Goal: Information Seeking & Learning: Find specific fact

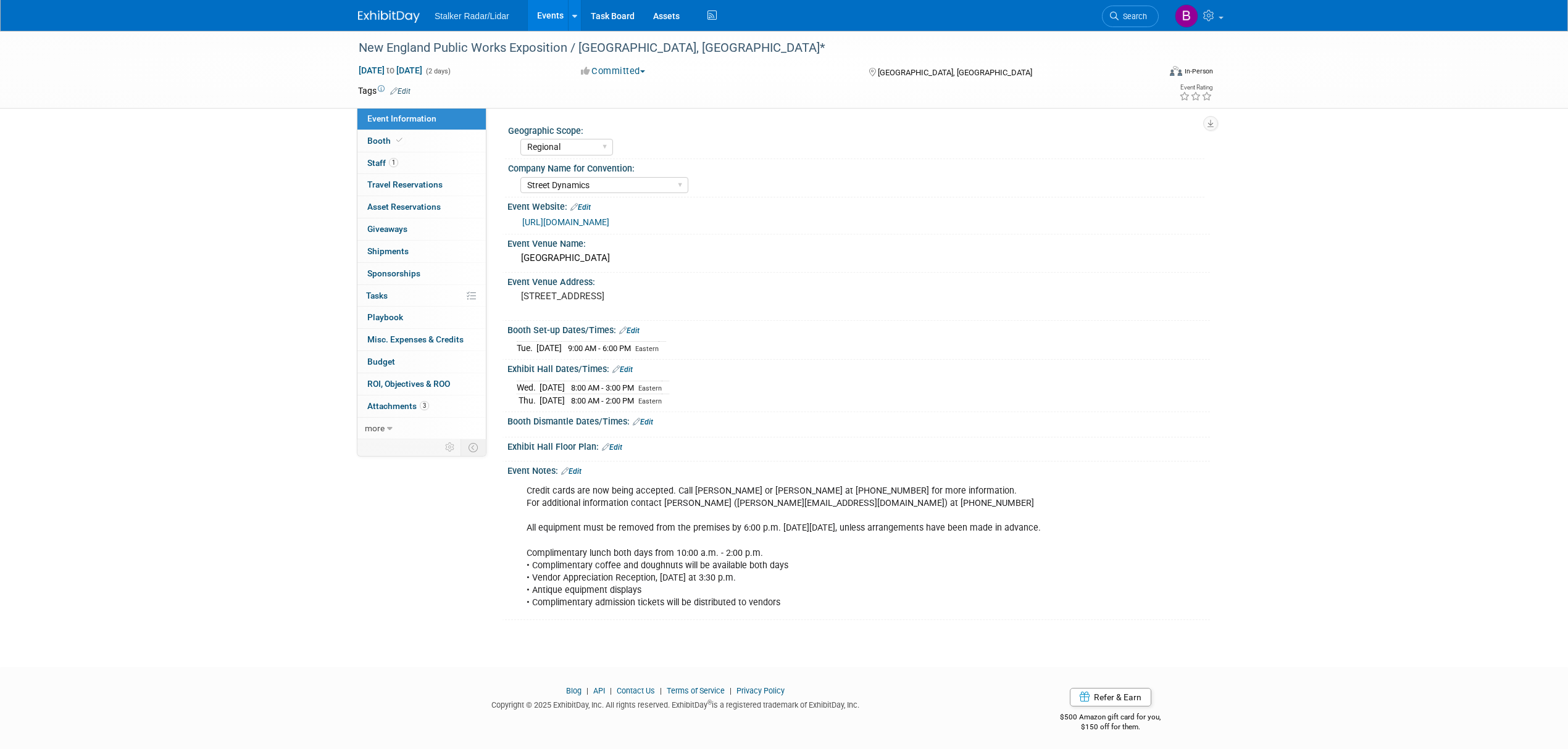
select select "Regional"
select select "Street Dynamics"
click at [1109, 9] on link "Search" at bounding box center [1130, 15] width 57 height 21
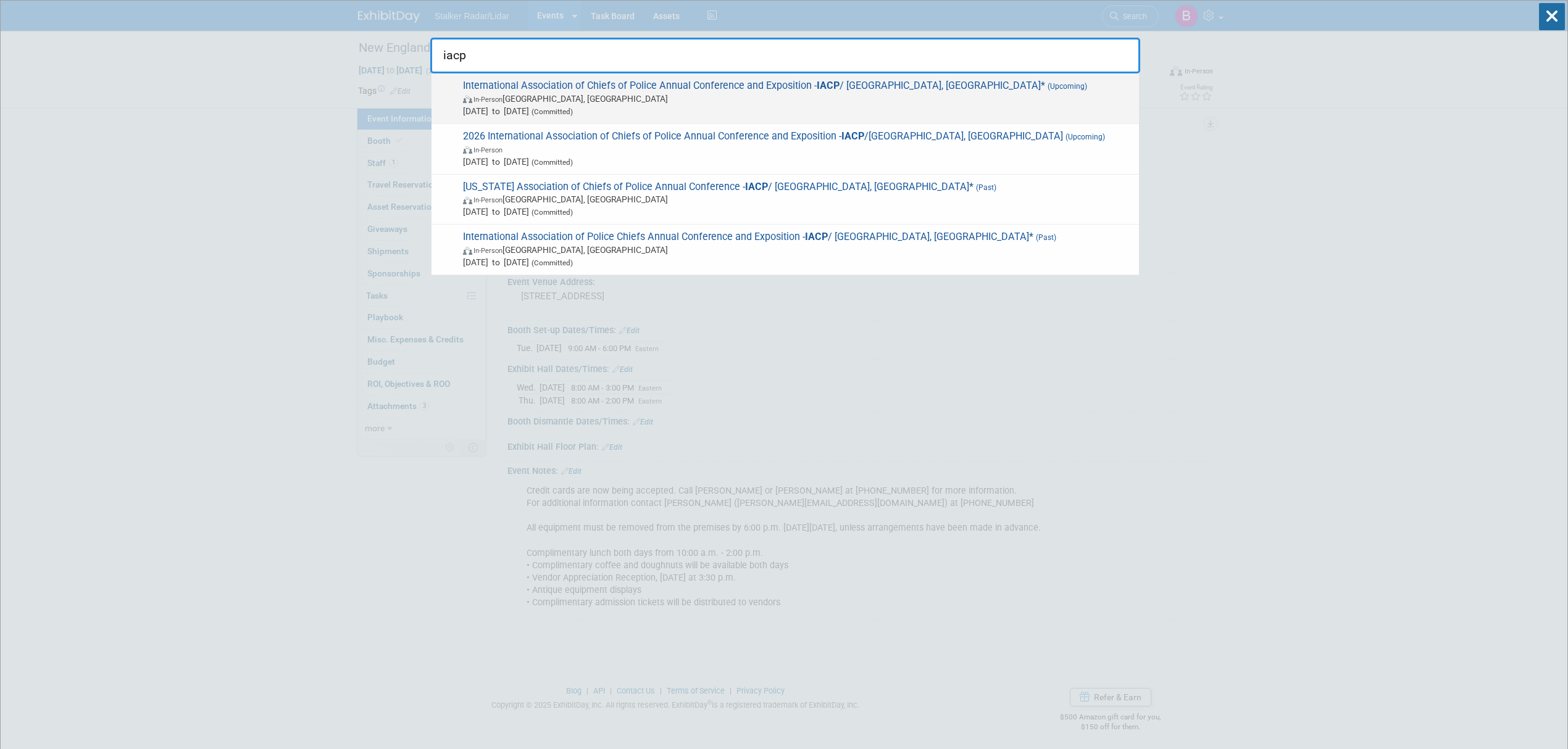
type input "iacp"
click at [638, 97] on span "In-Person Denver, CO" at bounding box center [797, 99] width 670 height 12
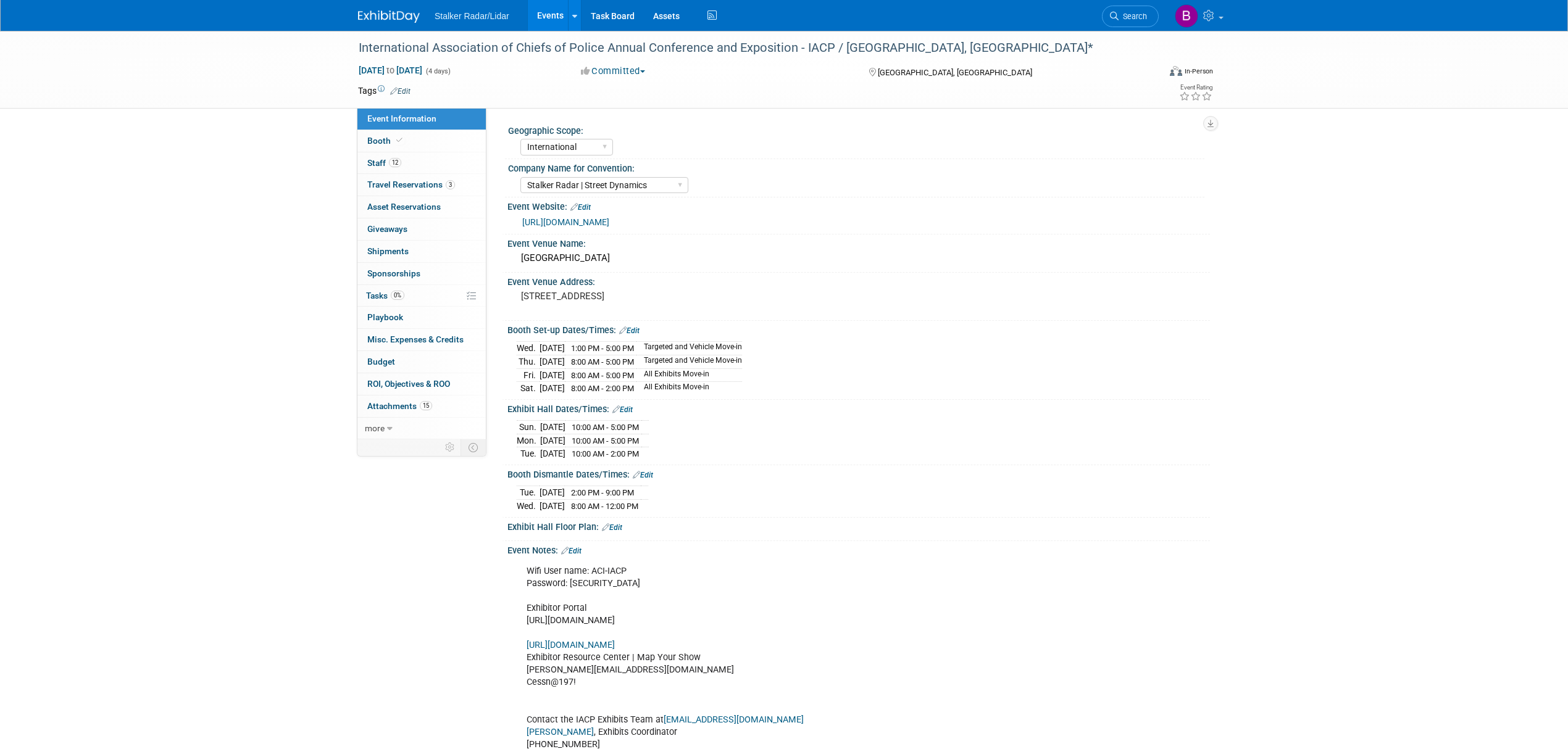
select select "International"
select select "Stalker Radar | Street Dynamics"
click at [405, 144] on link "Booth" at bounding box center [422, 141] width 129 height 21
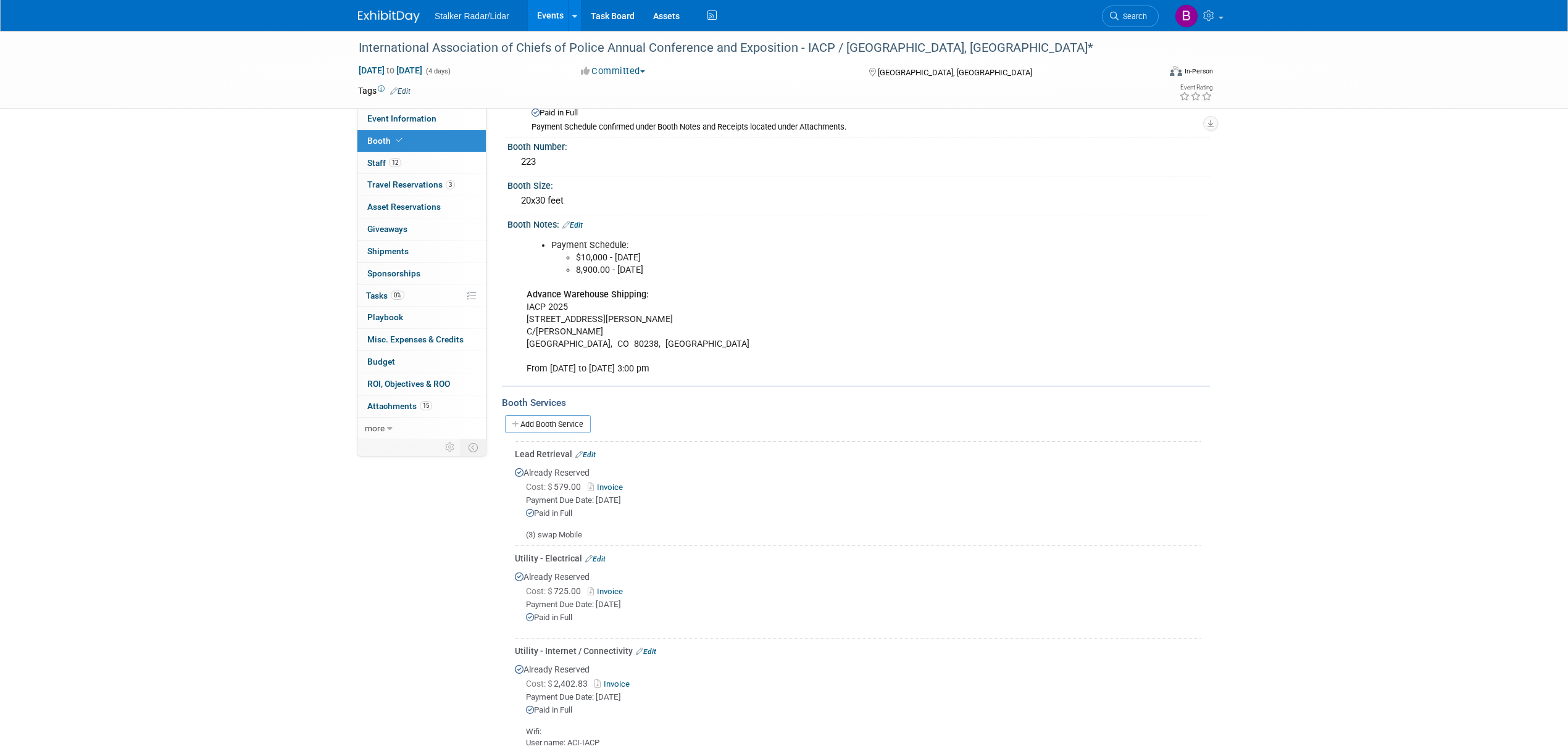
scroll to position [270, 0]
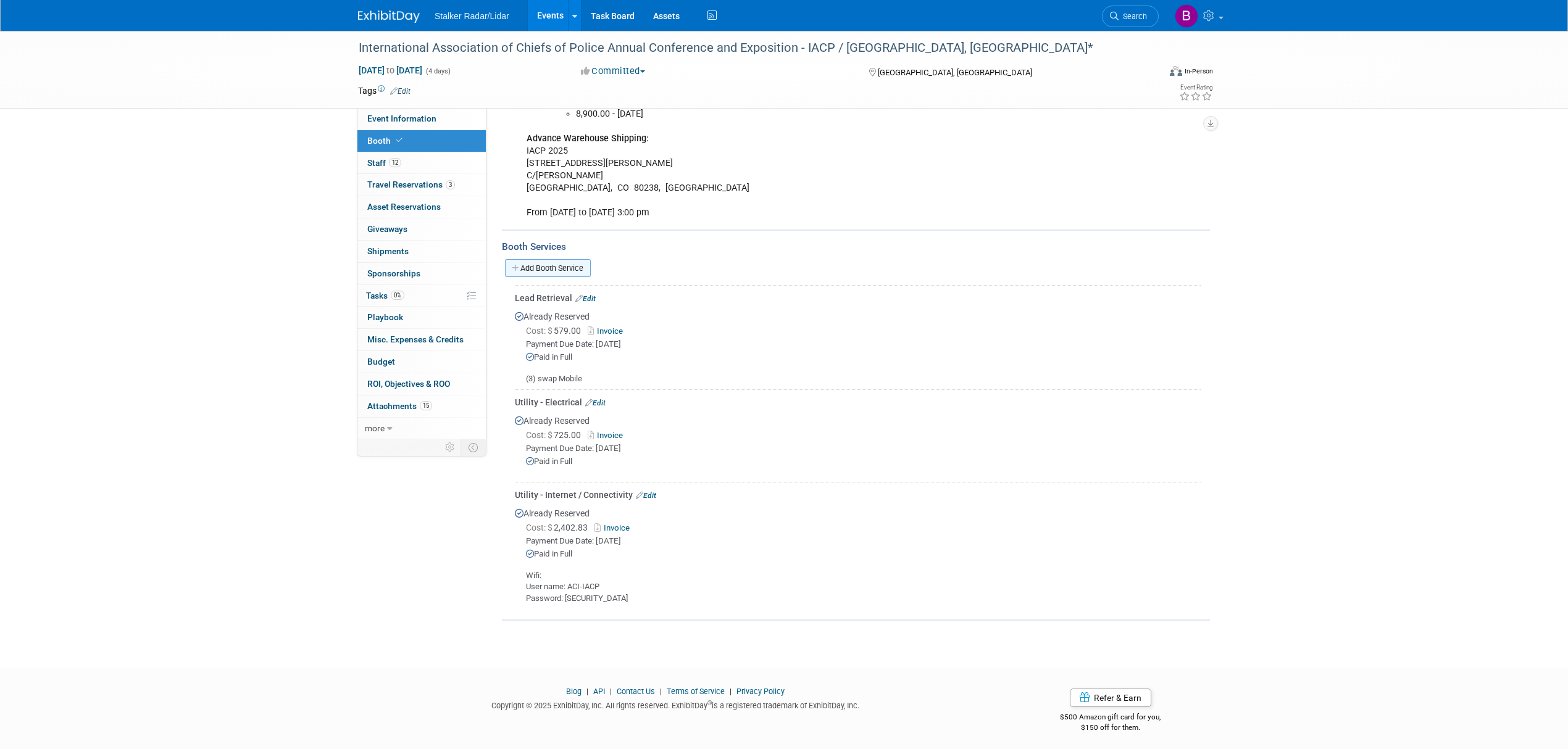
click at [537, 266] on link "Add Booth Service" at bounding box center [548, 267] width 86 height 18
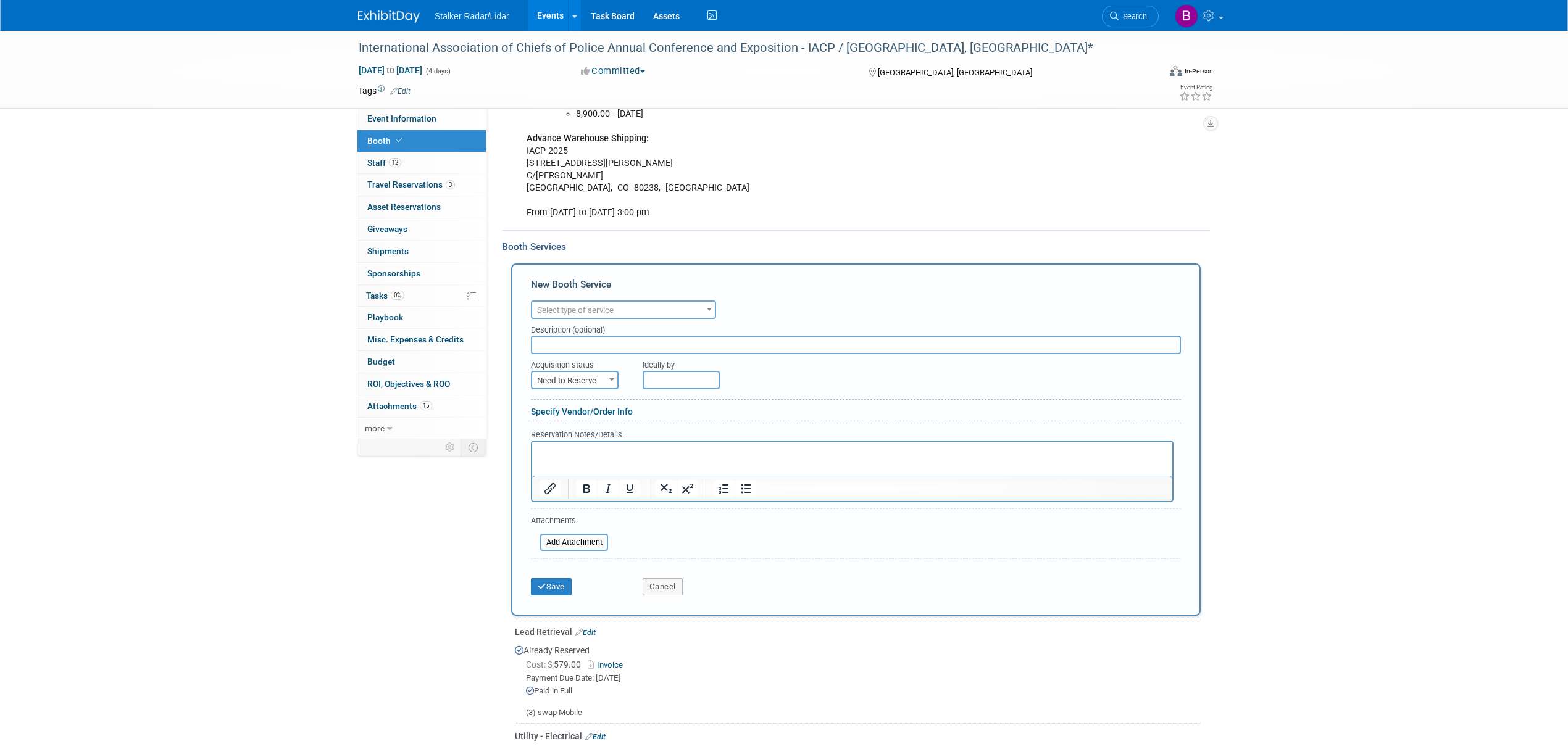
scroll to position [0, 0]
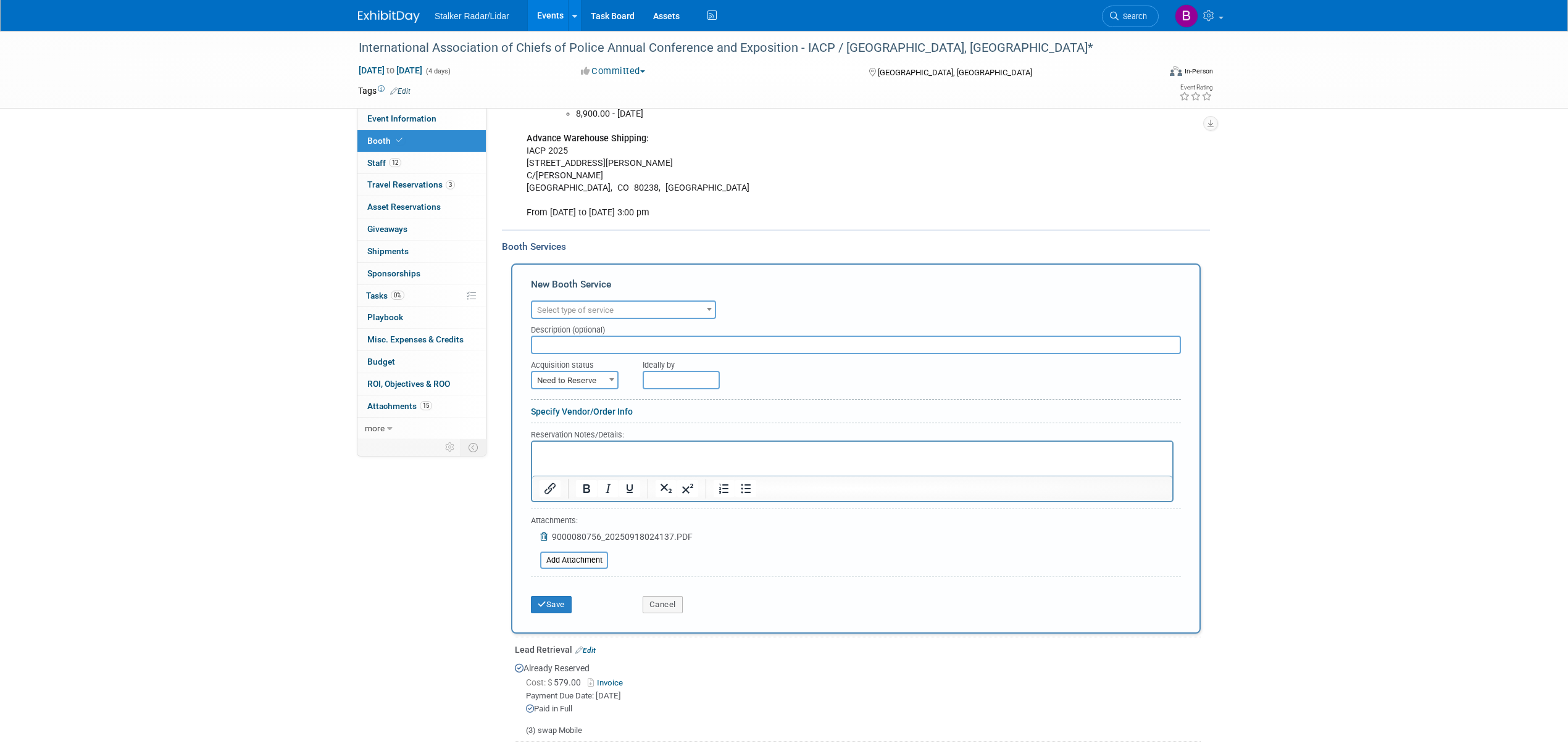
click at [606, 305] on span "Select type of service" at bounding box center [574, 309] width 76 height 9
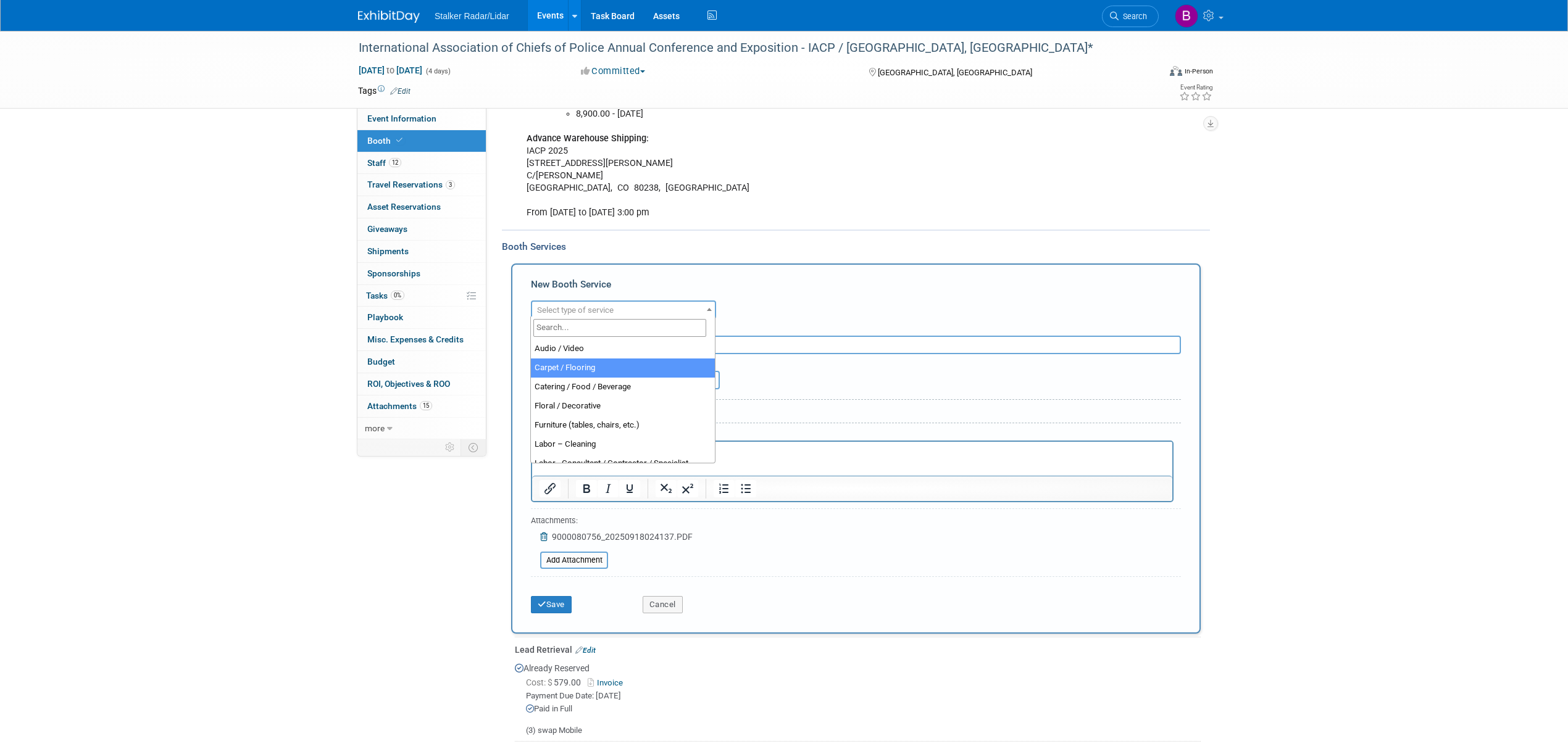
select select "4"
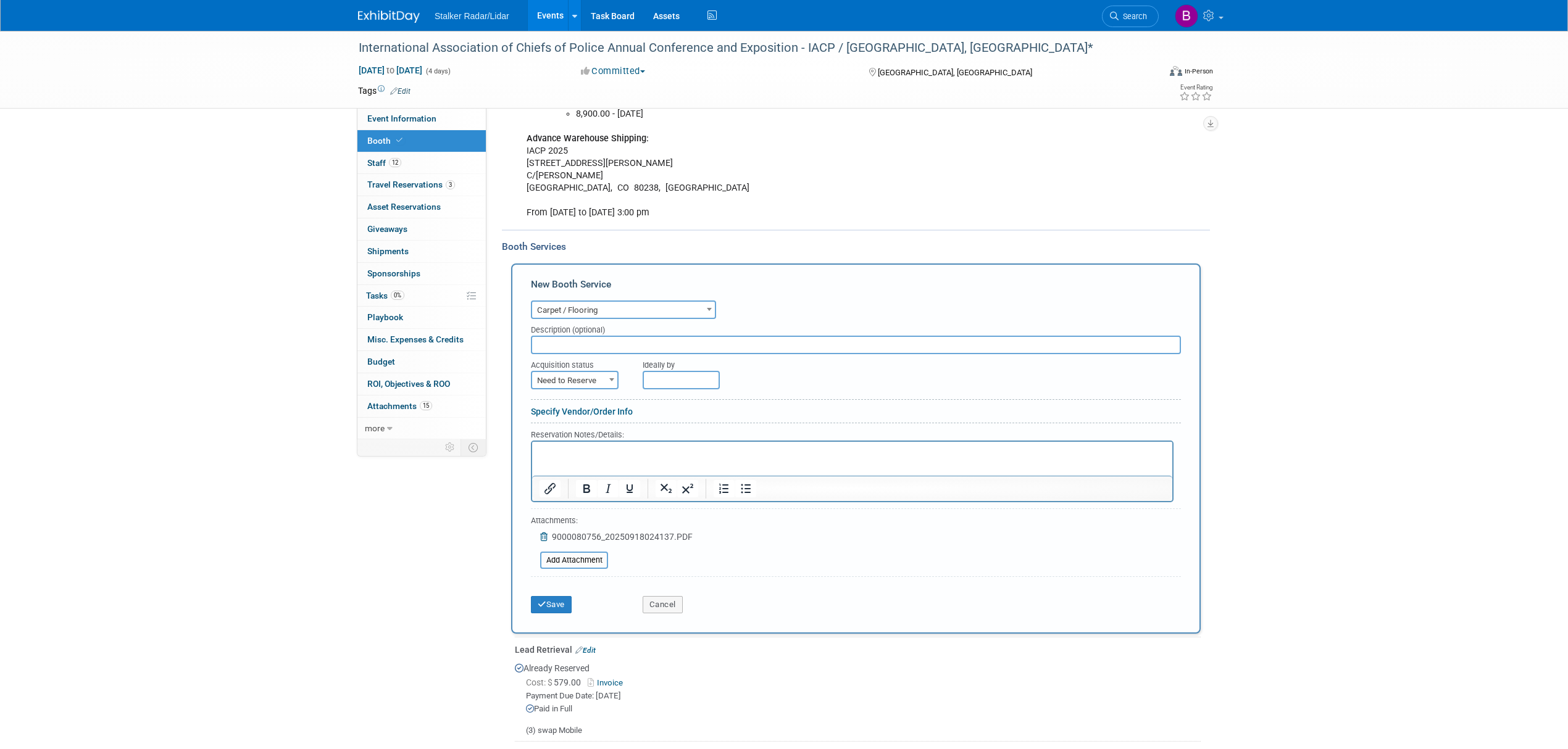
click at [583, 339] on input "text" at bounding box center [856, 345] width 650 height 19
click at [712, 345] on input "Floorng,Poerter service, floor cleaning," at bounding box center [856, 345] width 650 height 19
click at [583, 339] on input "Floorng,Poerter service, floor cleaning," at bounding box center [856, 345] width 650 height 19
click at [598, 341] on input "Floorng,Poerter service, floor cleaning," at bounding box center [856, 345] width 650 height 19
drag, startPoint x: 575, startPoint y: 341, endPoint x: 598, endPoint y: 358, distance: 28.6
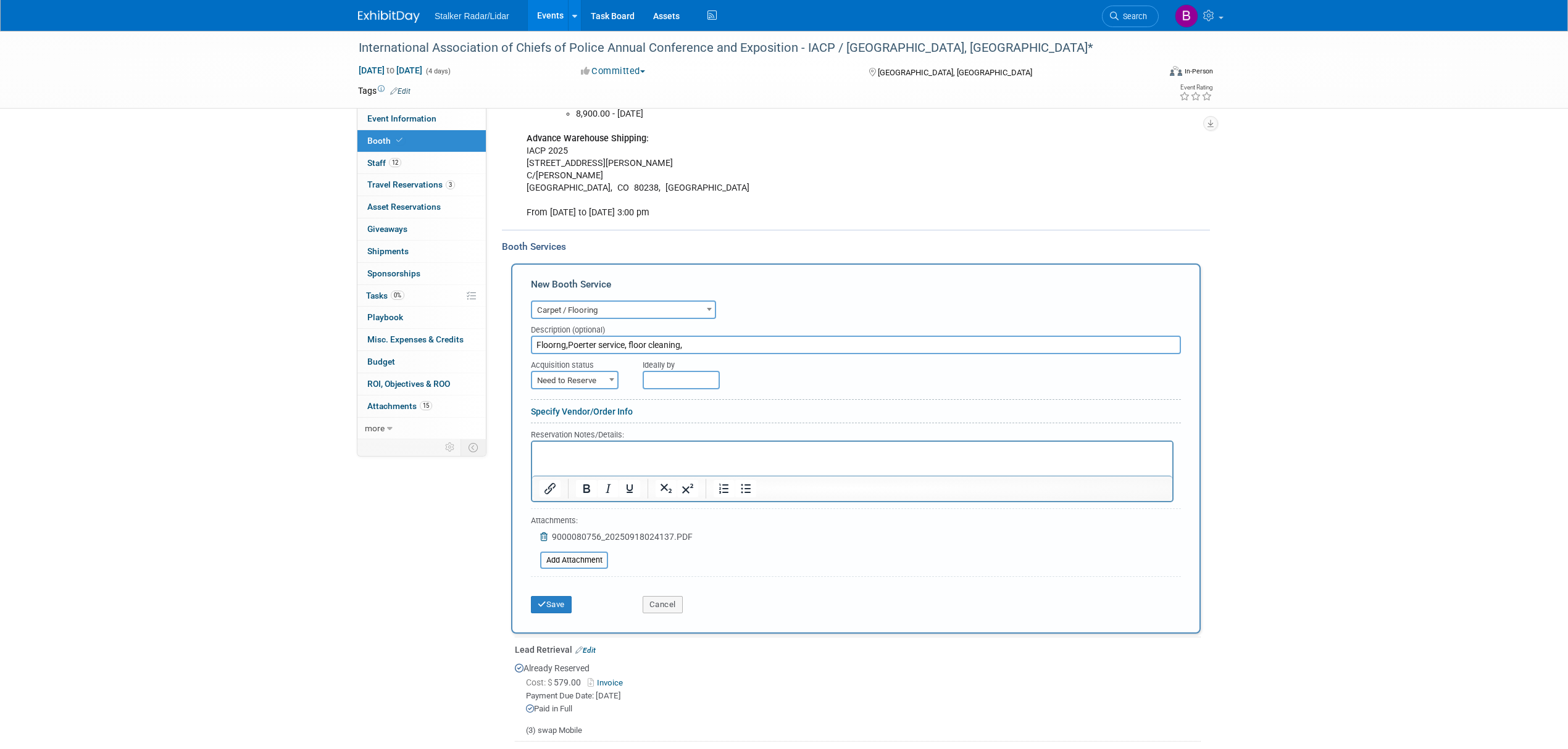
click at [598, 358] on div "Acquisition status" at bounding box center [577, 362] width 93 height 16
drag, startPoint x: 625, startPoint y: 340, endPoint x: 568, endPoint y: 337, distance: 57.1
click at [568, 337] on input "Floorng,Poerter service, floor cleaning," at bounding box center [856, 345] width 650 height 19
click at [673, 341] on input "Floorng,trash, floor cleaning," at bounding box center [856, 345] width 650 height 19
drag, startPoint x: 554, startPoint y: 340, endPoint x: 610, endPoint y: 363, distance: 60.5
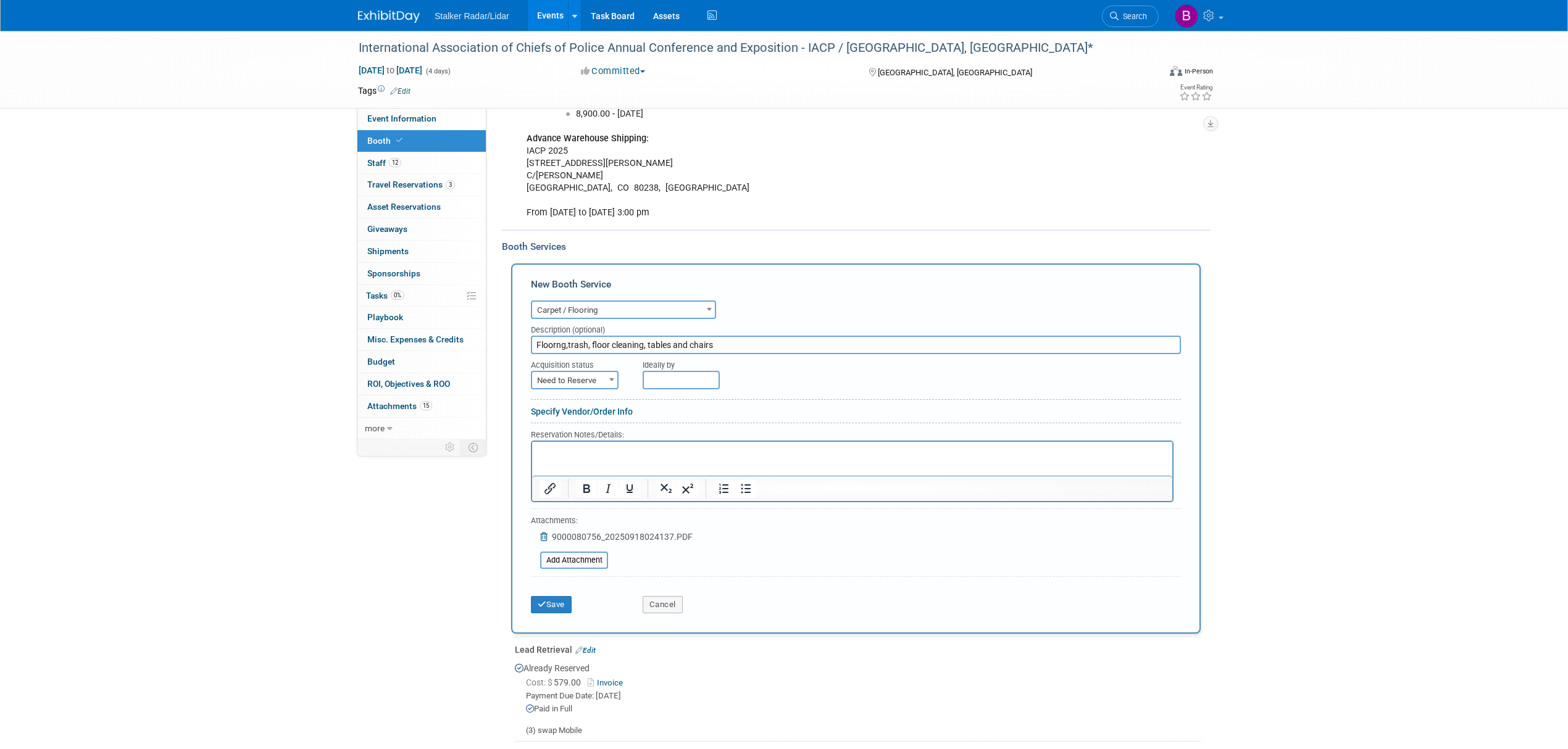
click at [610, 363] on div "Acquisition status" at bounding box center [577, 362] width 93 height 16
click at [566, 340] on input "Floorng,trash, floor cleaning, tables and chairs" at bounding box center [856, 345] width 650 height 19
click at [569, 343] on input "Floorng,trash, floor cleaning, tables and chairs" at bounding box center [856, 345] width 650 height 19
click at [568, 342] on input "Floorng,trash, floor cleaning, tables and chairs" at bounding box center [856, 345] width 650 height 19
click at [544, 339] on input "Floorng, trash, floor cleaning, tables and chairs" at bounding box center [856, 345] width 650 height 19
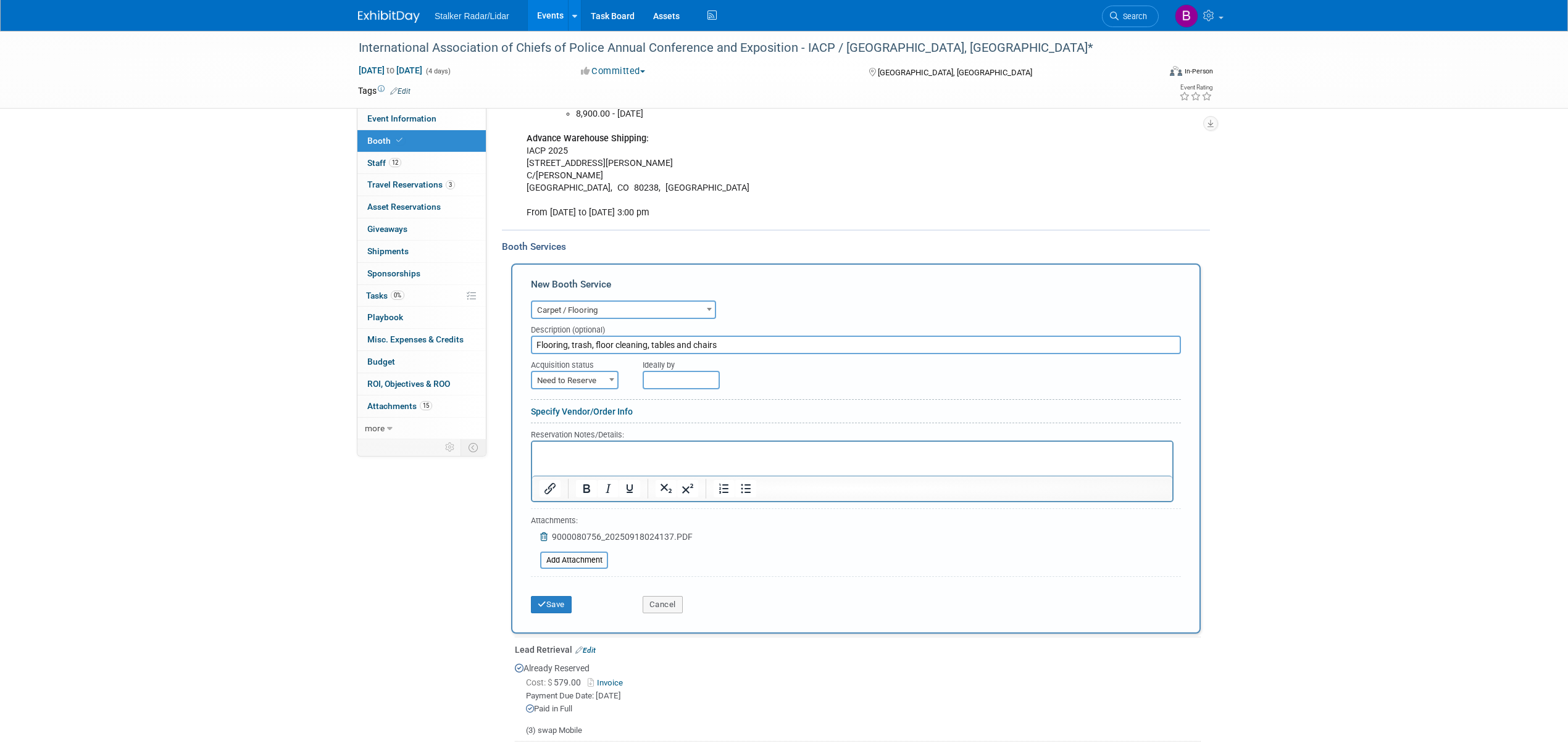
type input "Flooring, trash, floor cleaning, tables and chairs"
drag, startPoint x: 601, startPoint y: 363, endPoint x: 592, endPoint y: 369, distance: 10.8
click at [600, 363] on div "Acquisition status" at bounding box center [577, 362] width 93 height 16
click at [589, 372] on span "Need to Reserve" at bounding box center [574, 380] width 85 height 17
select select "2"
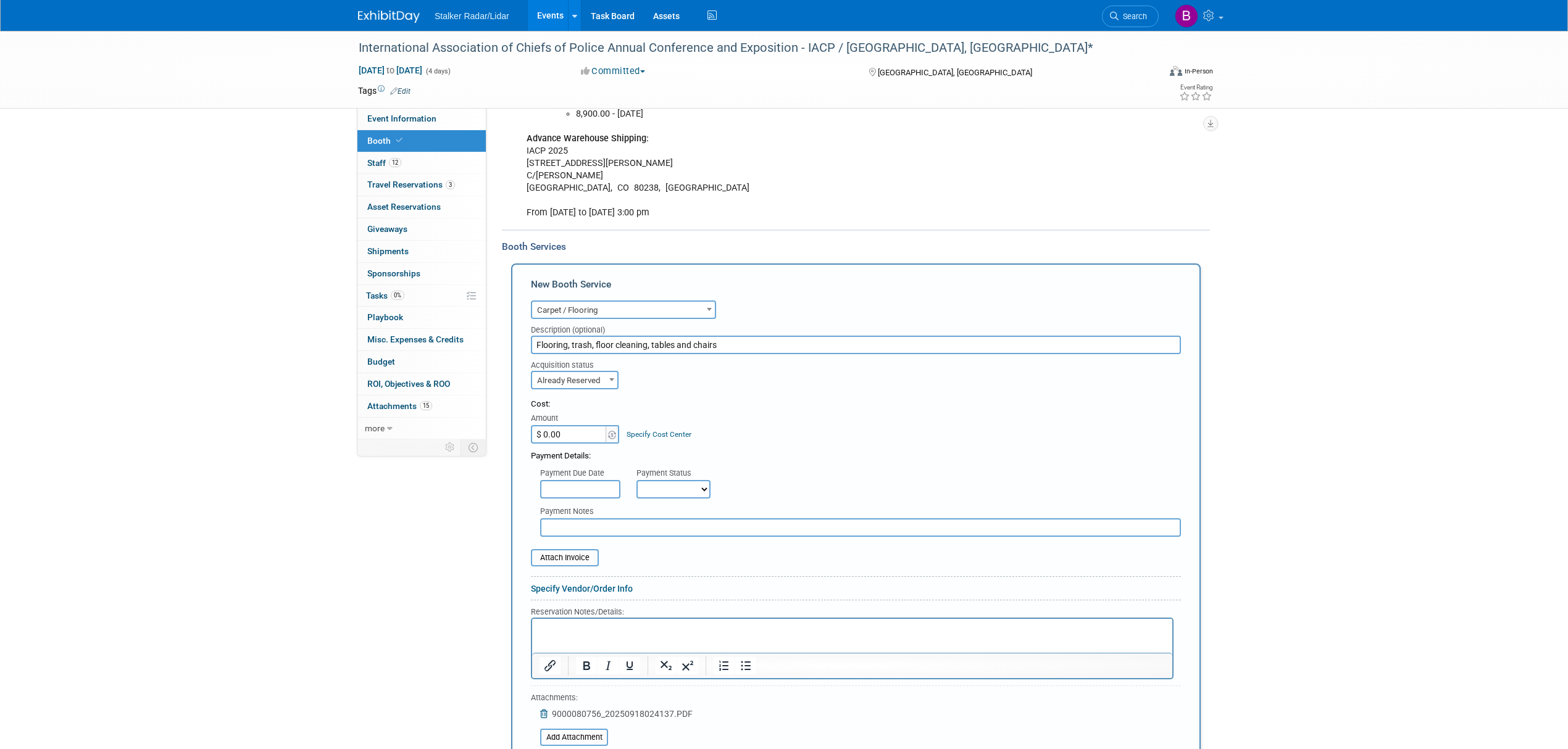
click at [563, 488] on input "text" at bounding box center [580, 489] width 81 height 19
click at [562, 432] on input "$ 0.00" at bounding box center [569, 434] width 77 height 19
type input "$ 12,255.04"
click at [677, 480] on select "Not Paid Yet Partially Paid Paid in Full" at bounding box center [673, 489] width 74 height 19
select select "1"
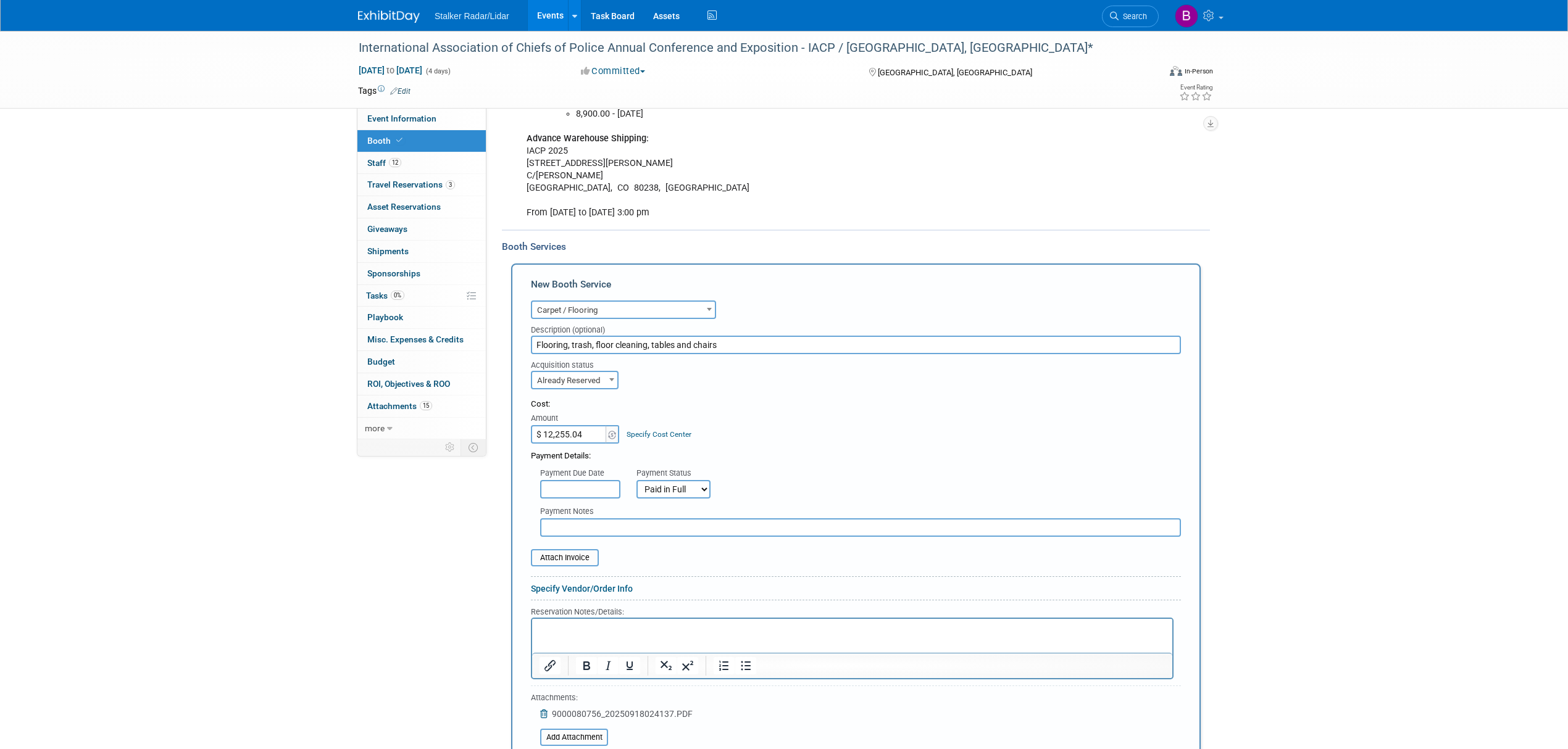
click at [636, 480] on select "Not Paid Yet Partially Paid Paid in Full" at bounding box center [673, 489] width 74 height 19
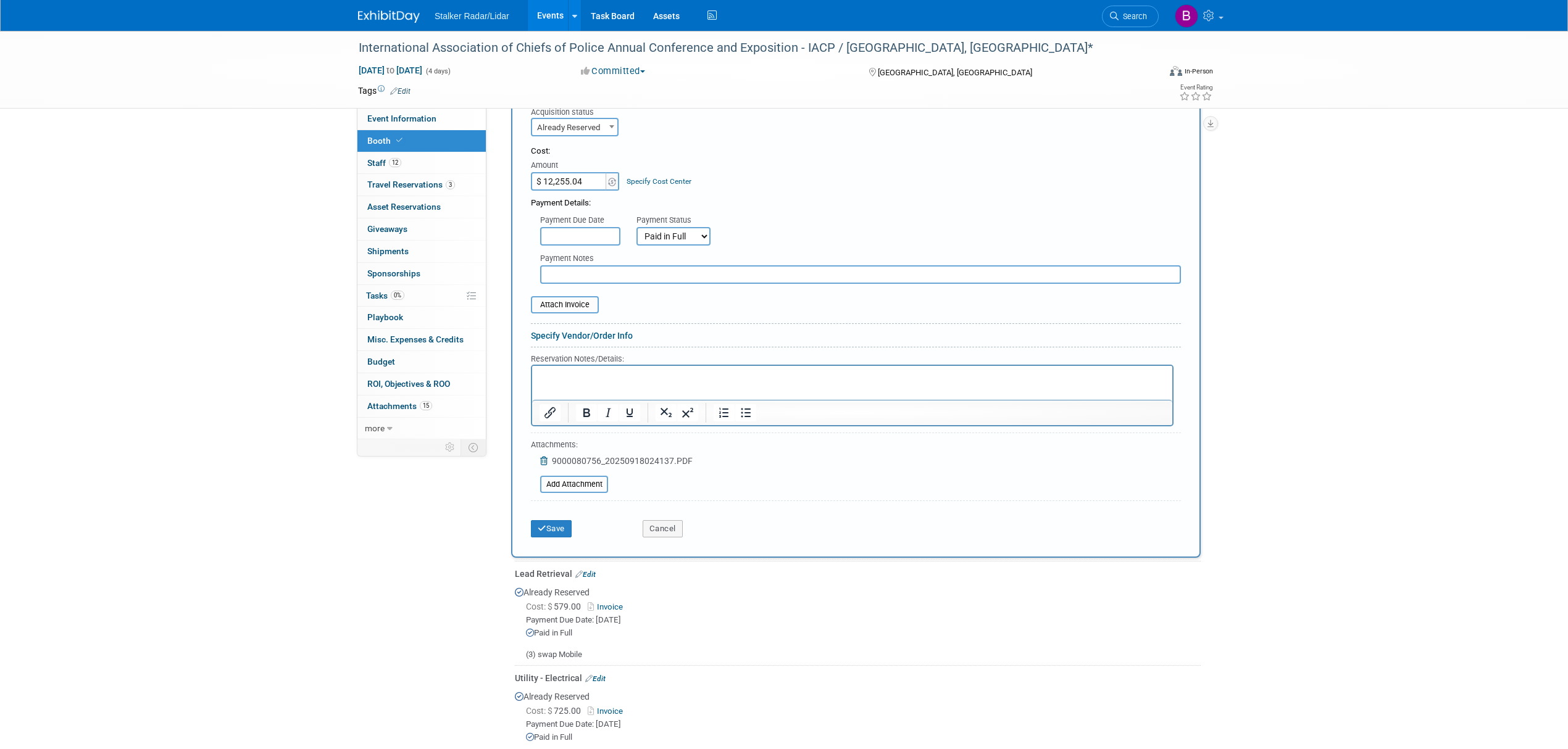
scroll to position [517, 0]
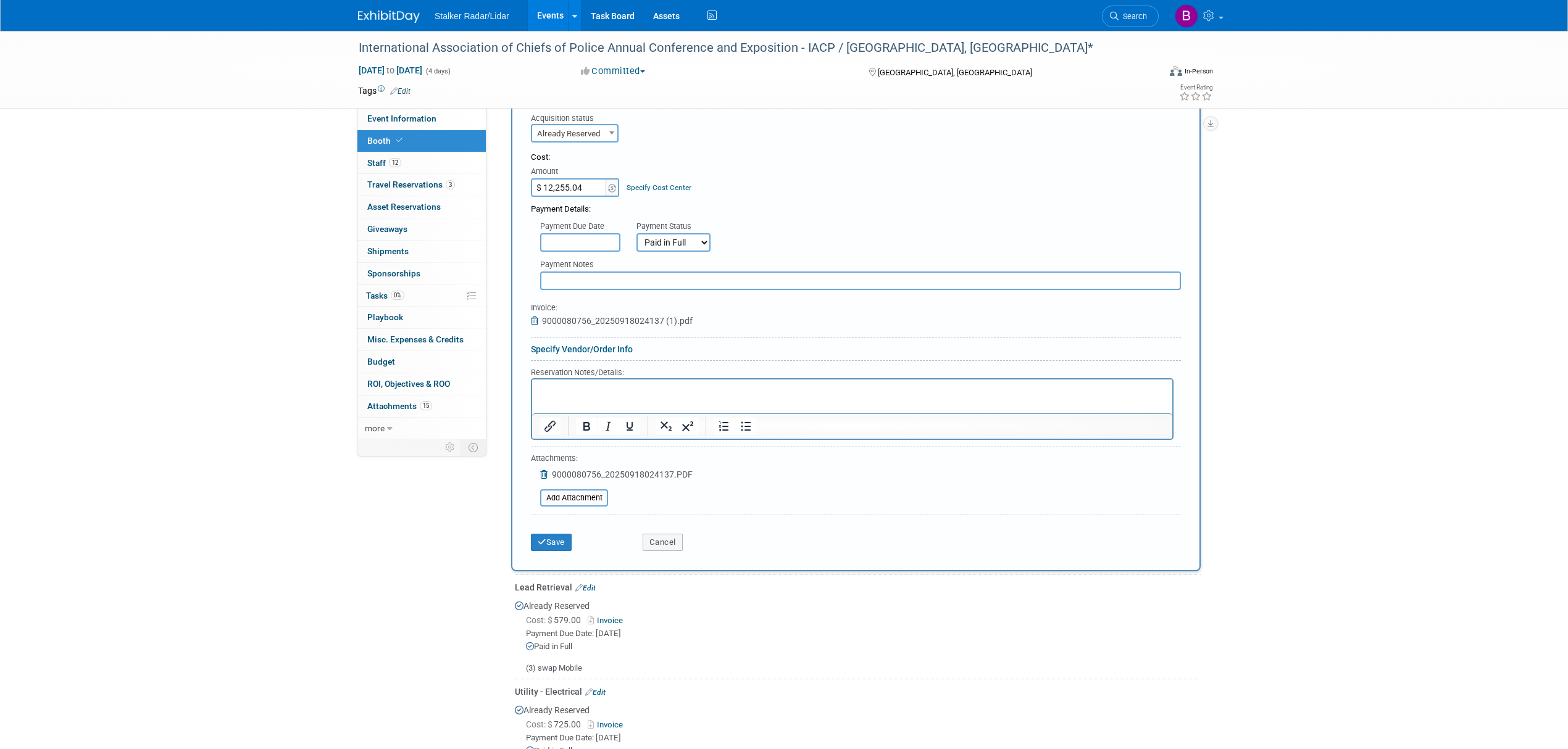
click at [604, 470] on span "9000080756_20250918024137.PDF" at bounding box center [622, 475] width 141 height 10
click at [541, 472] on icon at bounding box center [545, 475] width 10 height 9
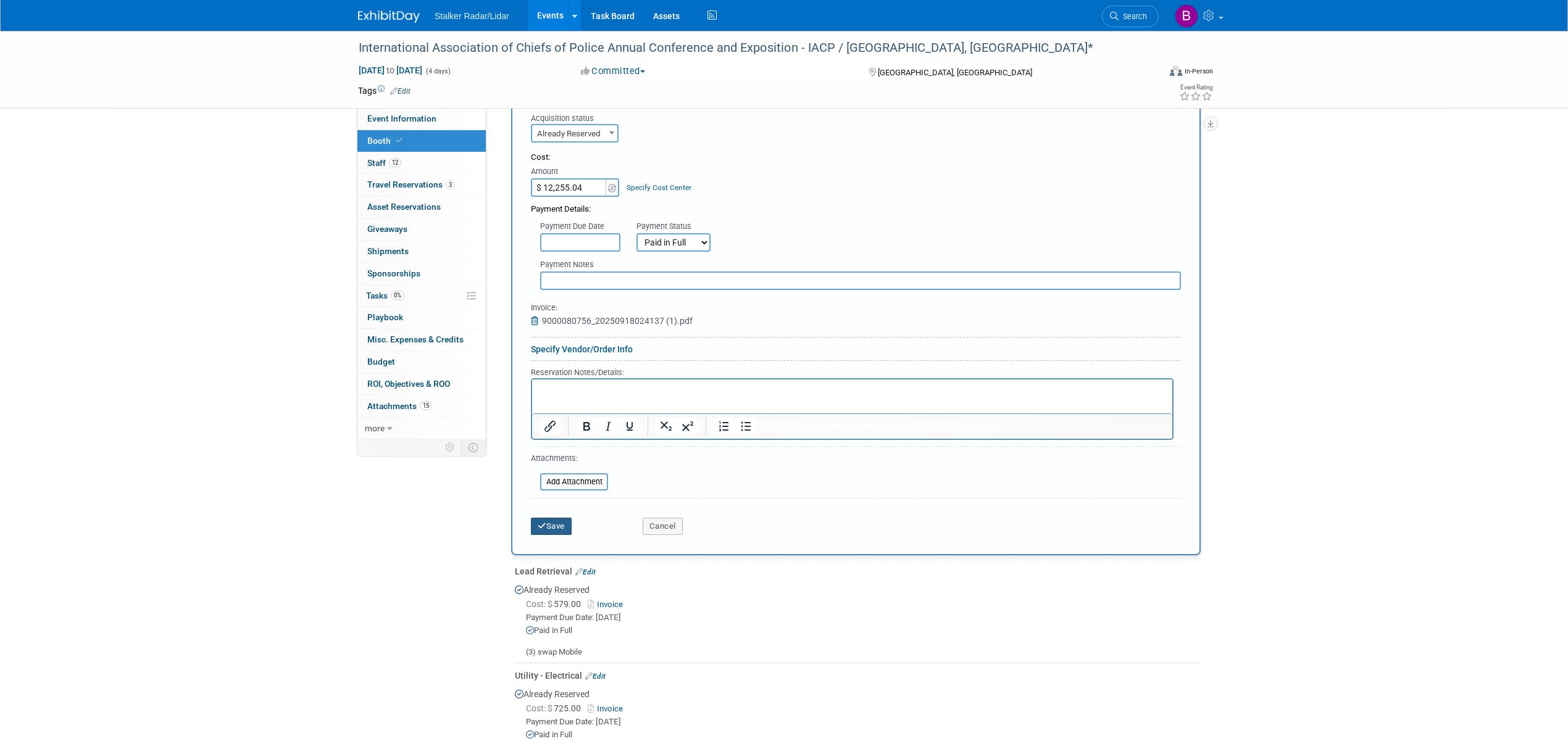
click at [554, 521] on button "Save" at bounding box center [551, 526] width 41 height 17
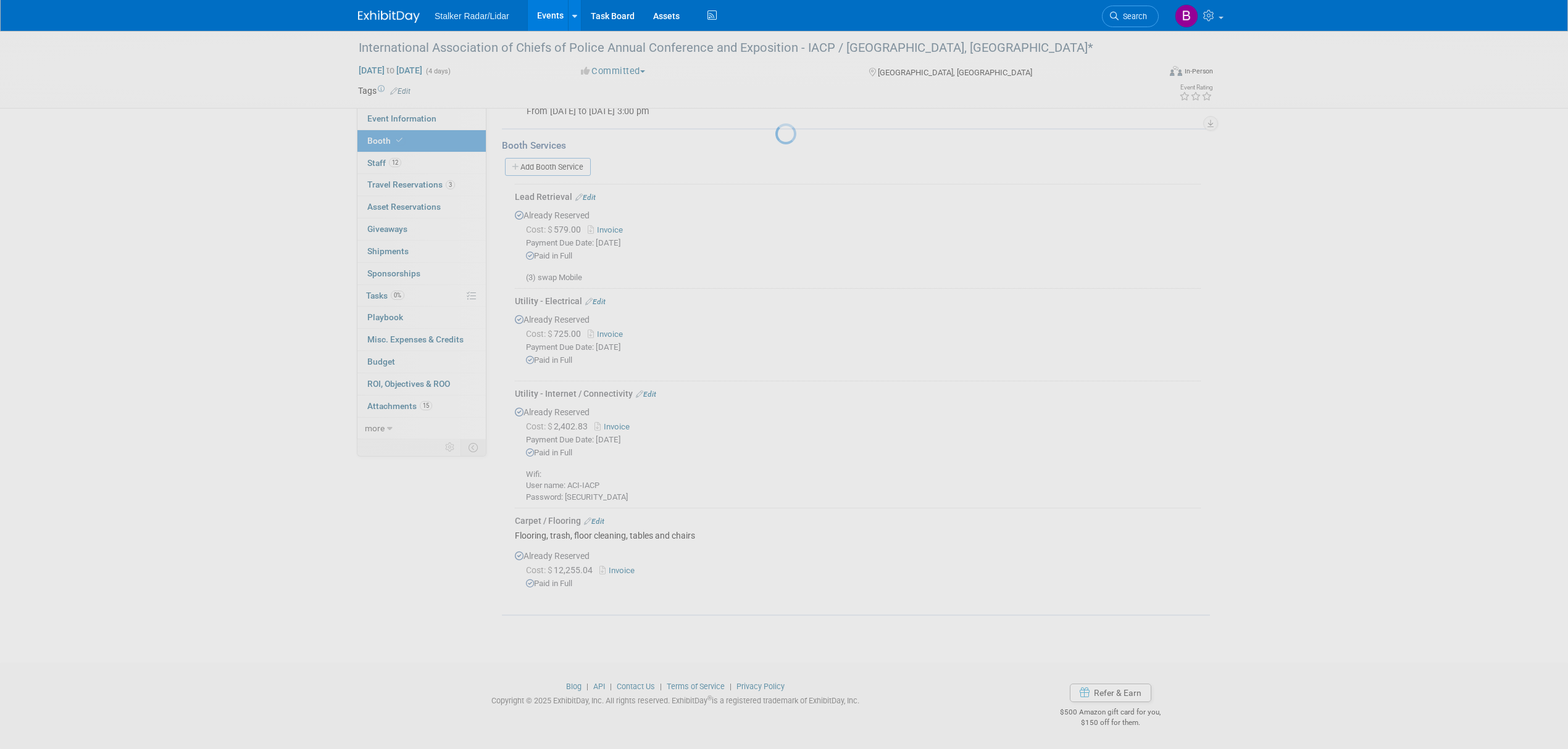
scroll to position [367, 0]
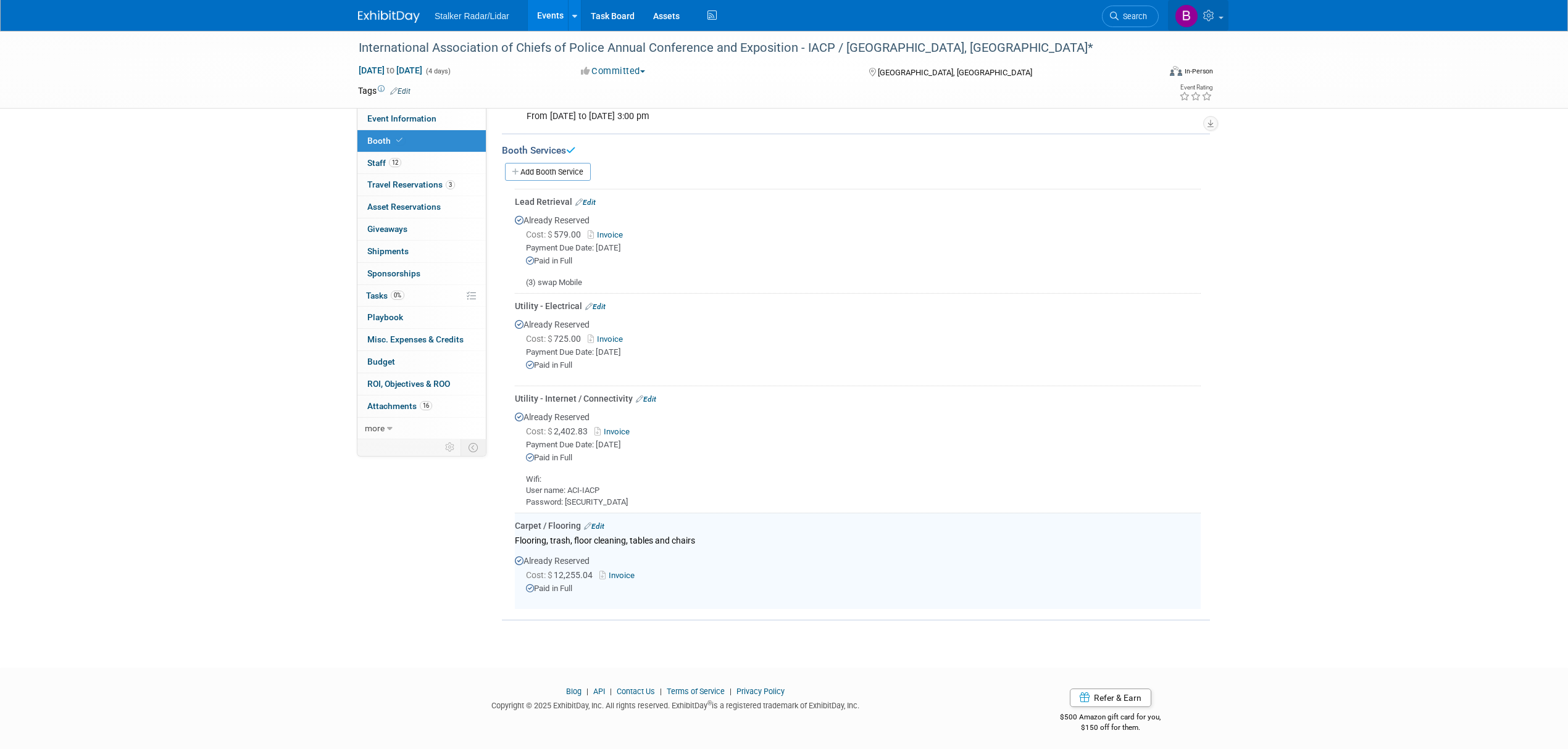
click at [1219, 13] on link at bounding box center [1198, 15] width 61 height 31
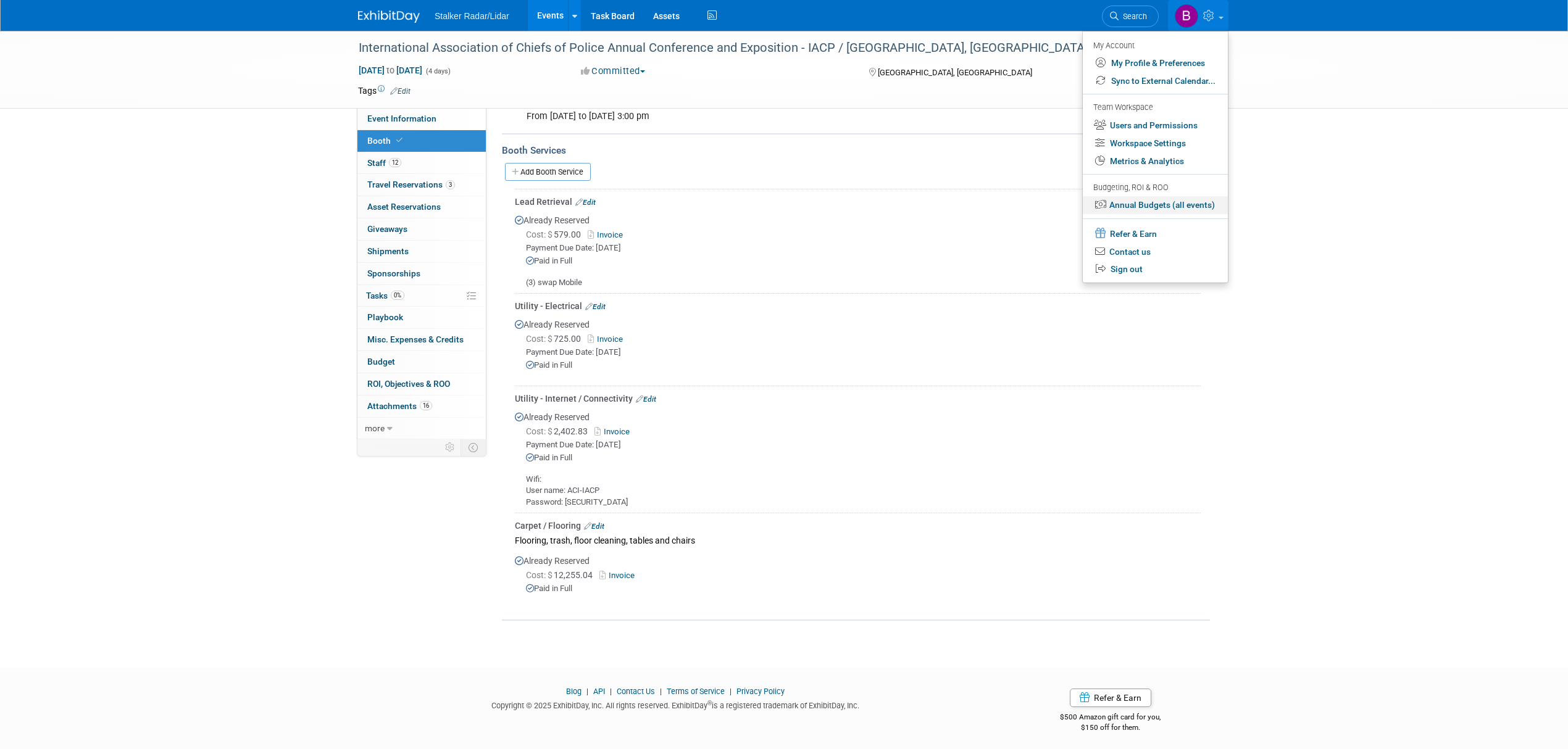
click at [1156, 206] on link "Annual Budgets (all events)" at bounding box center [1155, 205] width 145 height 18
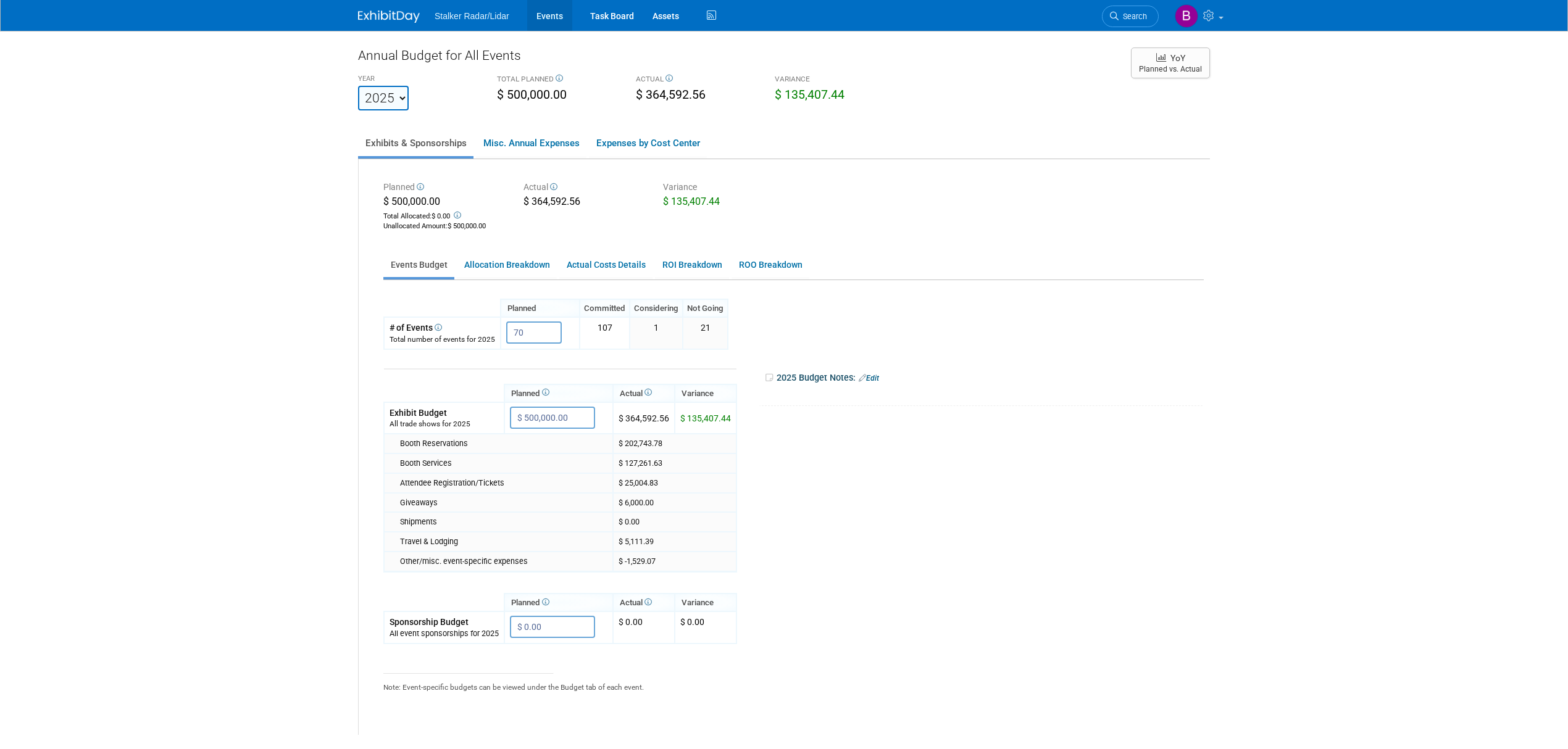
click at [538, 25] on link "Events" at bounding box center [550, 15] width 45 height 31
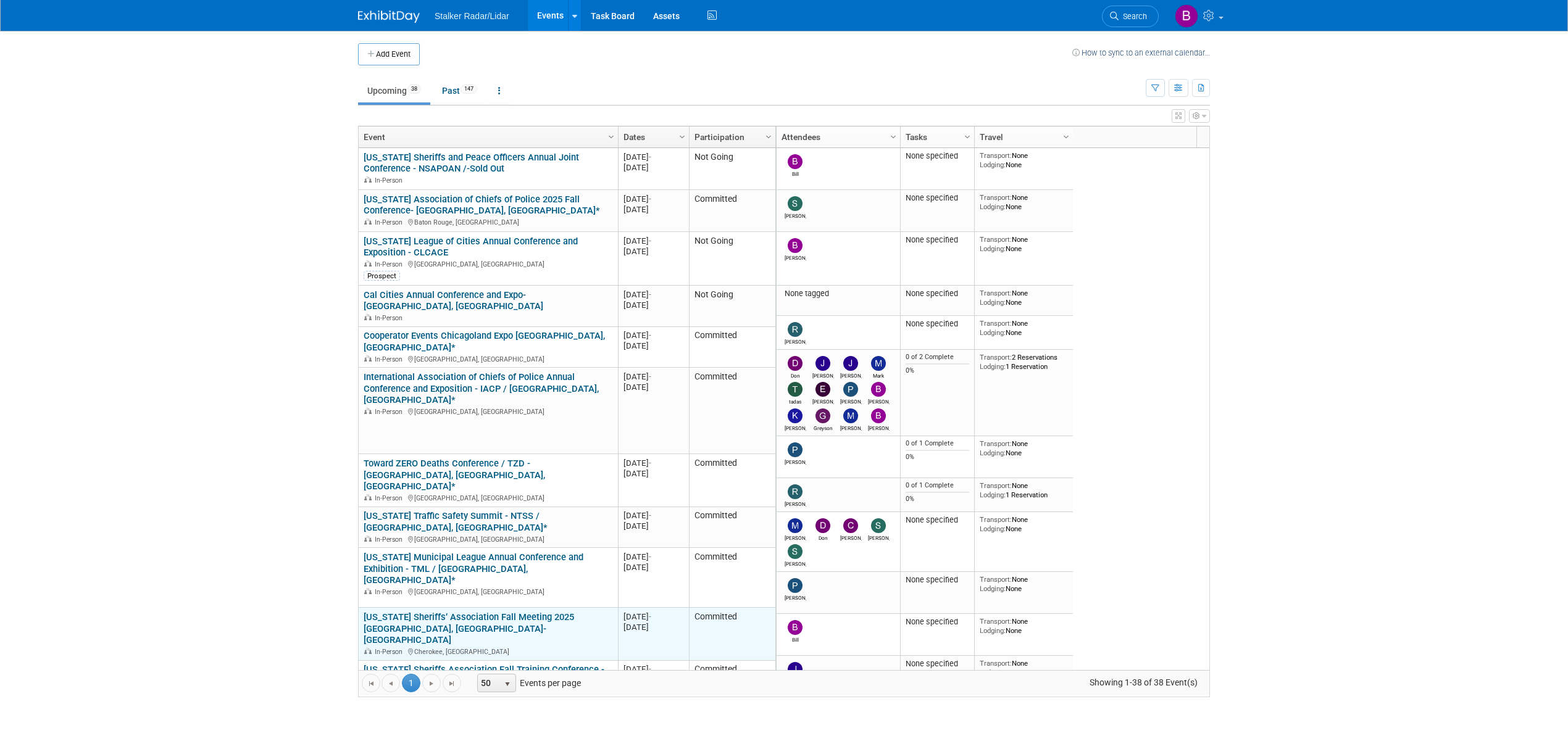
click at [424, 611] on link "[US_STATE] Sheriffs’ Association Fall Meeting 2025 [GEOGRAPHIC_DATA], [GEOGRAPH…" at bounding box center [468, 628] width 210 height 34
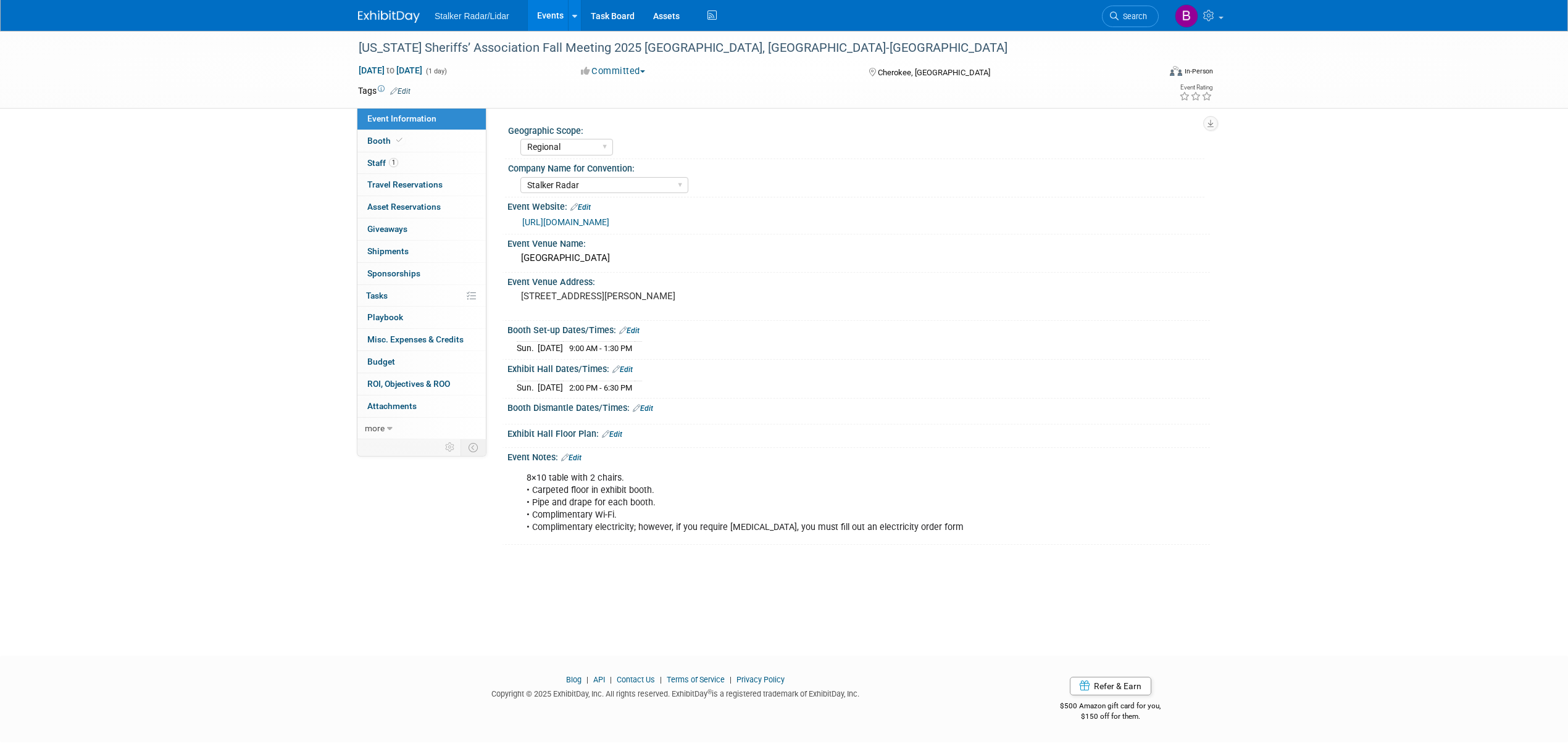
select select "Regional"
select select "Stalker Radar"
click at [375, 143] on span "Booth" at bounding box center [386, 141] width 38 height 10
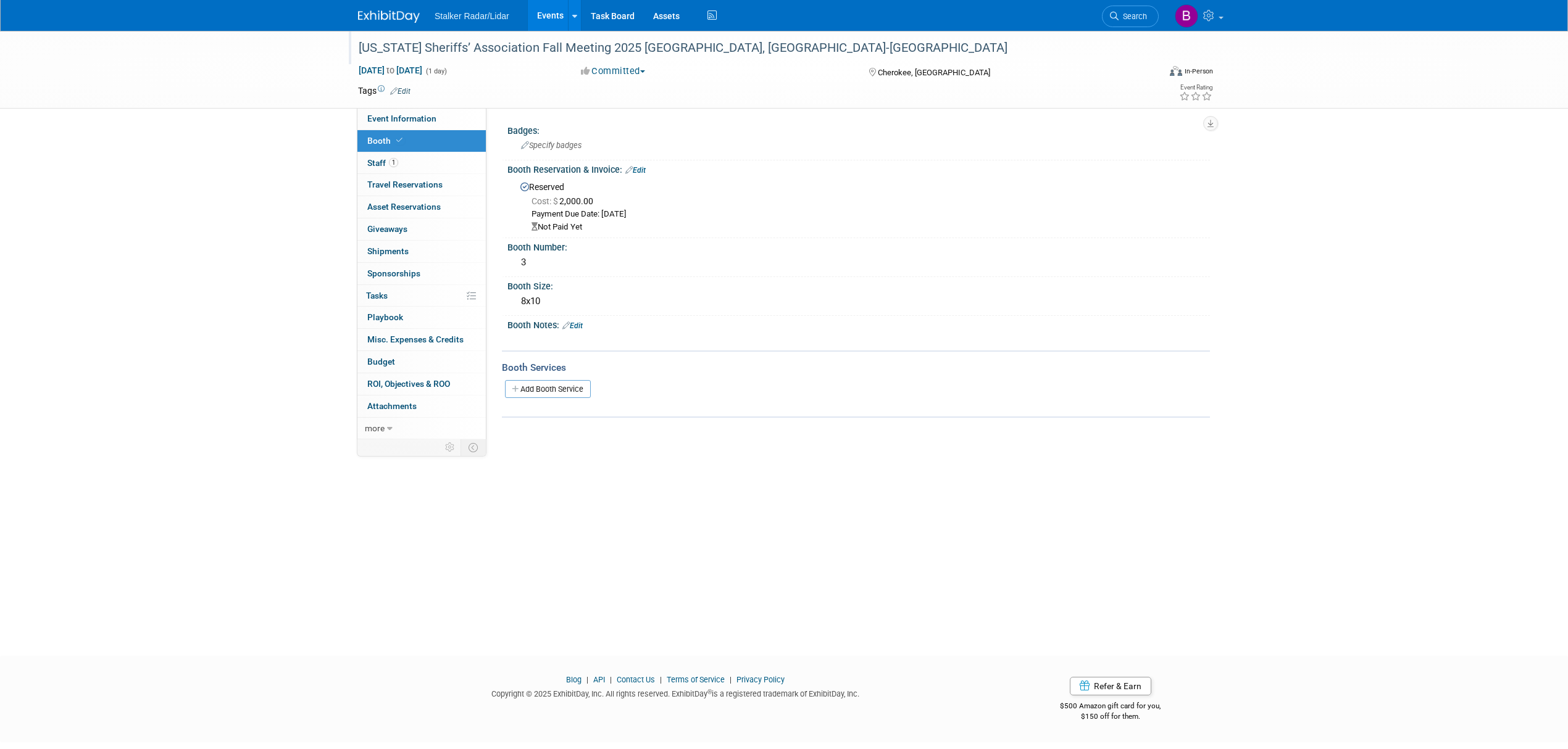
click at [662, 48] on div "[US_STATE] Sheriffs’ Association Fall Meeting 2025 [GEOGRAPHIC_DATA], [GEOGRAPH…" at bounding box center [747, 48] width 785 height 22
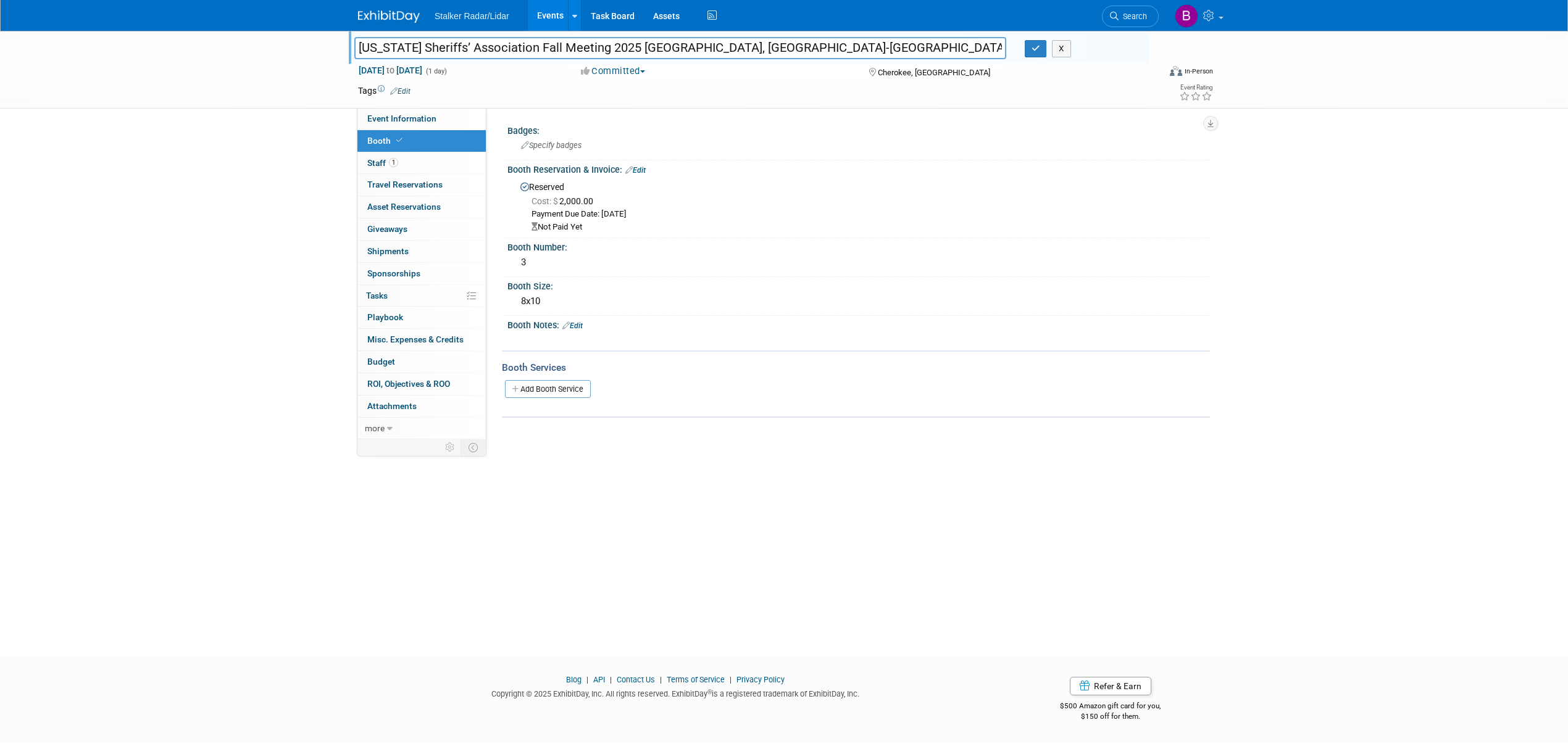
click at [656, 47] on input "[US_STATE] Sheriffs’ Association Fall Meeting 2025 [GEOGRAPHIC_DATA], [GEOGRAPH…" at bounding box center [680, 47] width 652 height 21
click at [808, 45] on input "[US_STATE] Sheriffs’ Association Fall Meeting 2025 [GEOGRAPHIC_DATA], [GEOGRAPH…" at bounding box center [680, 47] width 652 height 21
type input "[US_STATE] Sheriffs’ Association Fall Meeting 2025 [GEOGRAPHIC_DATA], [GEOGRAPH…"
click at [1031, 50] on icon "button" at bounding box center [1036, 48] width 9 height 8
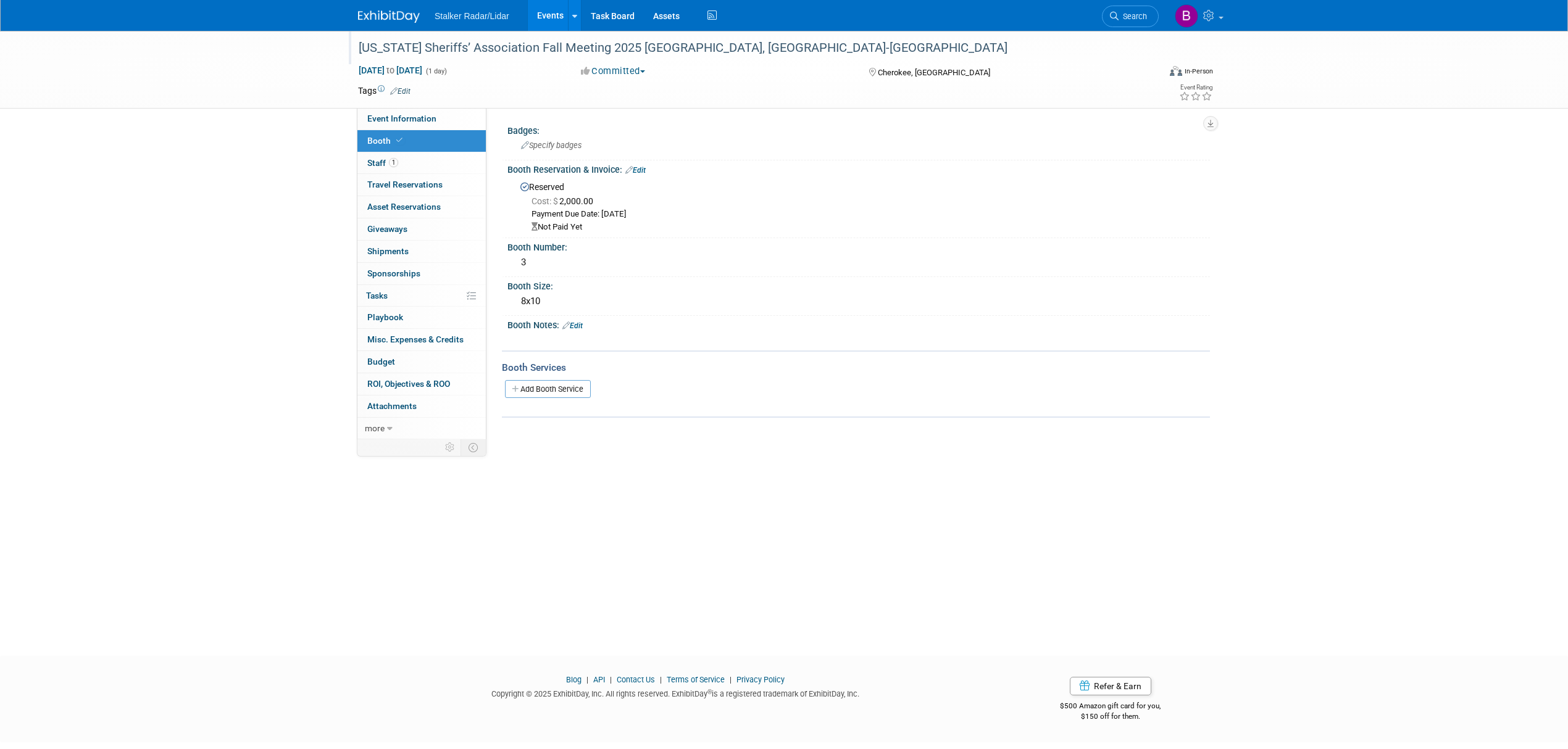
click at [552, 10] on link "Events" at bounding box center [550, 15] width 45 height 31
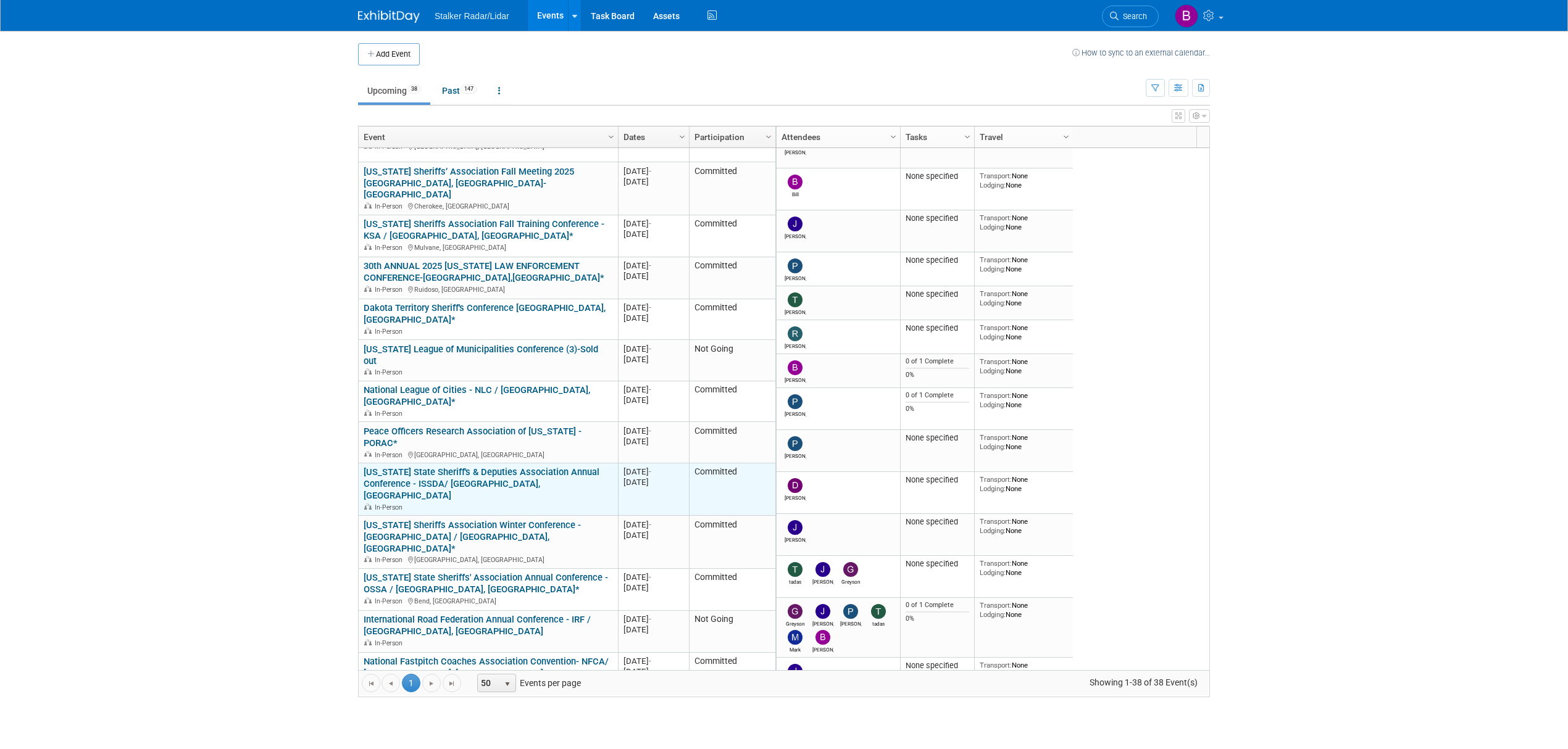
click at [440, 466] on link "Iowa State Sheriff's & Deputies Association Annual Conference - ISSDA/ Des Moin…" at bounding box center [481, 483] width 236 height 34
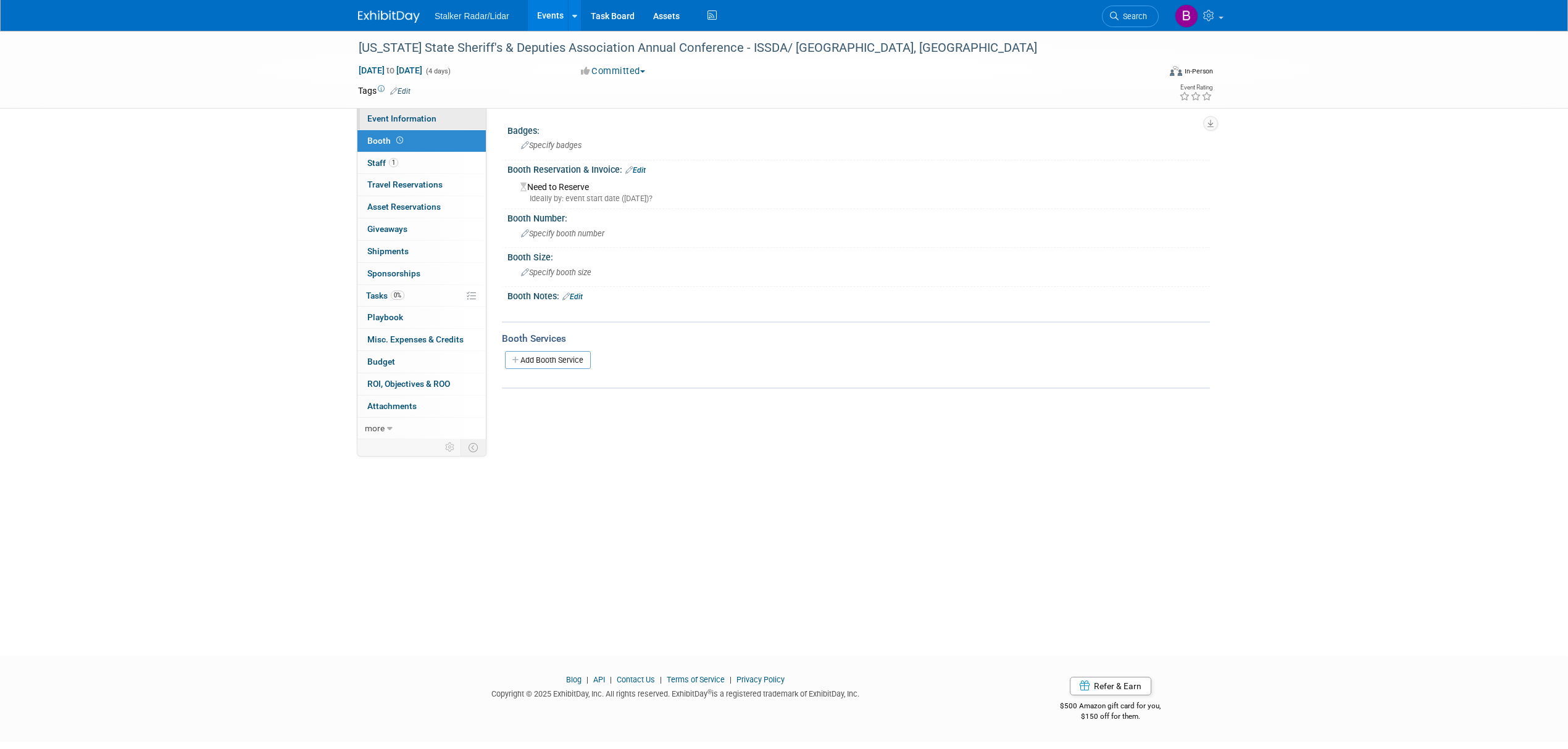
click at [416, 120] on span "Event Information" at bounding box center [401, 118] width 69 height 10
select select "Regional"
select select "Stalker Radar | Street Dynamics"
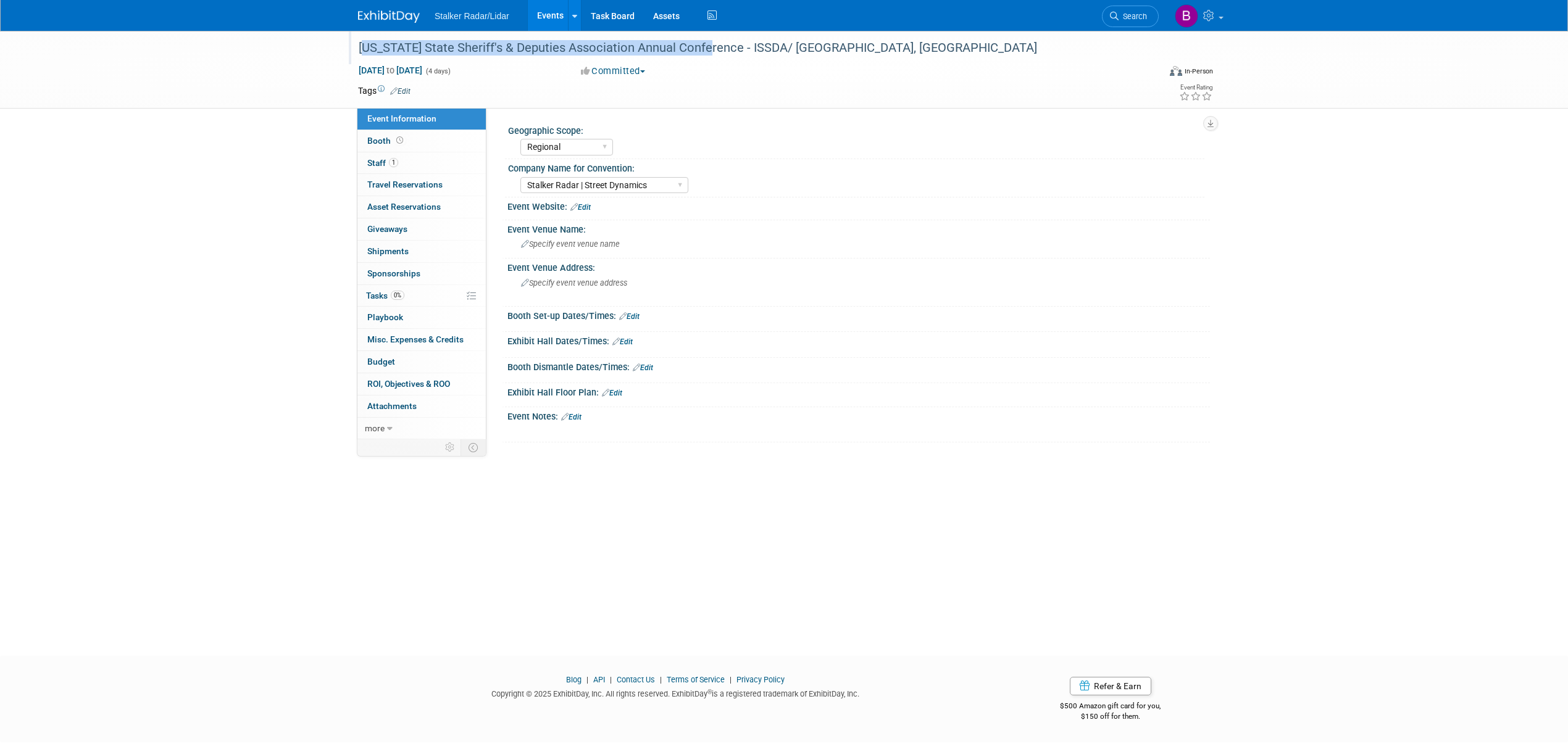
drag, startPoint x: 358, startPoint y: 47, endPoint x: 704, endPoint y: 45, distance: 346.0
click at [704, 45] on div "[US_STATE] State Sheriff's & Deputies Association Annual Conference - ISSDA/ [G…" at bounding box center [747, 48] width 785 height 22
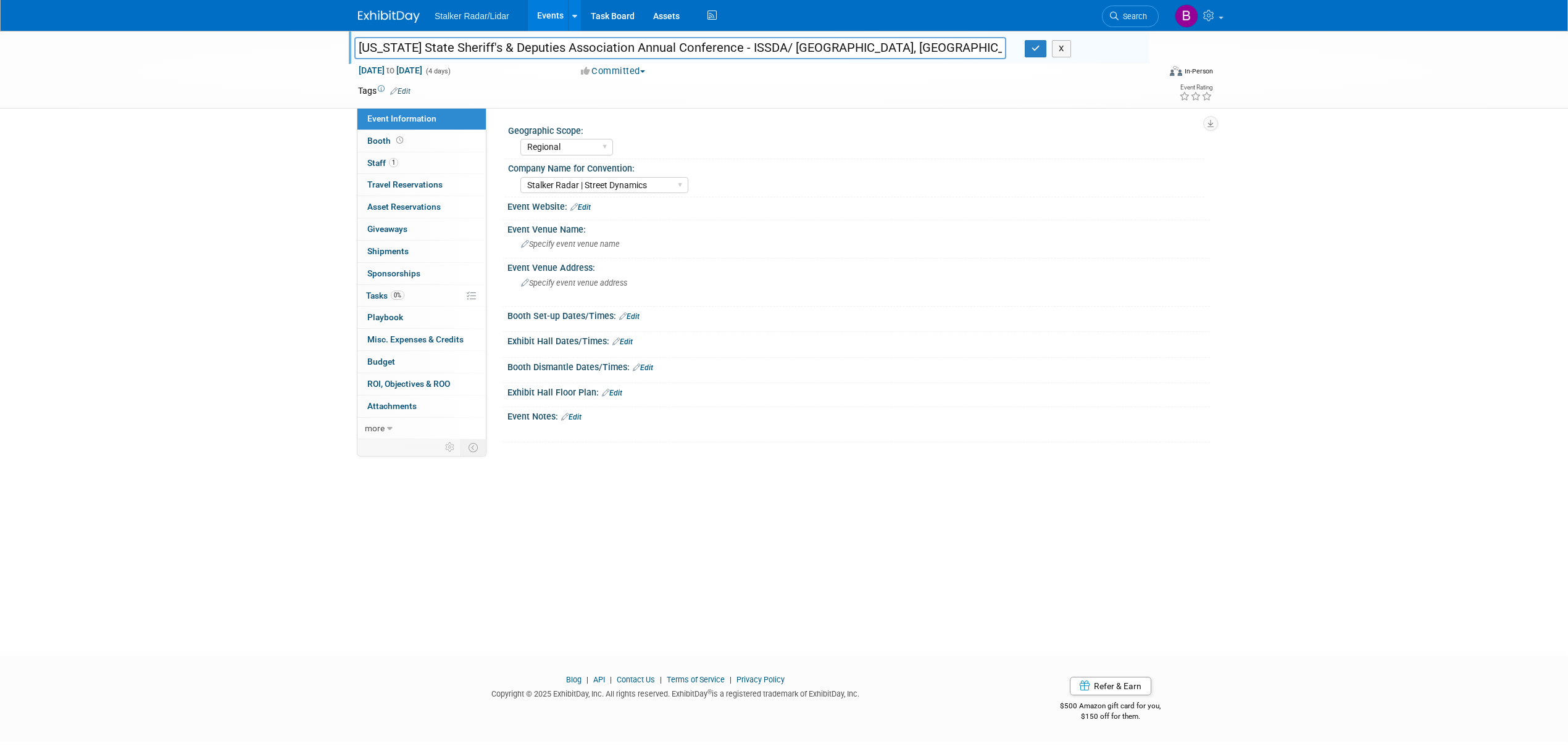
drag, startPoint x: 704, startPoint y: 51, endPoint x: 346, endPoint y: 43, distance: 358.1
click at [346, 43] on div "[US_STATE] State Sheriff's & Deputies Association Annual Conference - ISSDA/ [G…" at bounding box center [680, 50] width 670 height 19
click at [1028, 54] on button "button" at bounding box center [1036, 49] width 22 height 17
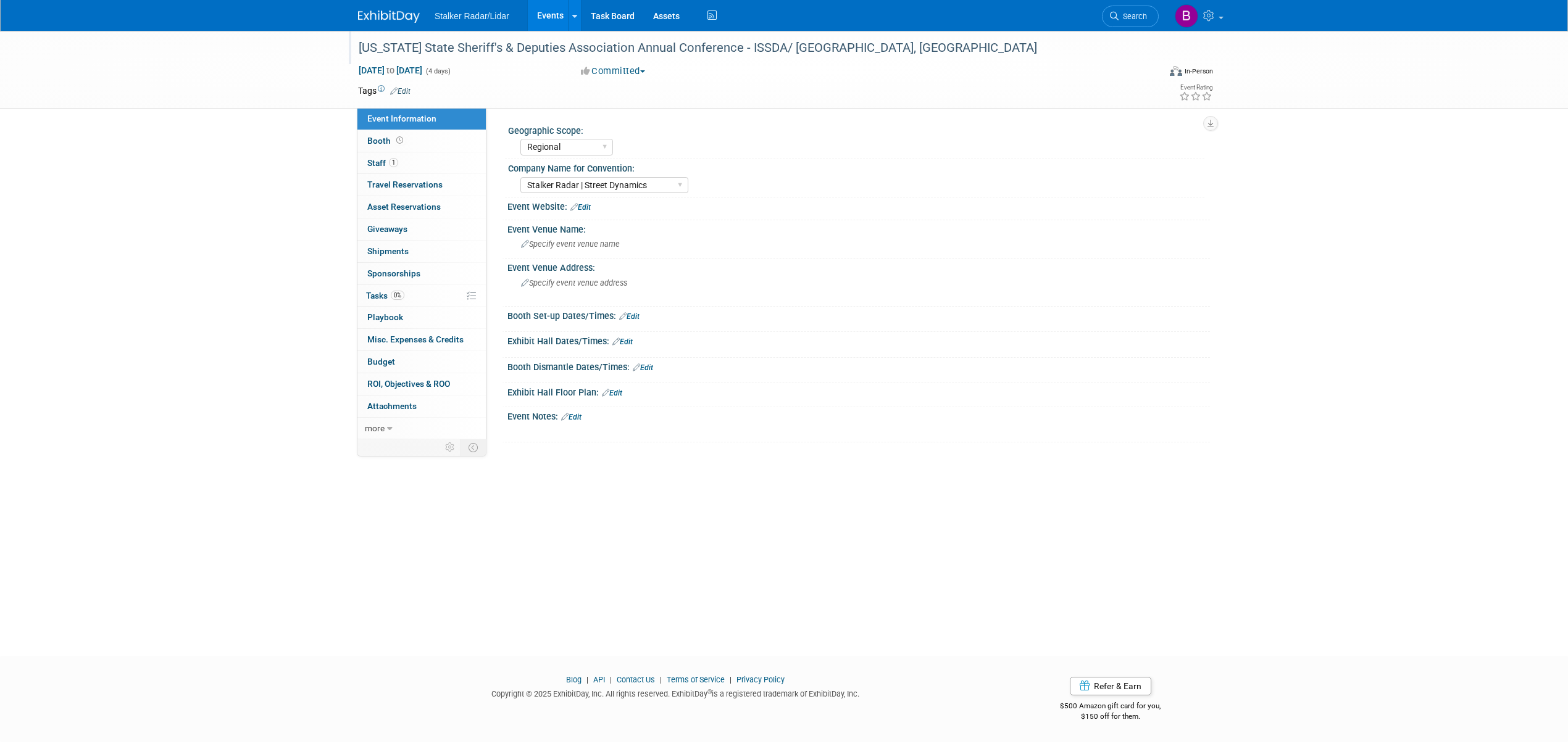
click at [554, 13] on link "Events" at bounding box center [550, 15] width 45 height 31
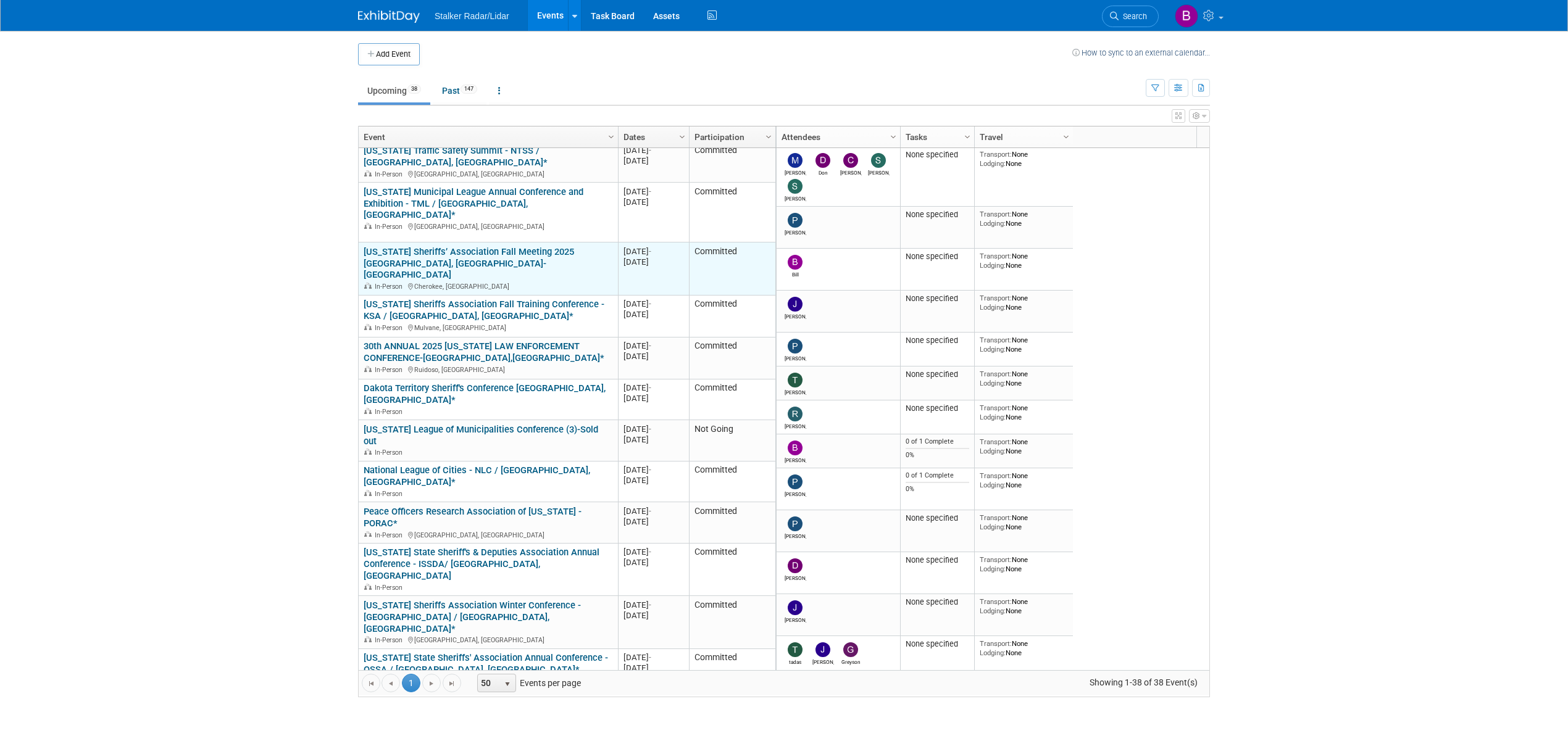
click at [412, 246] on link "North Carolina Sheriffs’ Association Fall Meeting 2025 Cherokee, NC-NCSA" at bounding box center [468, 263] width 210 height 34
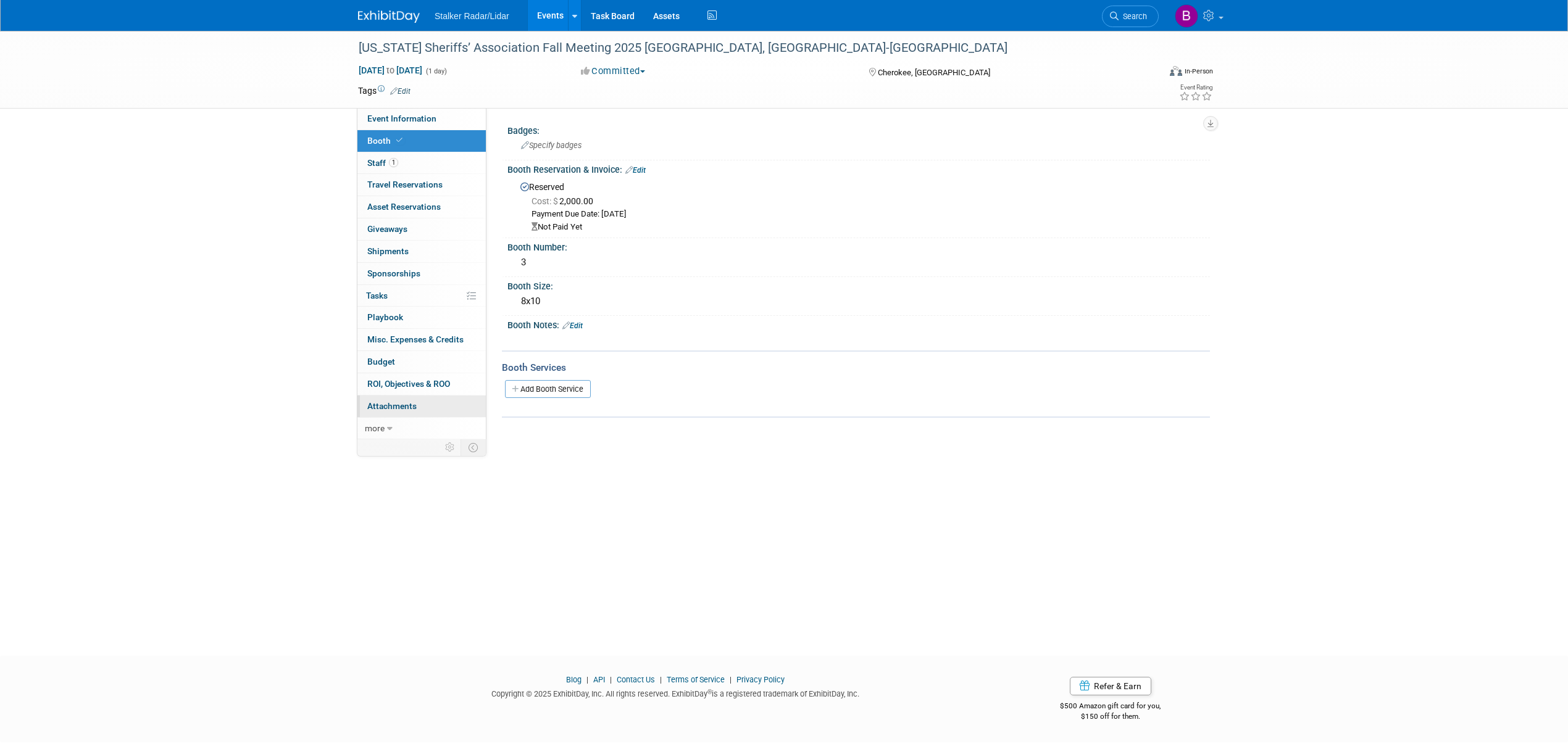
click at [399, 415] on link "0 Attachments 0" at bounding box center [422, 405] width 129 height 21
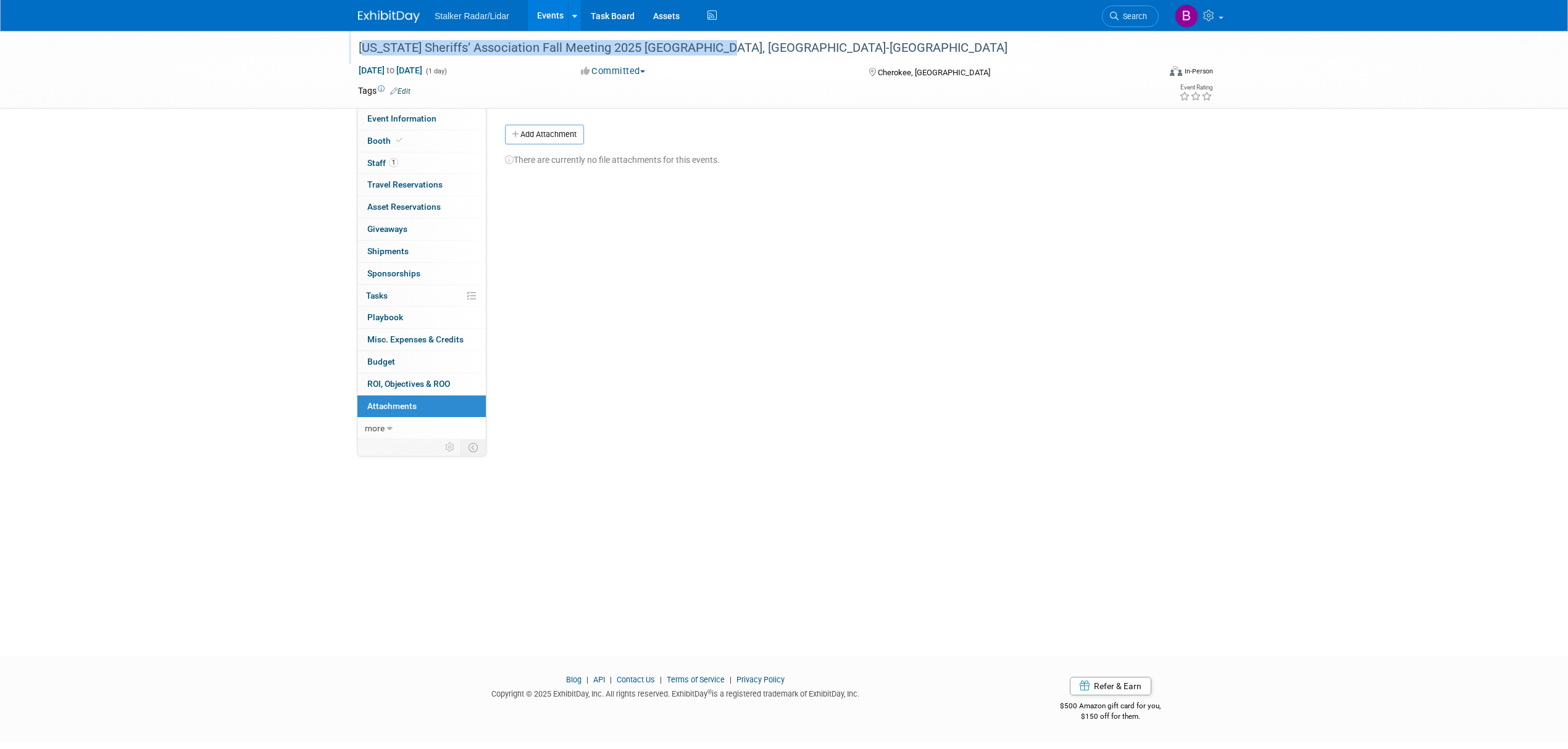
drag, startPoint x: 359, startPoint y: 43, endPoint x: 713, endPoint y: 51, distance: 354.1
click at [713, 51] on div "[US_STATE] Sheriffs’ Association Fall Meeting 2025 [GEOGRAPHIC_DATA], [GEOGRAPH…" at bounding box center [747, 48] width 785 height 22
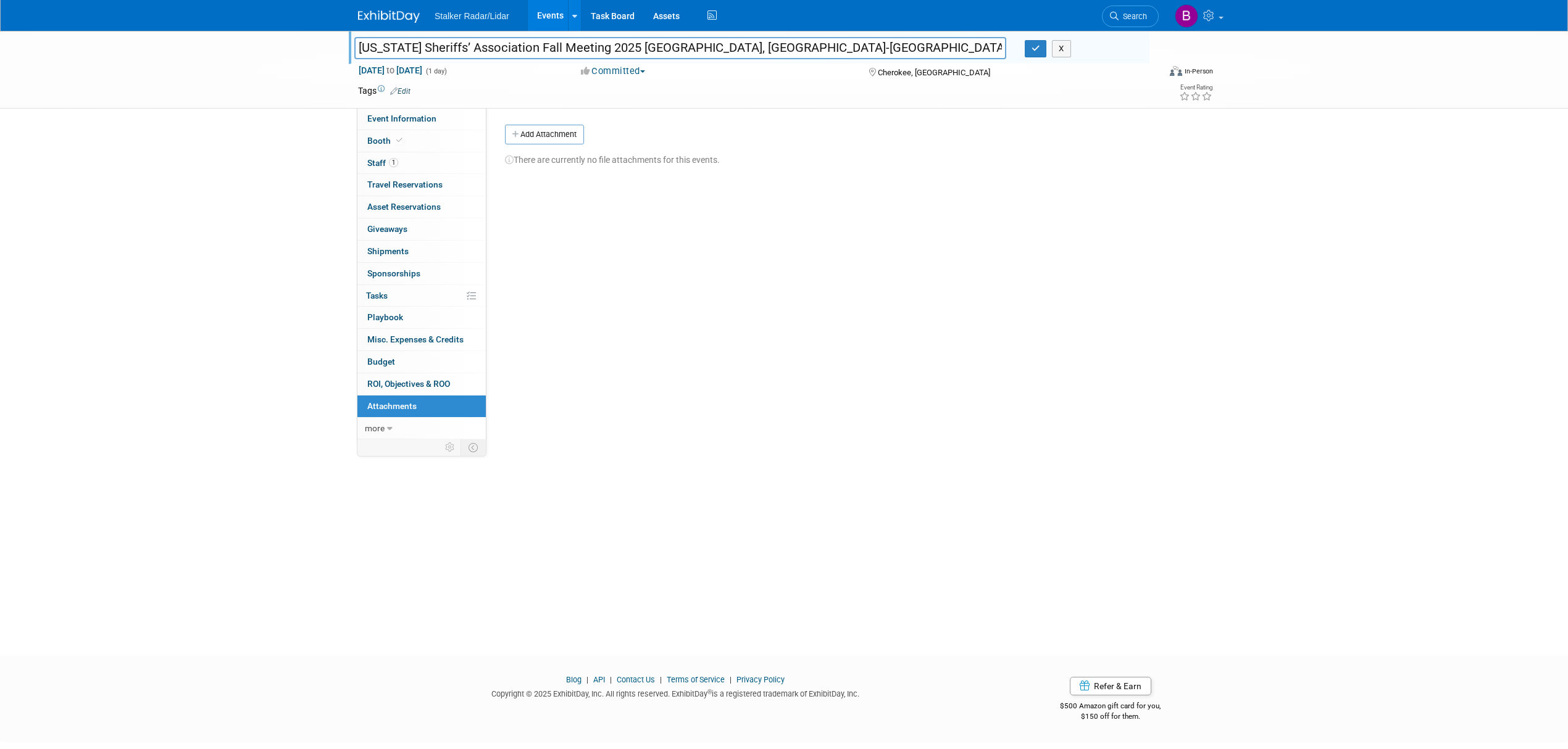
click at [705, 50] on input "[US_STATE] Sheriffs’ Association Fall Meeting 2025 [GEOGRAPHIC_DATA], [GEOGRAPH…" at bounding box center [680, 47] width 652 height 21
drag, startPoint x: 711, startPoint y: 47, endPoint x: 329, endPoint y: 45, distance: 382.0
click at [329, 45] on div "[US_STATE] Sheriffs’ Association Fall Meeting 2025 [GEOGRAPHIC_DATA], [GEOGRAPH…" at bounding box center [784, 69] width 1568 height 78
click at [1030, 50] on button "button" at bounding box center [1036, 49] width 22 height 17
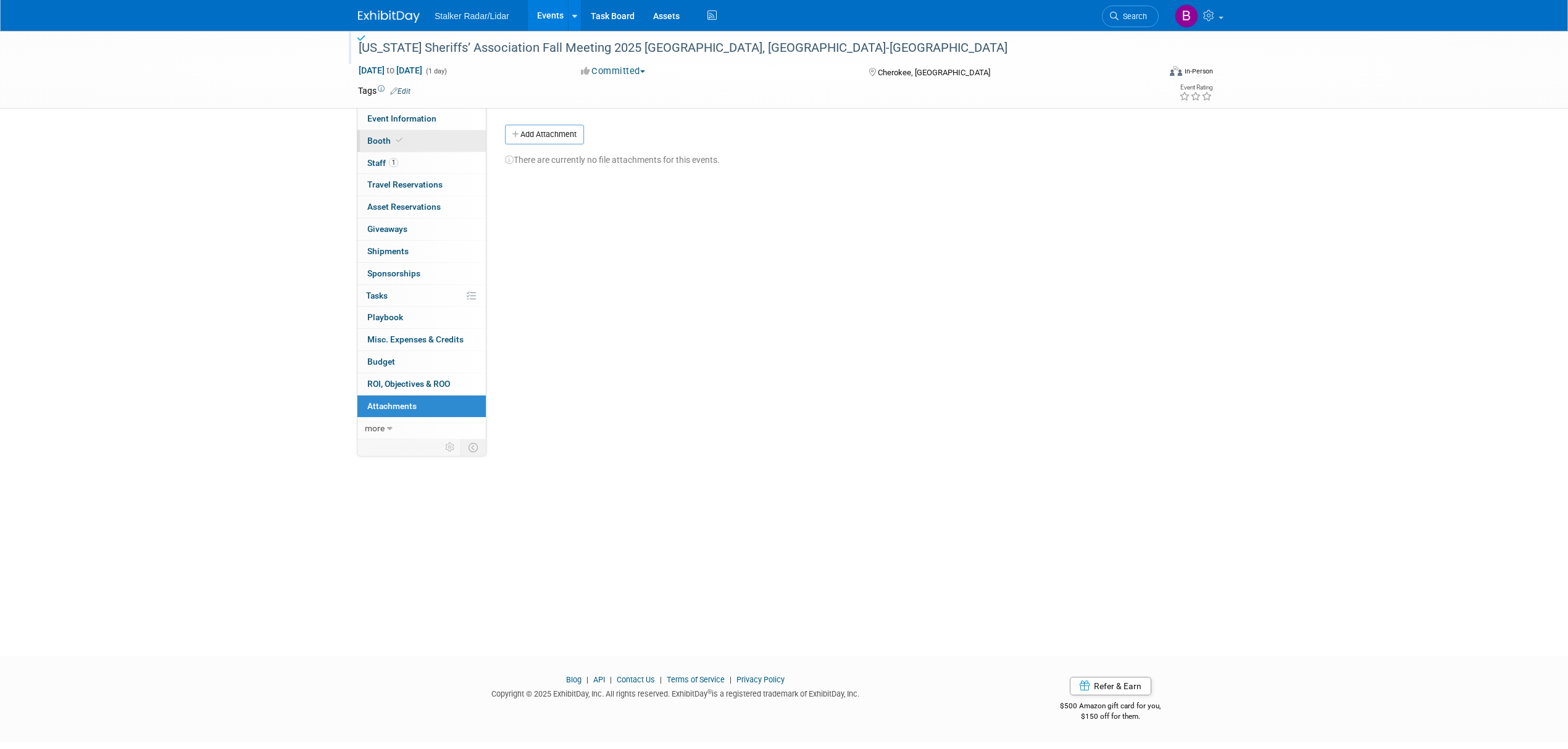
click at [386, 140] on span "Booth" at bounding box center [386, 141] width 38 height 10
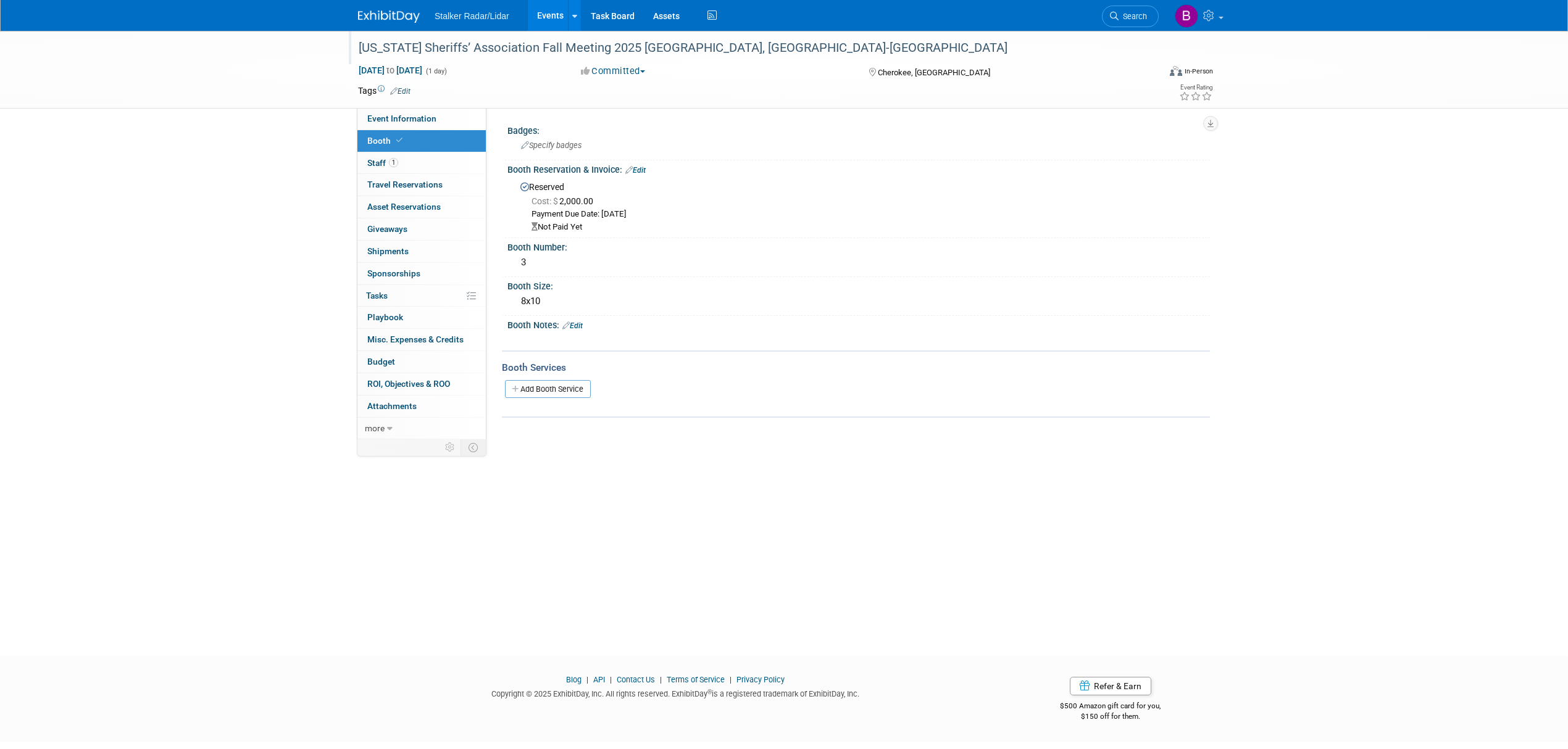
click at [574, 227] on div "Not Paid Yet" at bounding box center [866, 227] width 669 height 12
click at [646, 169] on link "Edit" at bounding box center [635, 171] width 21 height 9
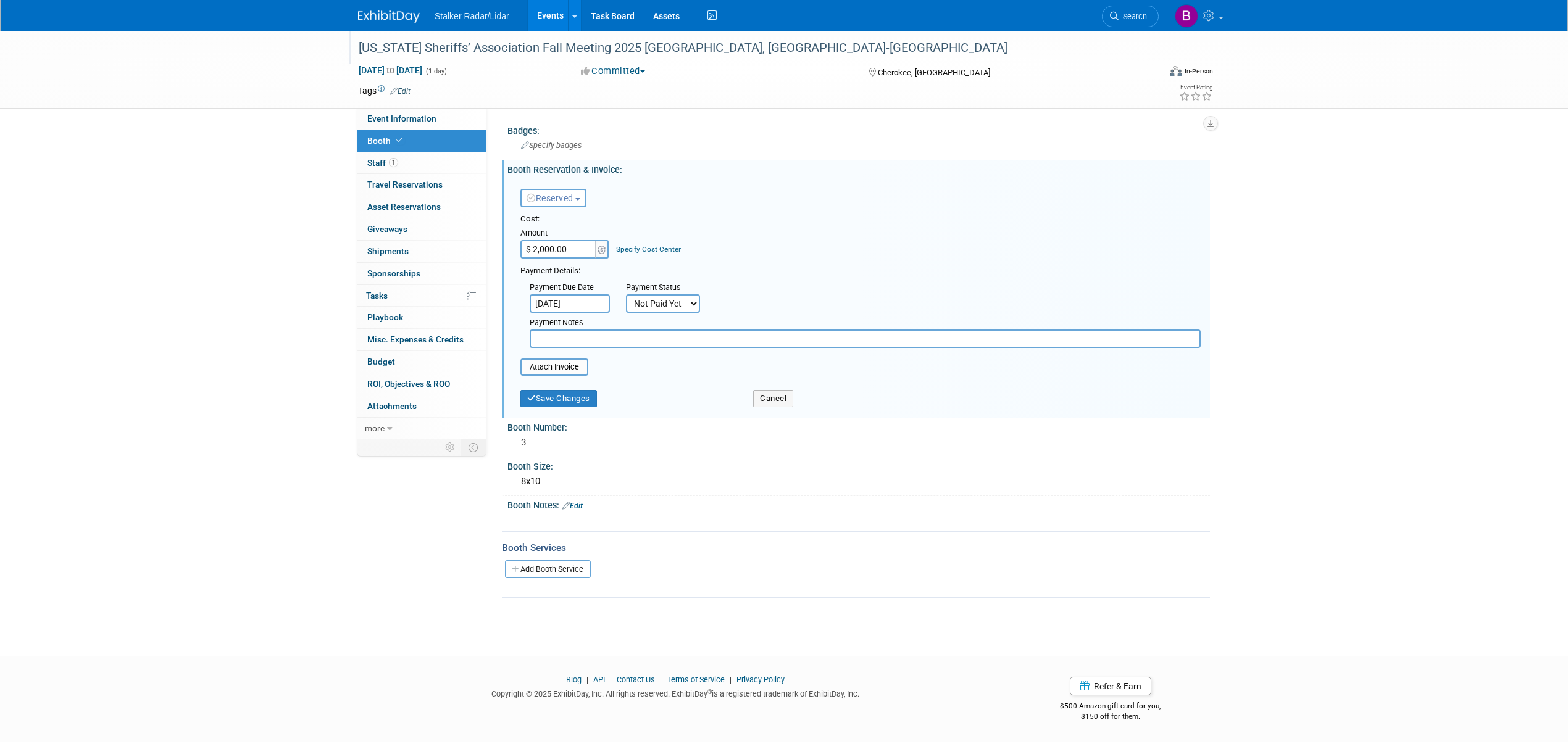
click at [651, 304] on select "Not Paid Yet Partially Paid Paid in Full" at bounding box center [663, 303] width 74 height 19
select select "1"
click at [626, 294] on select "Not Paid Yet Partially Paid Paid in Full" at bounding box center [663, 303] width 74 height 19
click at [567, 362] on input "file" at bounding box center [513, 367] width 147 height 15
click at [568, 398] on button "Save Changes" at bounding box center [558, 406] width 76 height 17
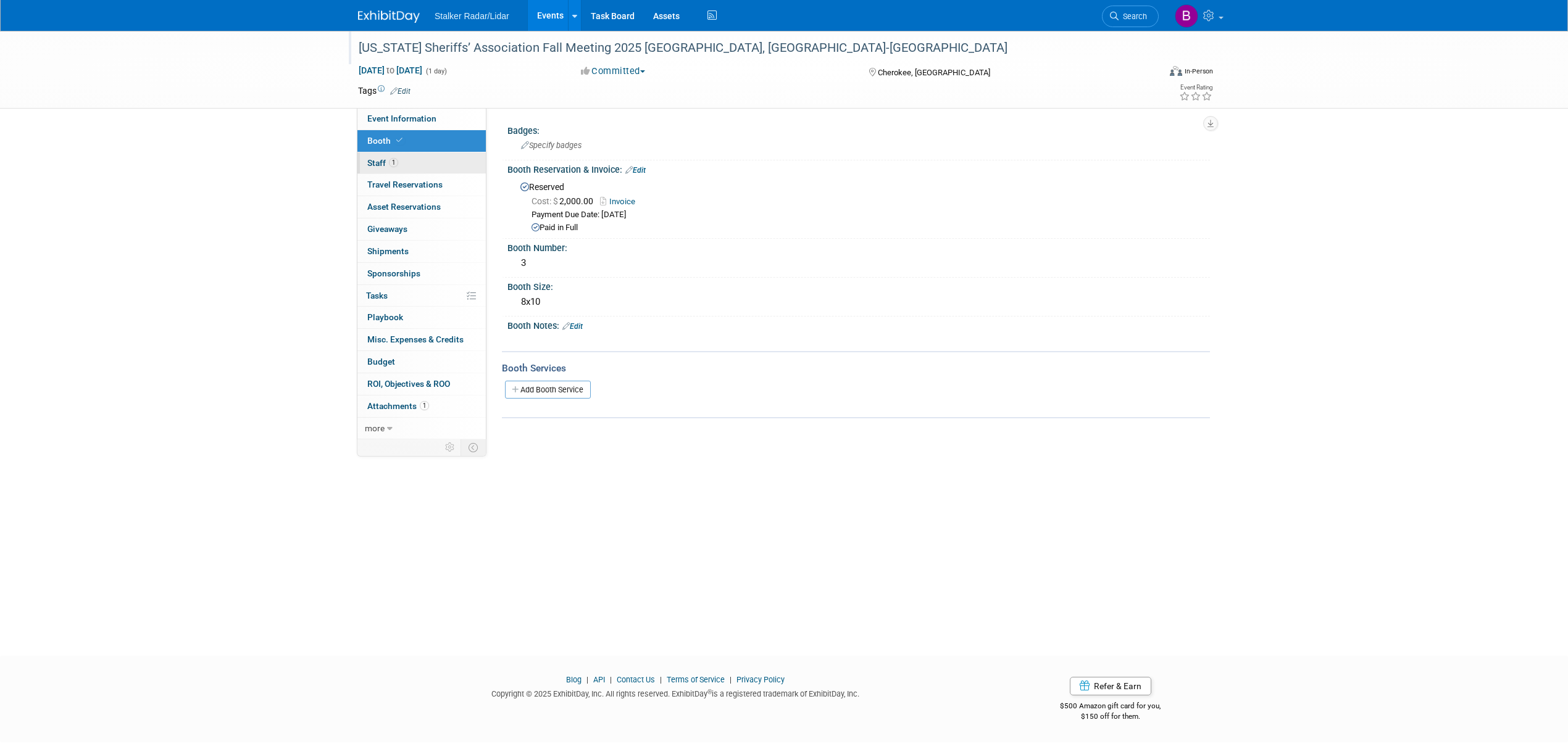
click at [391, 164] on span "1" at bounding box center [394, 162] width 9 height 9
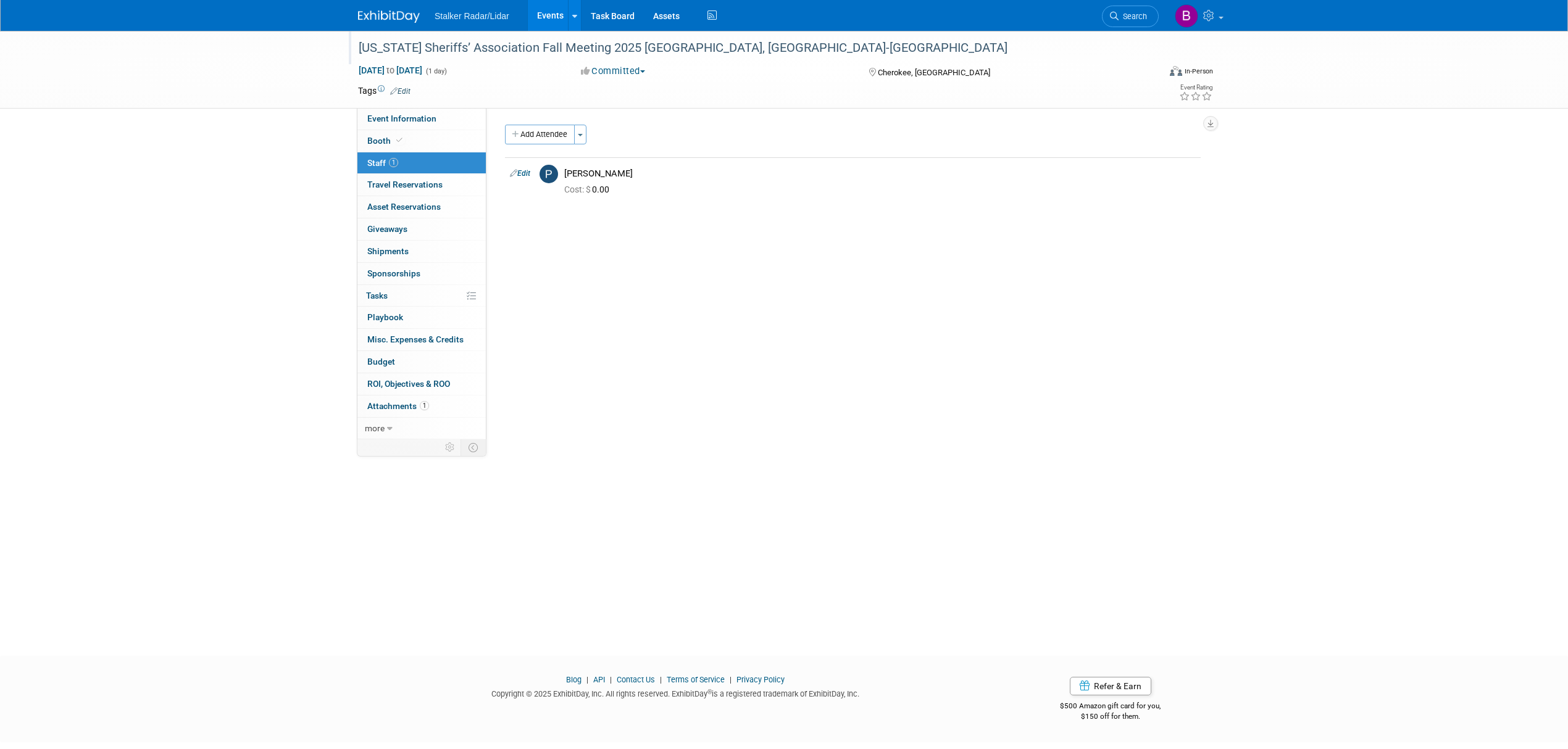
click at [649, 47] on div "North Carolina Sheriffs’ Association Fall Meeting 2025 Cherokee, NC-NCSA" at bounding box center [747, 48] width 785 height 22
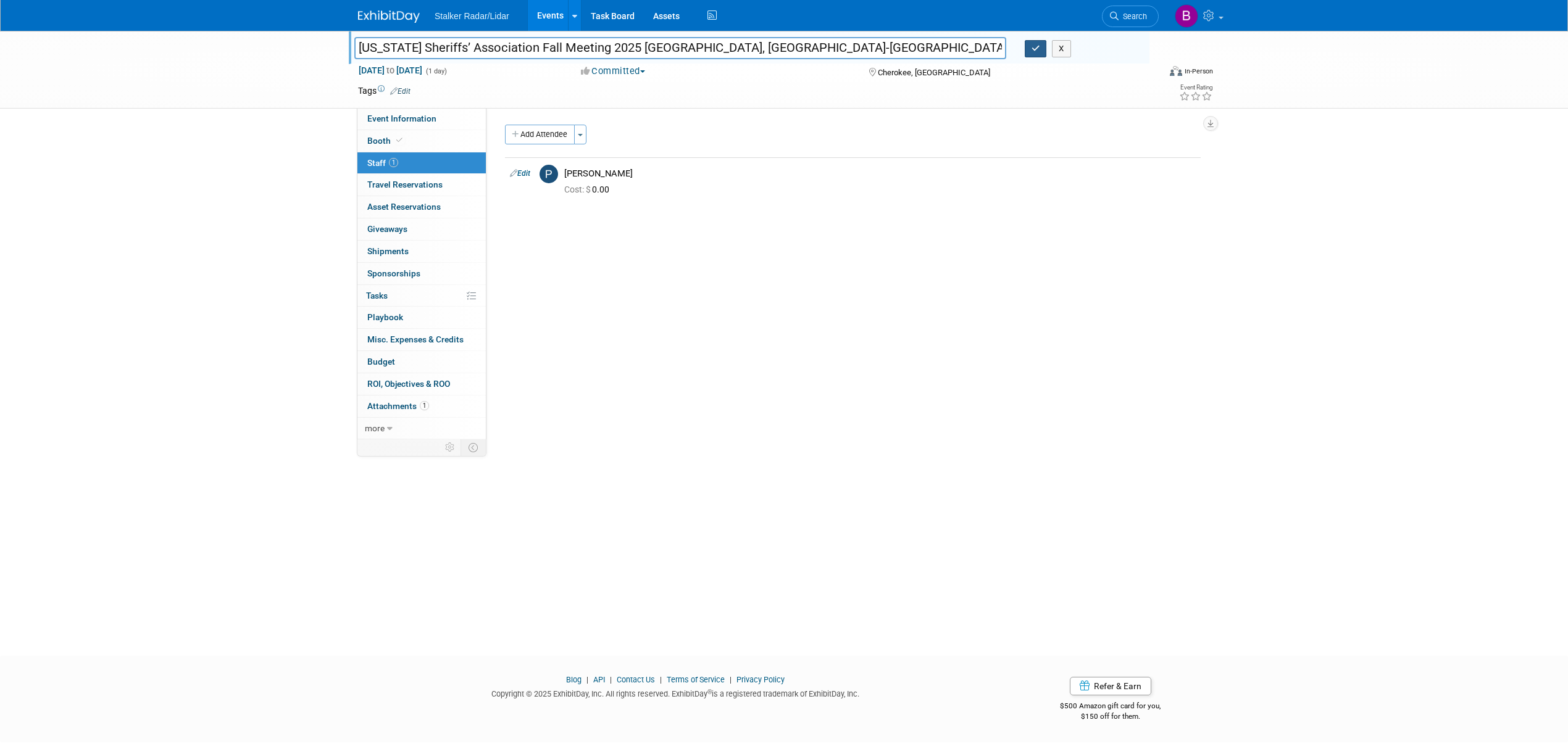
type input "[US_STATE] Sheriffs’ Association Fall Meeting 2025 [GEOGRAPHIC_DATA], [GEOGRAPH…"
click at [1024, 51] on button "button" at bounding box center [1036, 49] width 22 height 17
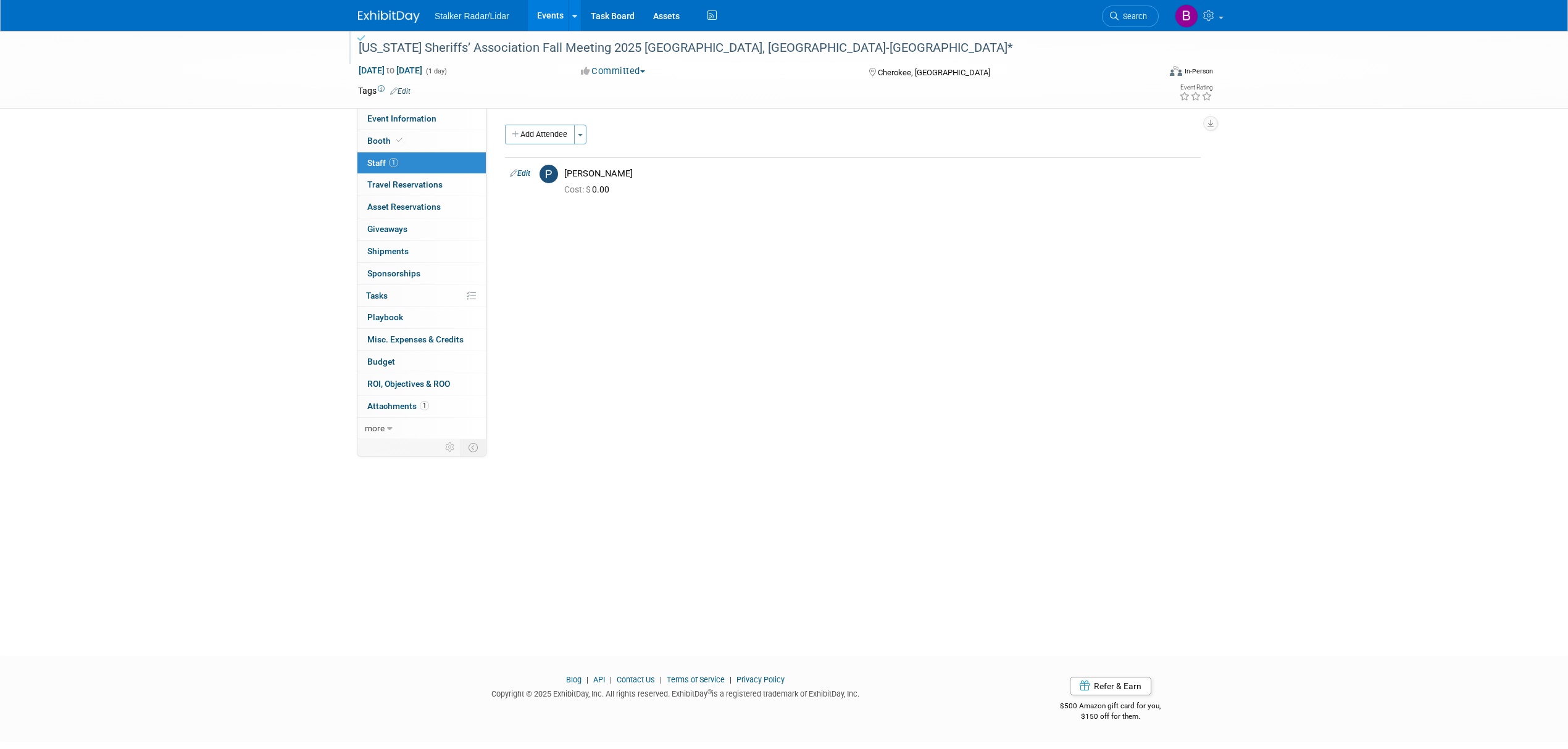
click at [546, 20] on link "Events" at bounding box center [550, 15] width 45 height 31
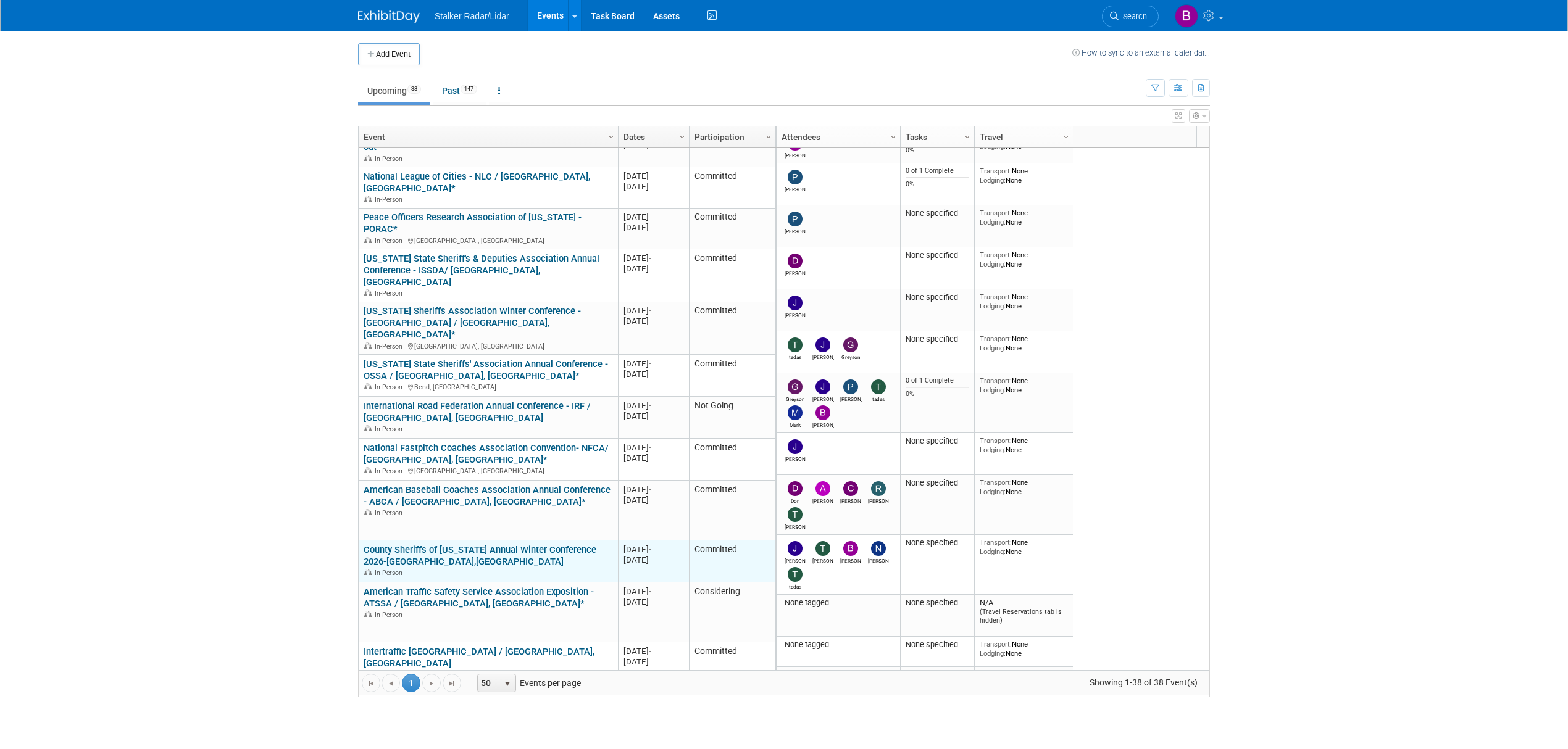
click at [460, 544] on link "County Sheriffs of Colorado Annual Winter Conference 2026-Denver,CO" at bounding box center [479, 555] width 232 height 23
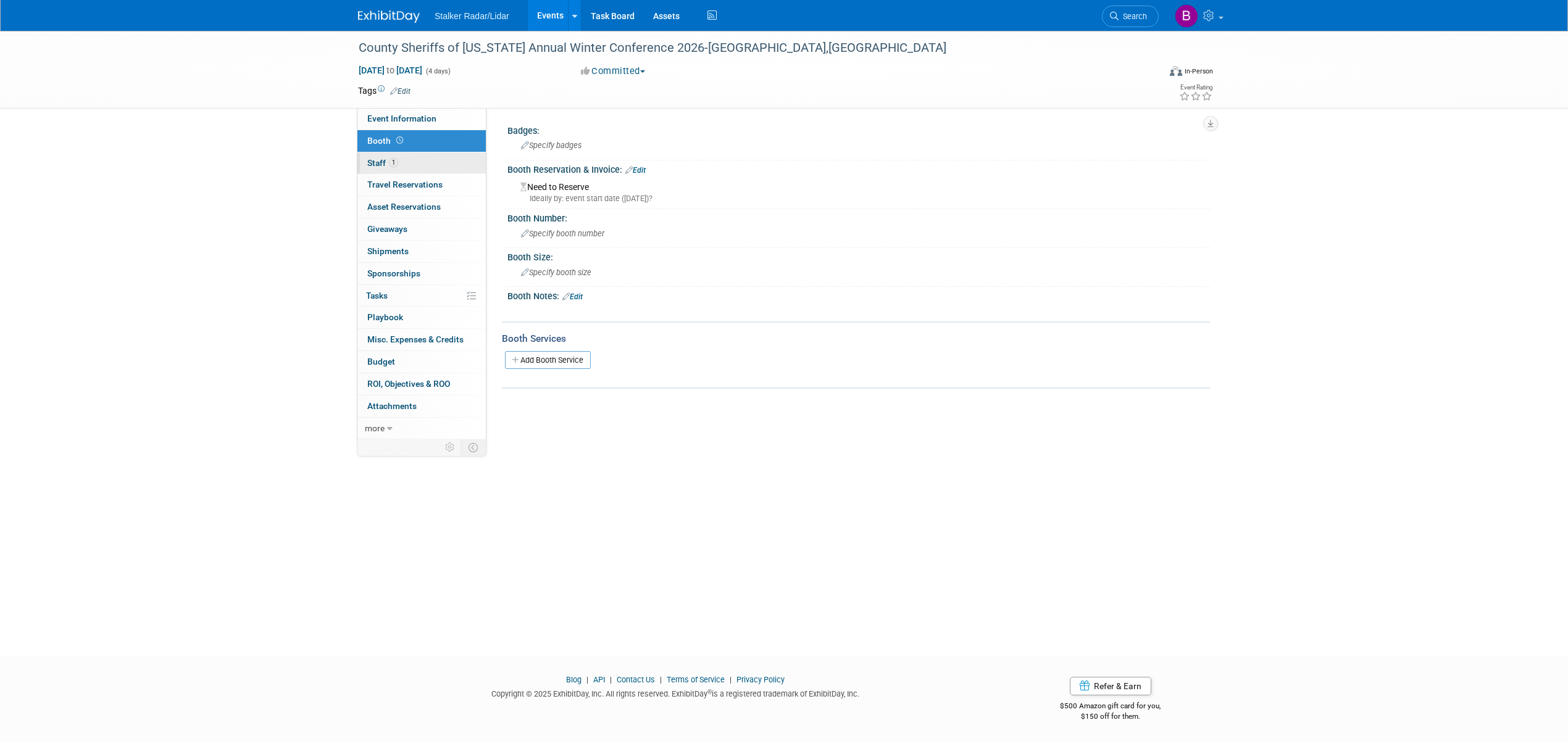
click at [410, 156] on link "1 Staff 1" at bounding box center [422, 163] width 129 height 21
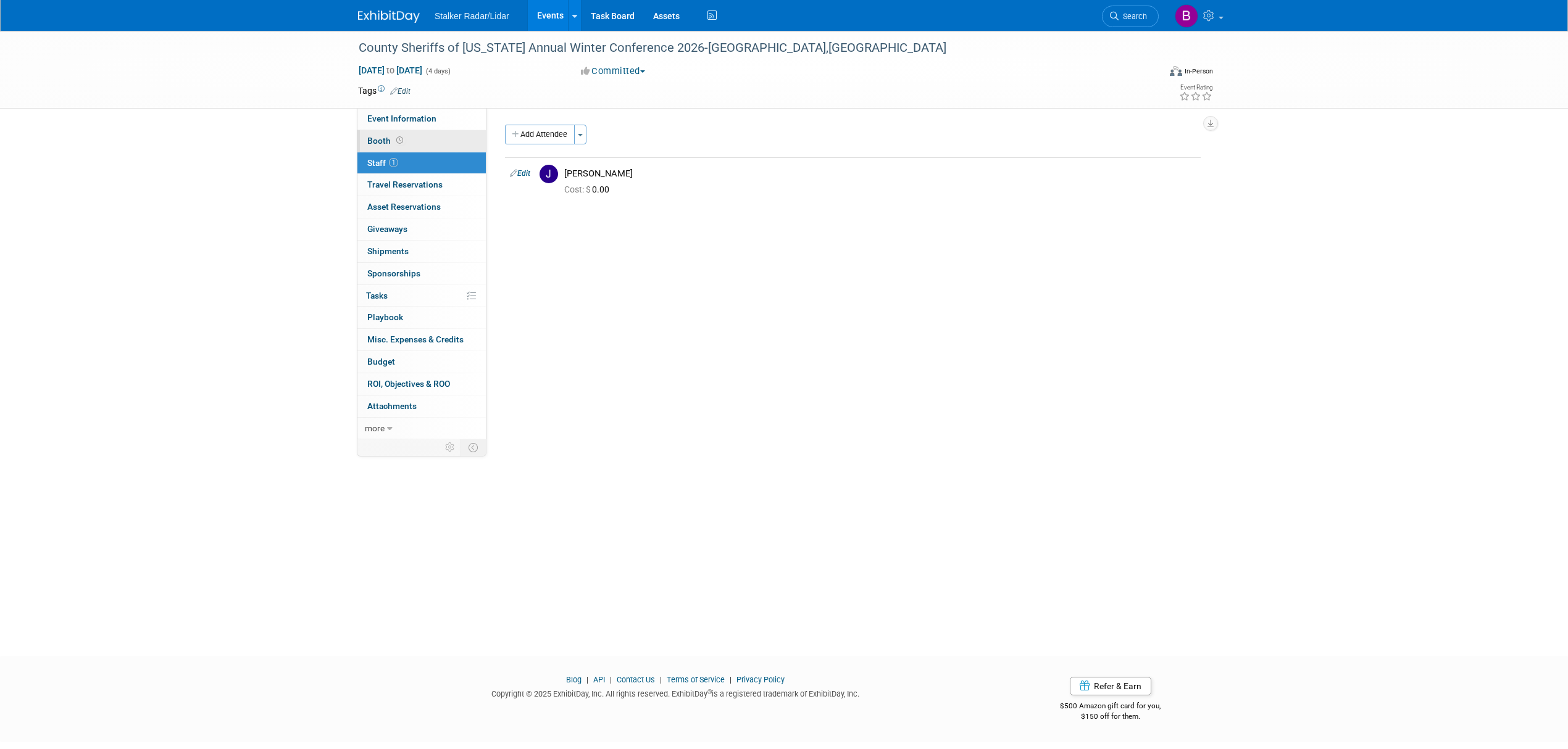
click at [410, 143] on link "Booth" at bounding box center [422, 141] width 129 height 21
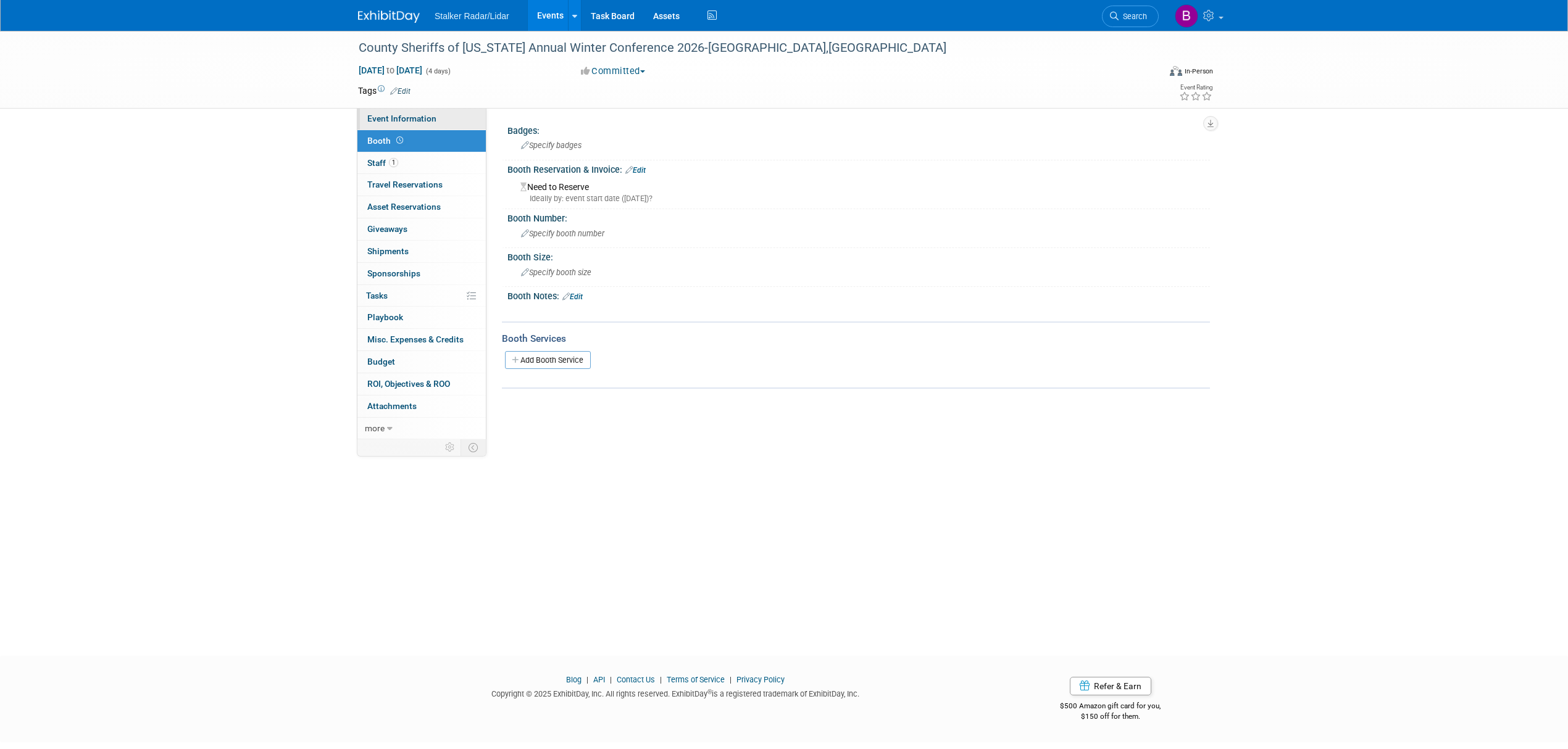
click at [405, 116] on span "Event Information" at bounding box center [401, 118] width 69 height 10
select select "Regional"
select select "Stalker Radar"
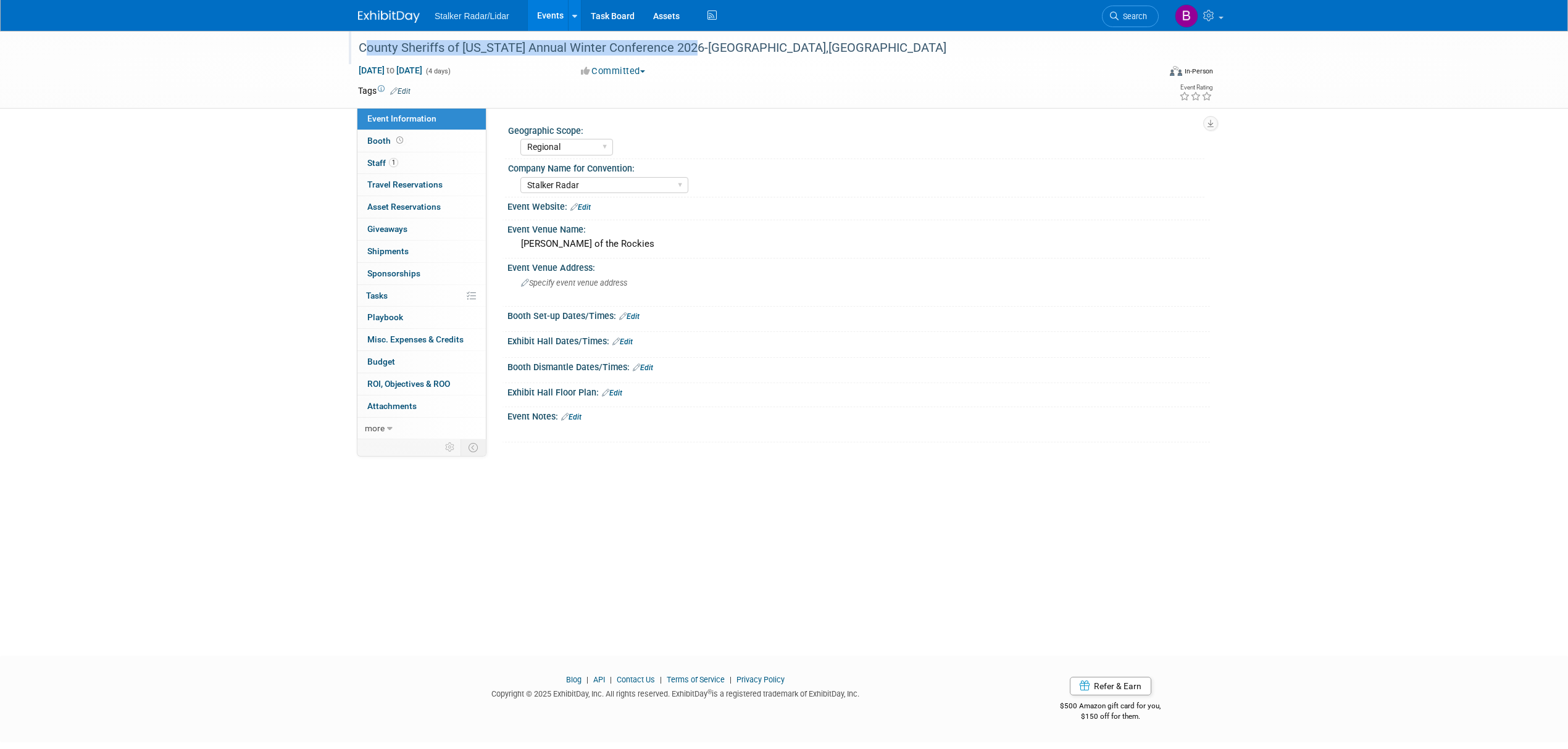
drag, startPoint x: 361, startPoint y: 45, endPoint x: 688, endPoint y: 50, distance: 327.0
click at [688, 50] on div "County Sheriffs of [US_STATE] Annual Winter Conference 2026-[GEOGRAPHIC_DATA],[…" at bounding box center [747, 48] width 785 height 22
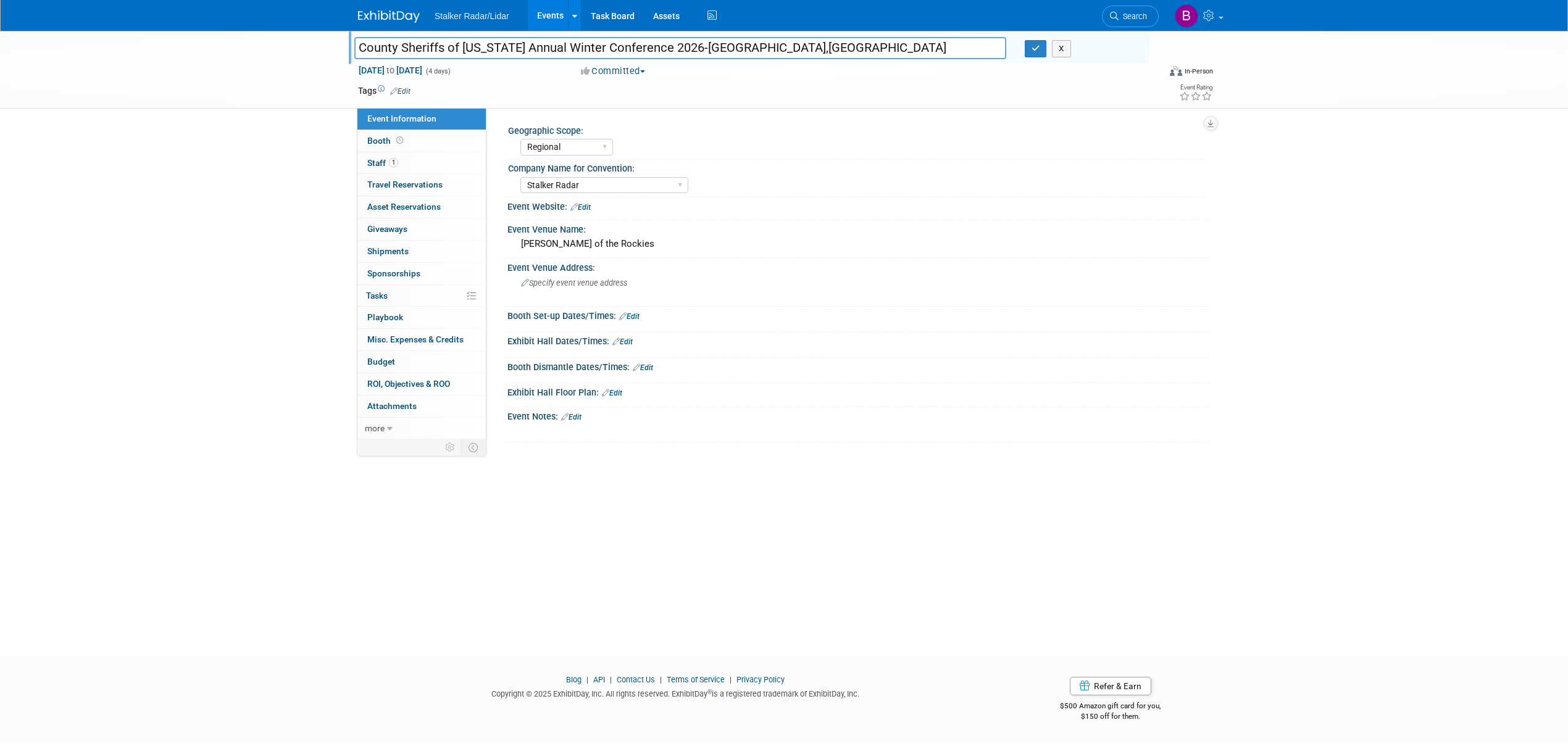
click at [653, 50] on input "County Sheriffs of [US_STATE] Annual Winter Conference 2026-[GEOGRAPHIC_DATA],[…" at bounding box center [680, 47] width 652 height 21
click at [691, 47] on input "County Sheriffs of [US_STATE] Annual Winter Conference 2026-[GEOGRAPHIC_DATA],[…" at bounding box center [680, 47] width 652 height 21
drag, startPoint x: 688, startPoint y: 45, endPoint x: 337, endPoint y: 41, distance: 351.0
click at [337, 41] on div "County Sheriffs of [US_STATE] Annual Winter Conference 2026-[GEOGRAPHIC_DATA],[…" at bounding box center [784, 69] width 1568 height 78
click at [1032, 52] on icon "button" at bounding box center [1036, 48] width 9 height 8
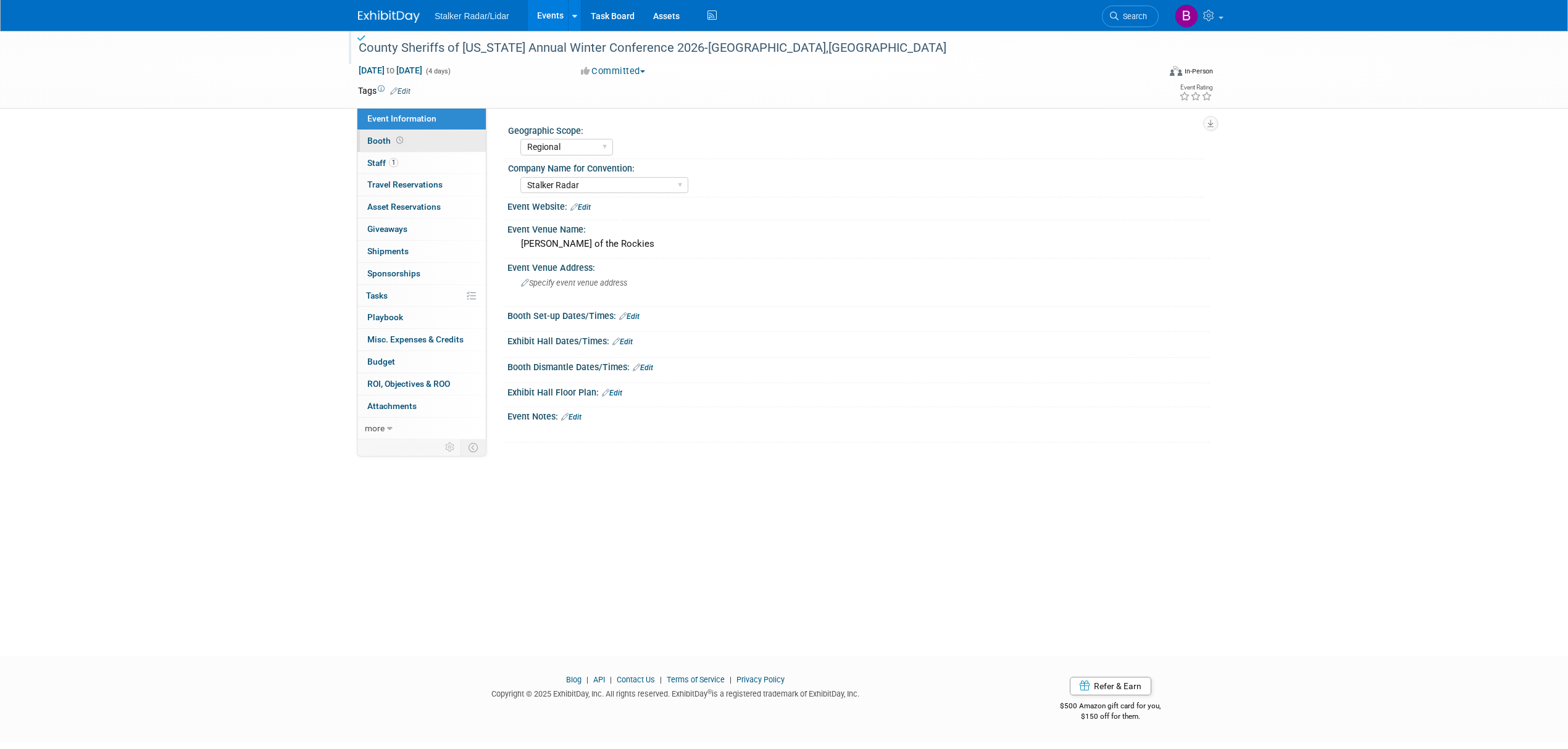
click at [396, 136] on span at bounding box center [400, 140] width 12 height 9
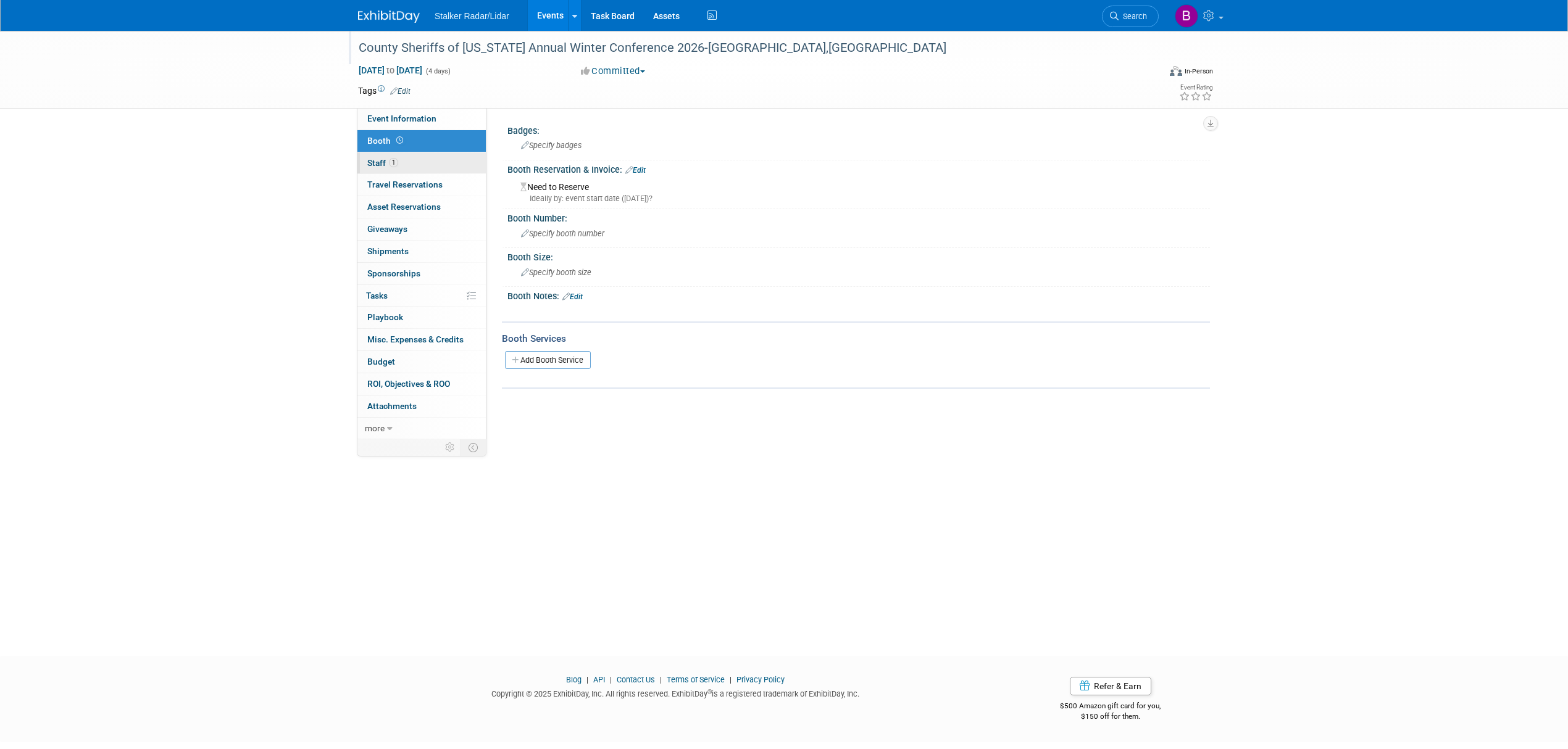
click at [398, 161] on span "1" at bounding box center [394, 162] width 9 height 9
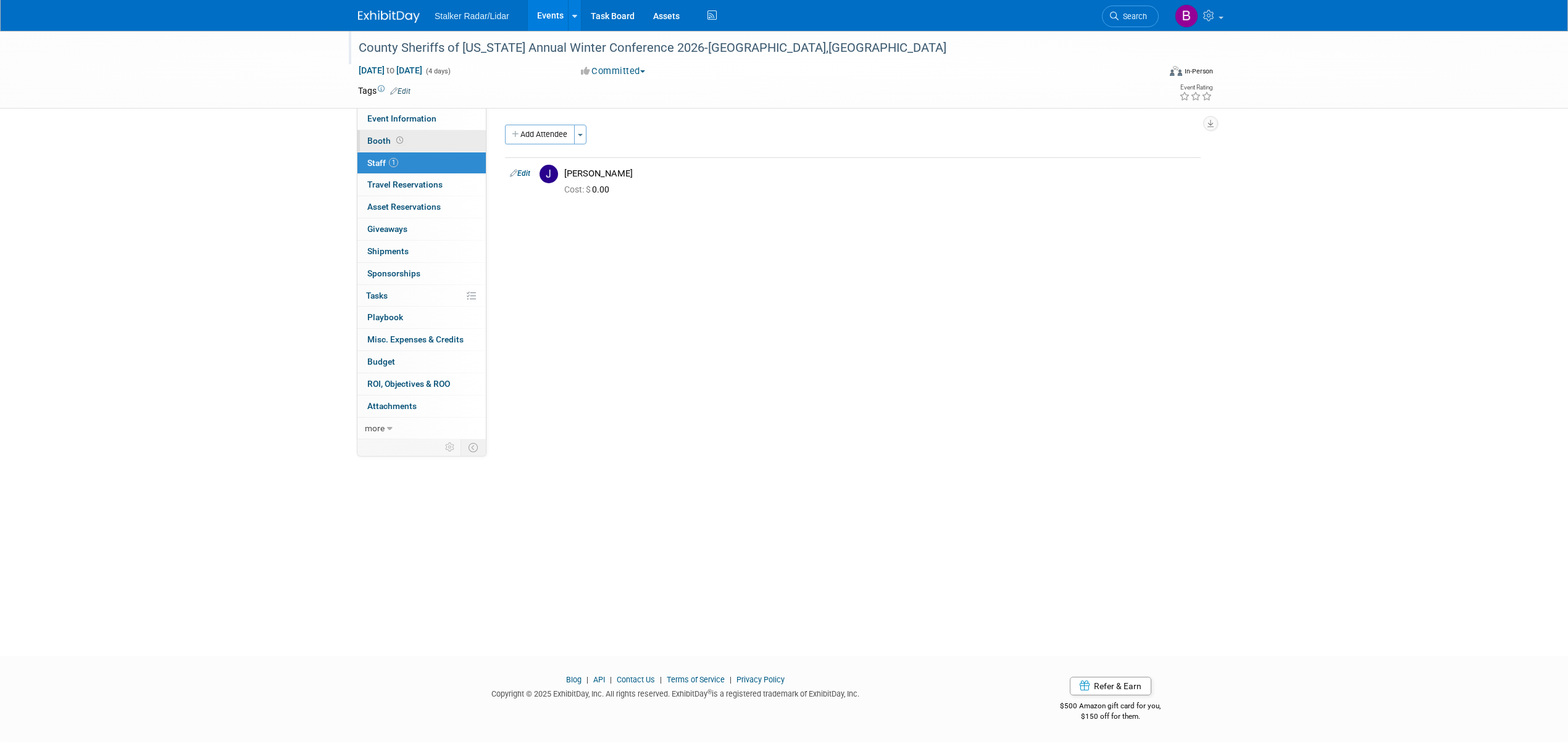
click at [393, 141] on span "Booth" at bounding box center [386, 141] width 39 height 10
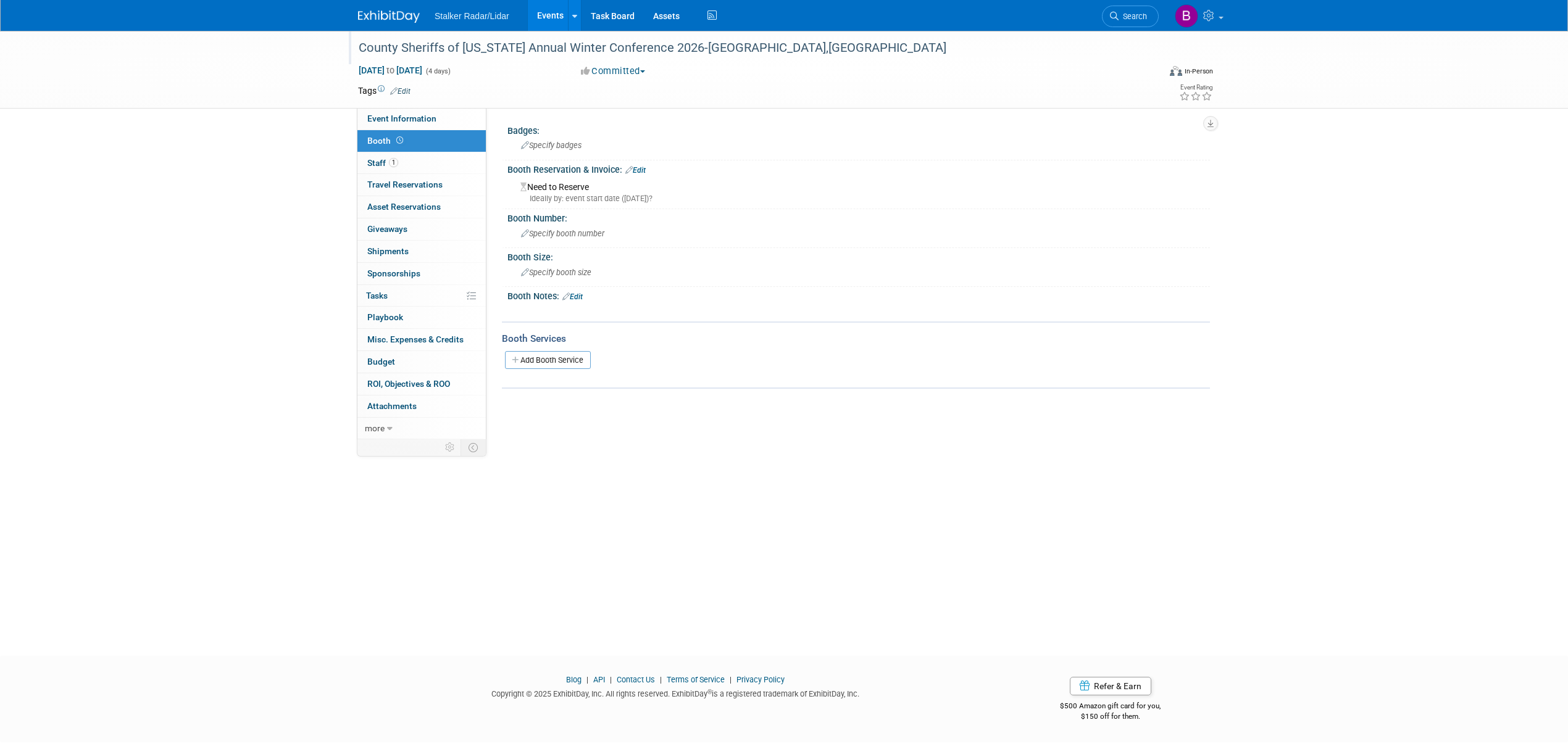
click at [638, 169] on link "Edit" at bounding box center [635, 171] width 21 height 9
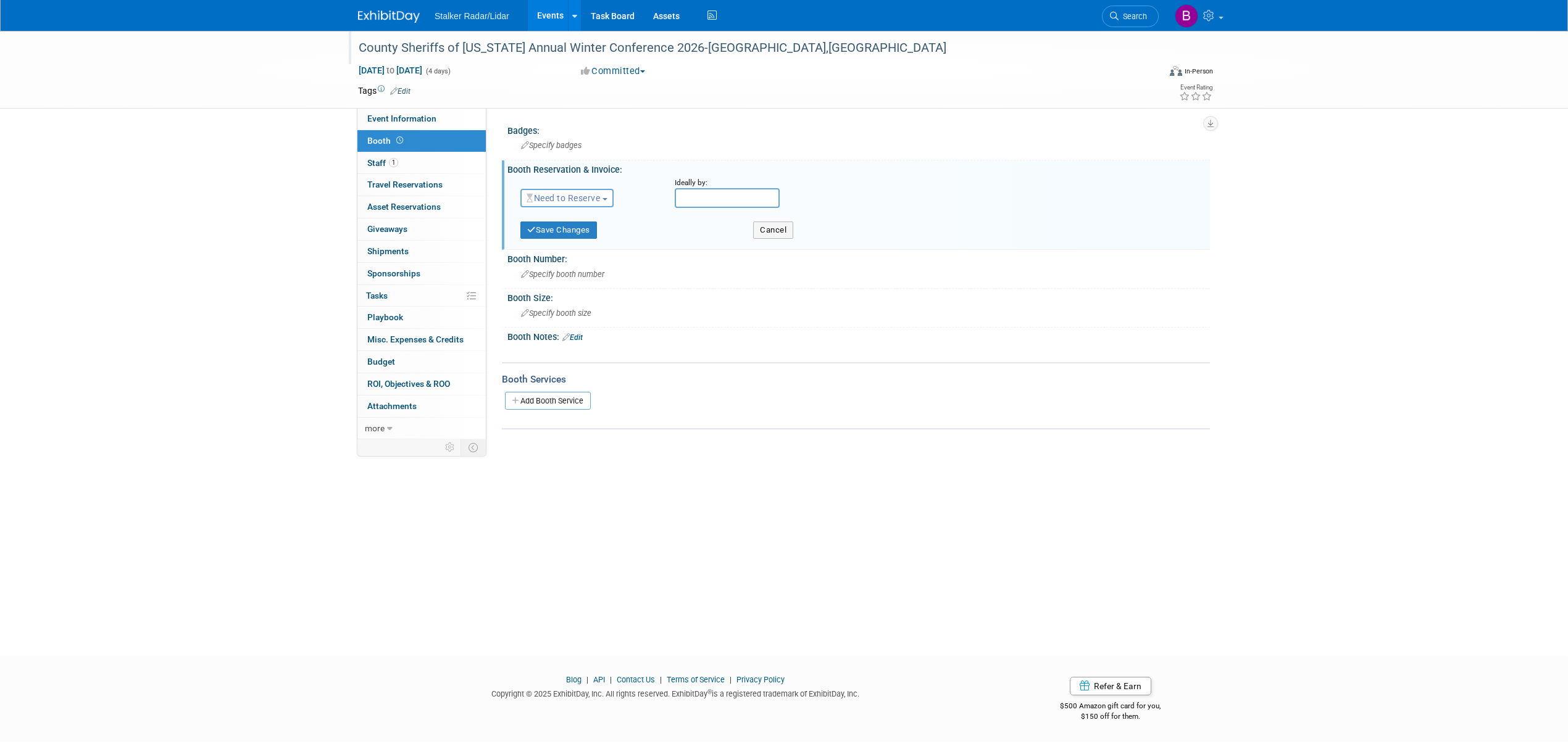
click at [581, 200] on span "Need to Reserve" at bounding box center [563, 198] width 74 height 10
click at [578, 231] on link "Reserved" at bounding box center [587, 237] width 132 height 17
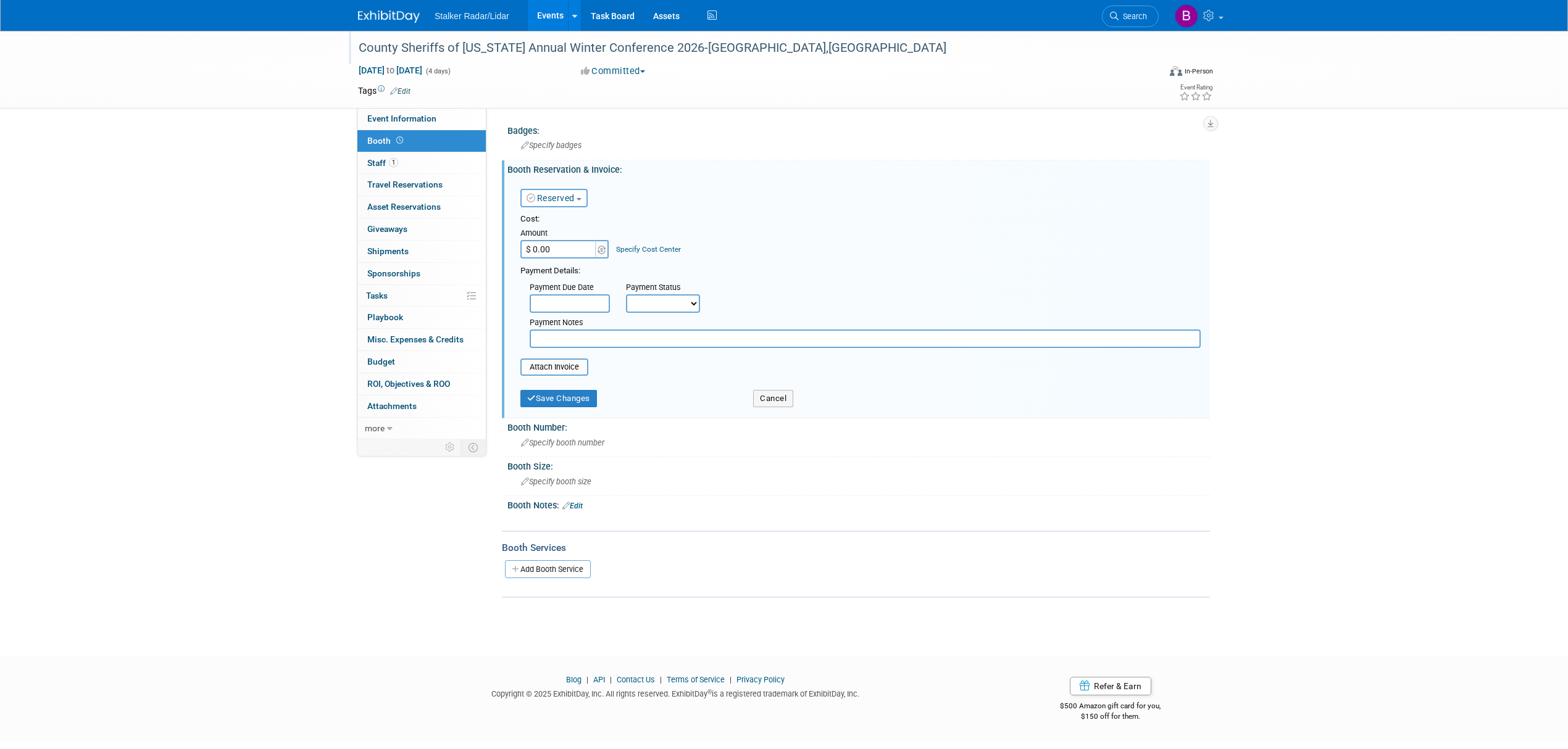
click at [580, 250] on input "$ 0.00" at bounding box center [559, 249] width 77 height 19
type input "$ 900.00"
click at [592, 298] on input "text" at bounding box center [570, 303] width 81 height 19
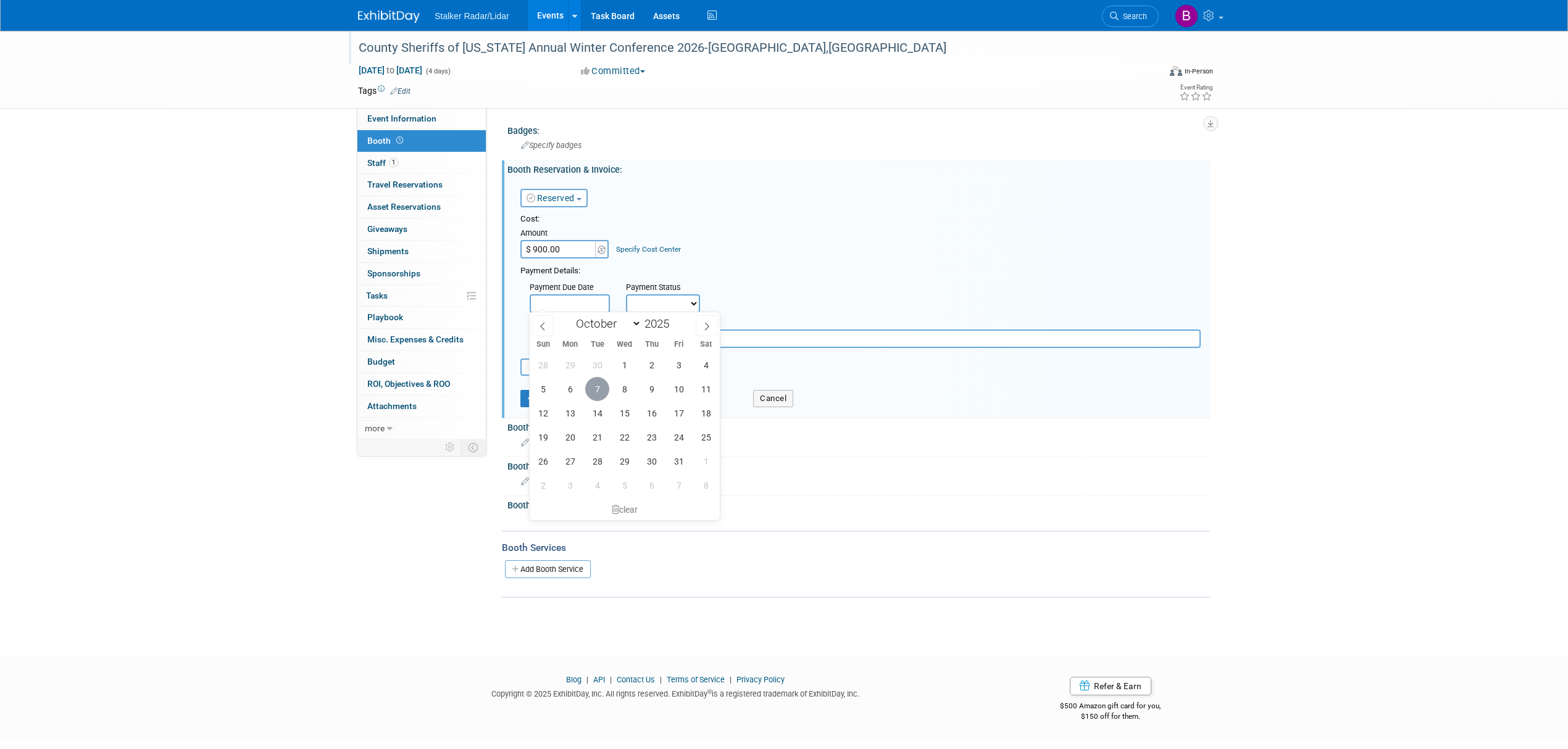
click at [596, 393] on span "7" at bounding box center [597, 389] width 24 height 24
type input "[DATE]"
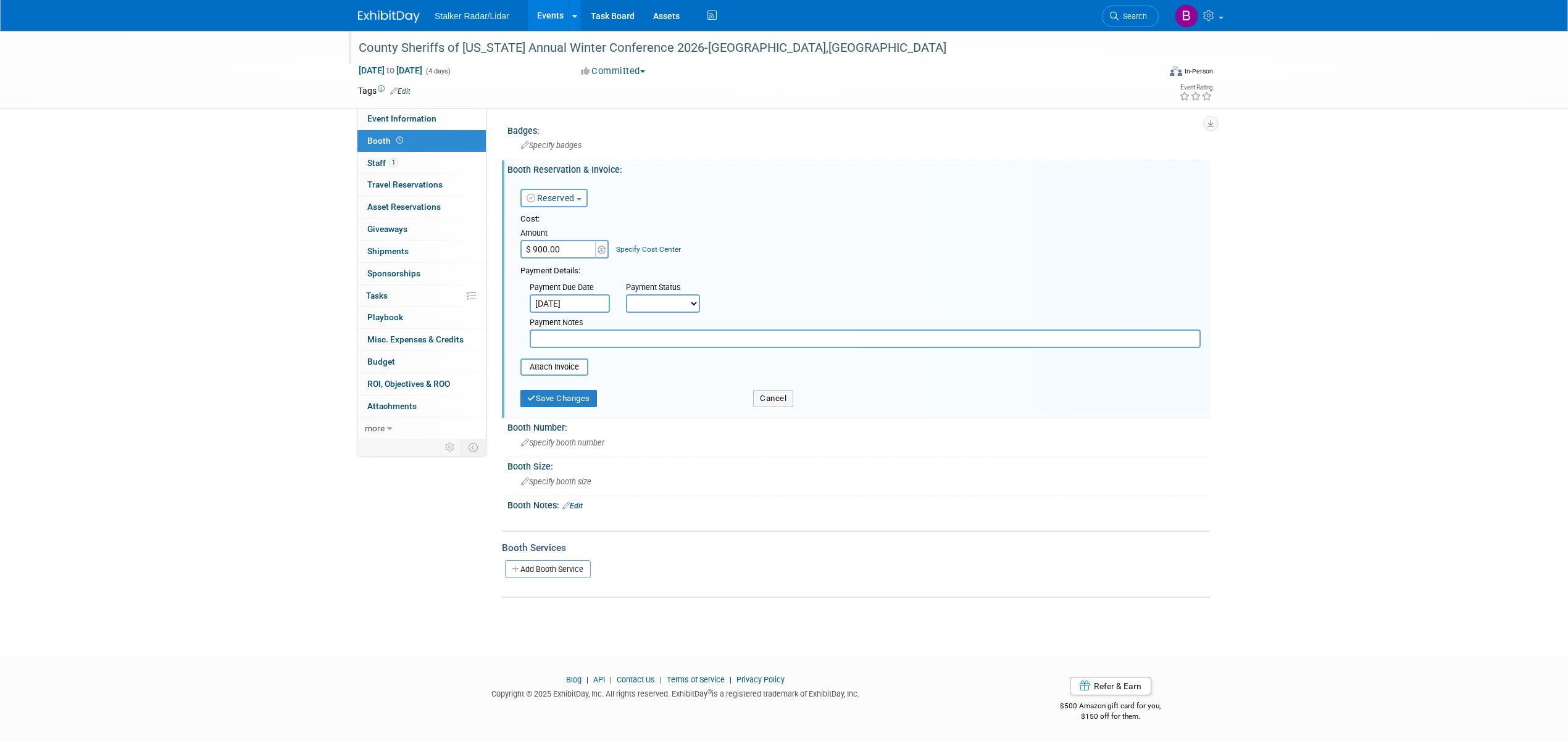
click at [675, 306] on select "Not Paid Yet Partially Paid Paid in Full" at bounding box center [663, 303] width 74 height 19
select select "1"
click at [626, 294] on select "Not Paid Yet Partially Paid Paid in Full" at bounding box center [663, 303] width 74 height 19
click at [547, 445] on div "Specify booth number" at bounding box center [859, 442] width 684 height 19
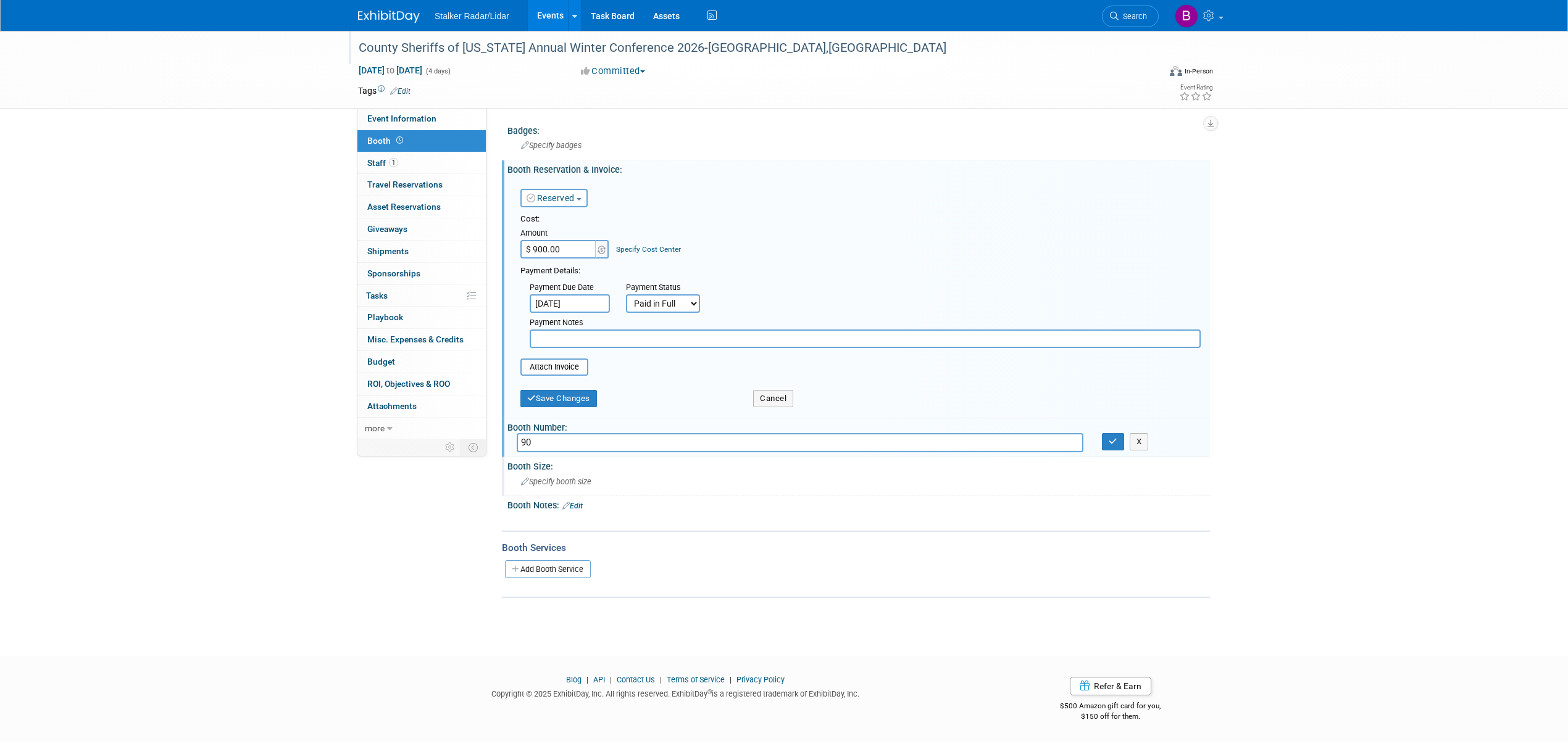
type input "90"
click at [542, 472] on div "Specify booth size" at bounding box center [859, 482] width 684 height 19
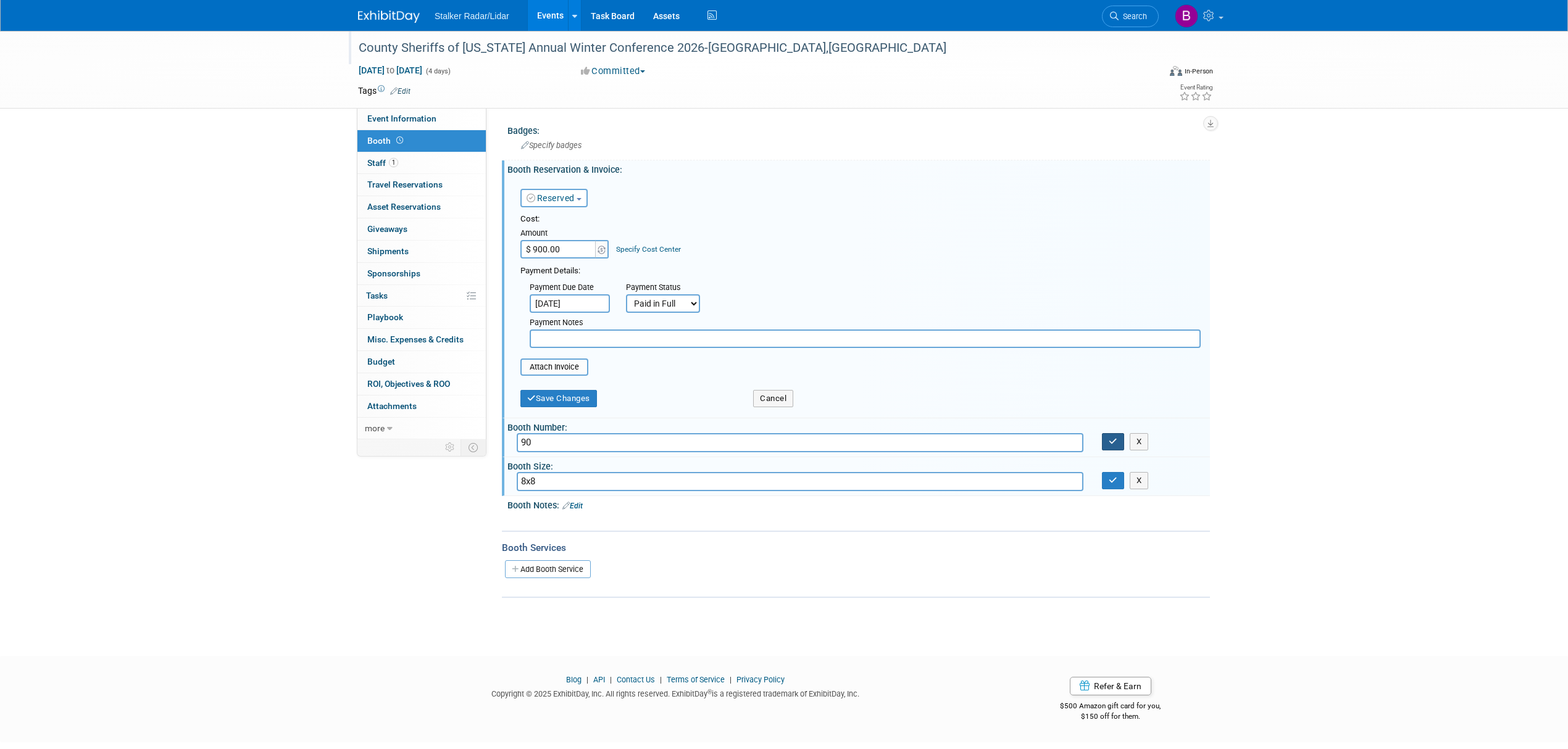
type input "8x8"
click at [1107, 446] on button "button" at bounding box center [1113, 441] width 22 height 17
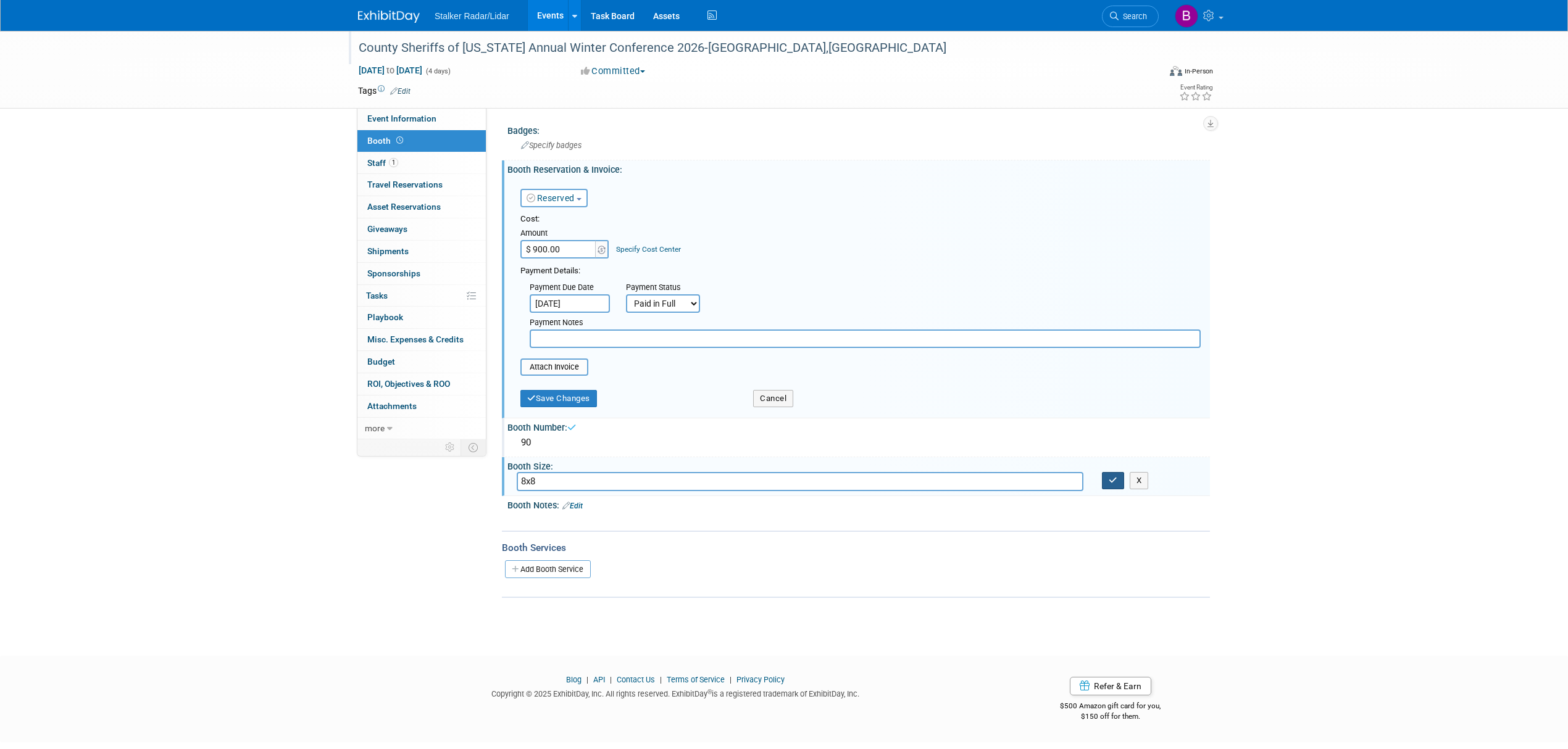
click at [1109, 482] on button "button" at bounding box center [1113, 481] width 22 height 17
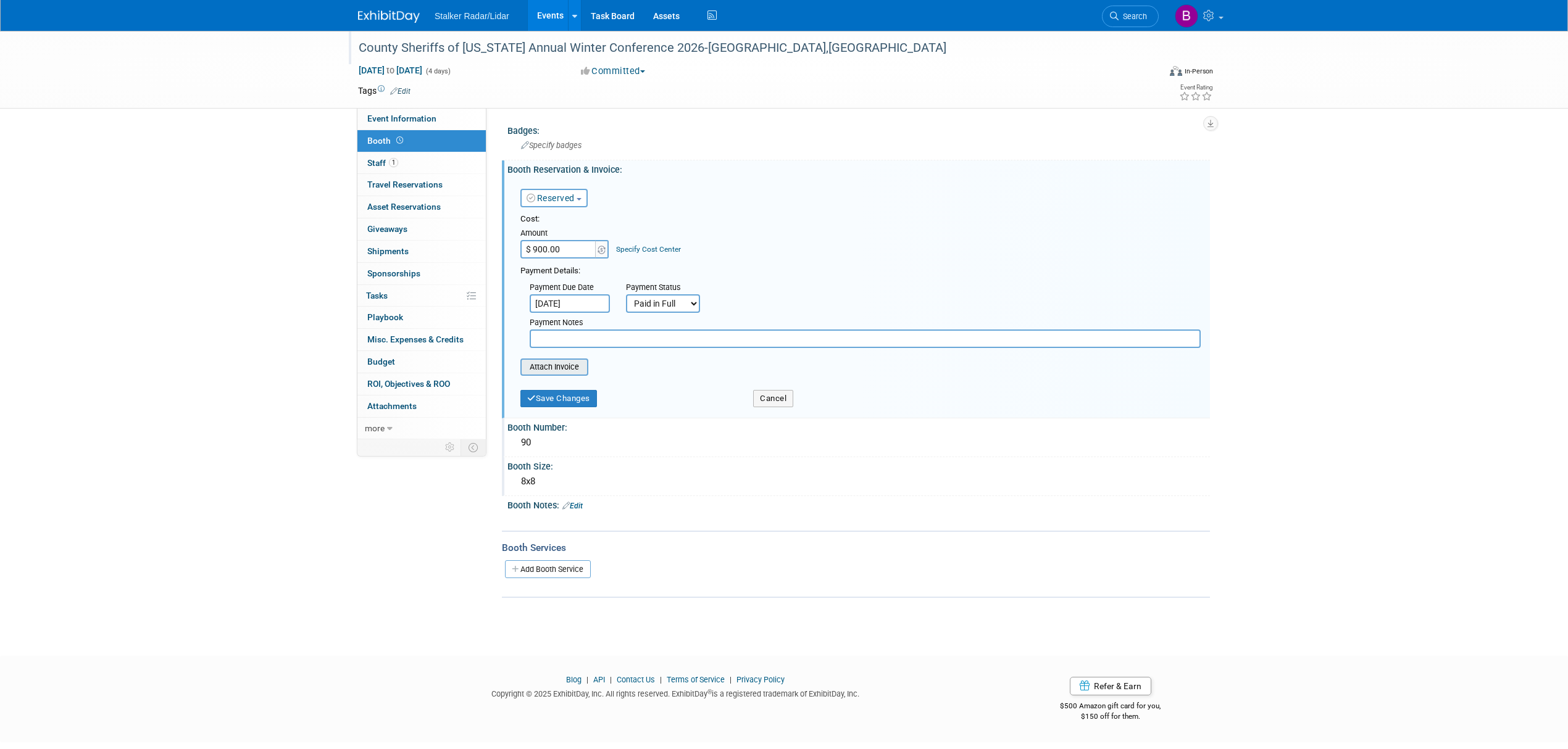
click at [558, 360] on input "file" at bounding box center [513, 367] width 147 height 15
click at [584, 405] on button "Save Changes" at bounding box center [558, 406] width 76 height 17
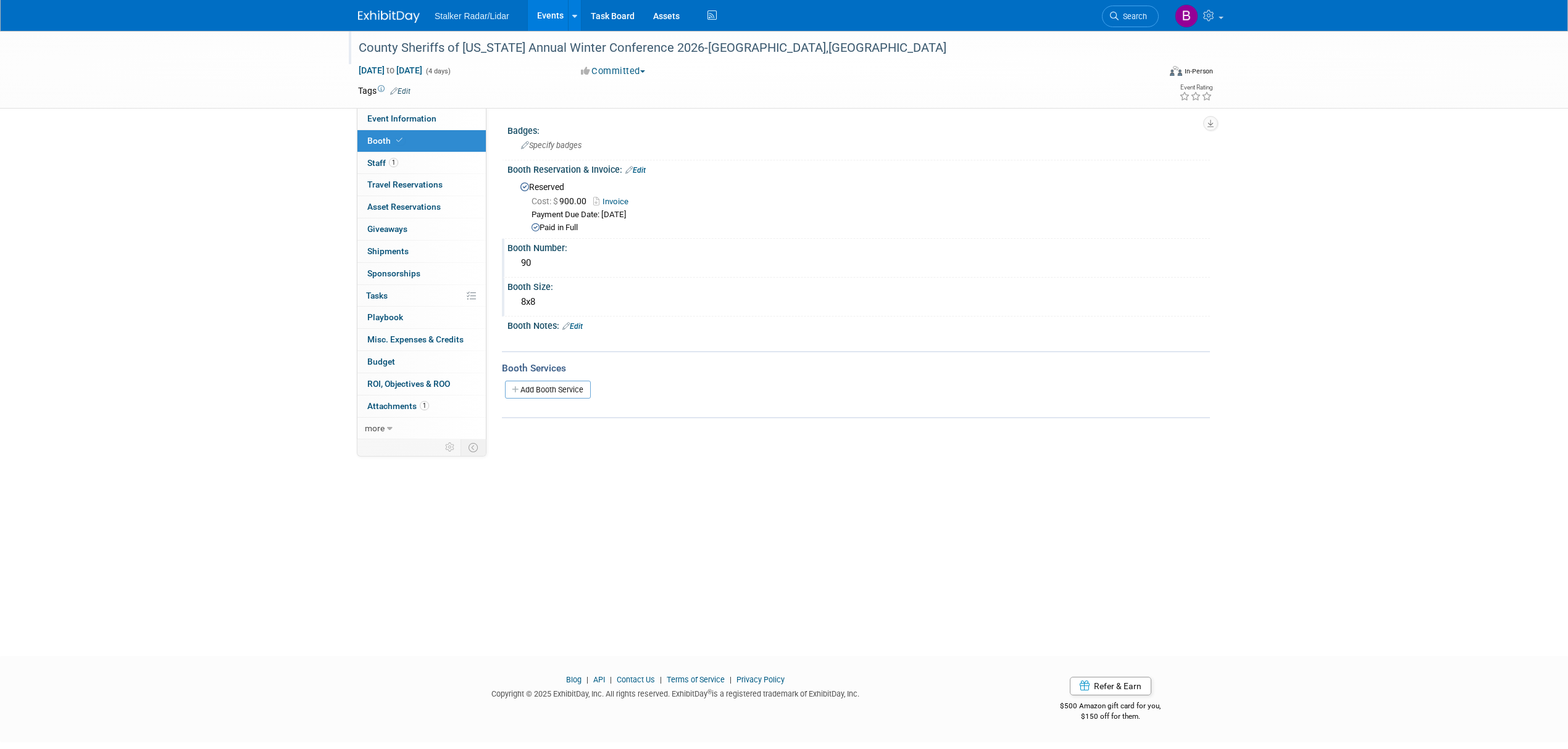
click at [746, 43] on div "County Sheriffs of Colorado Annual Winter Conference 2026-Denver,CO" at bounding box center [747, 48] width 785 height 22
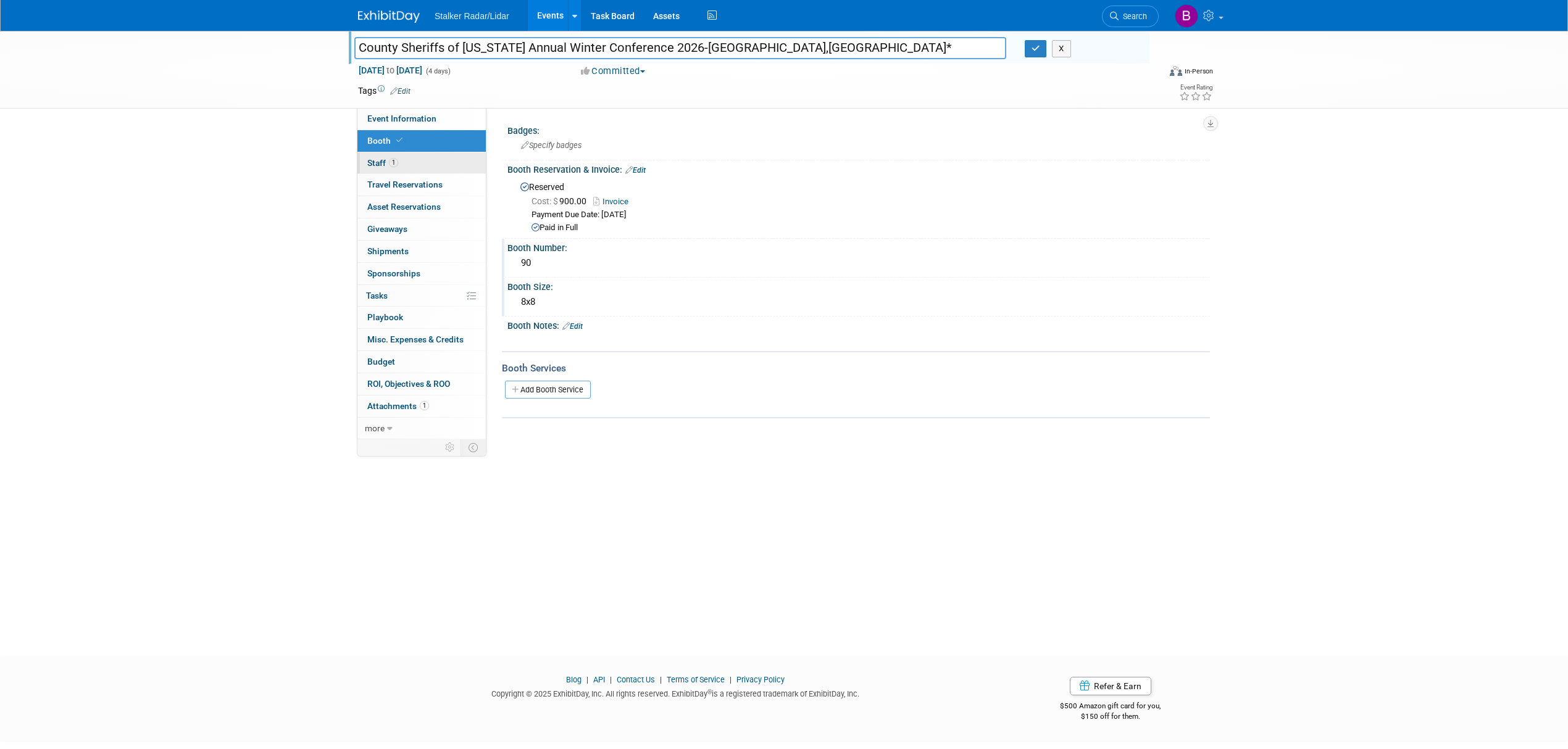
type input "County Sheriffs of [US_STATE] Annual Winter Conference 2026-[GEOGRAPHIC_DATA],[…"
click at [411, 165] on link "1 Staff 1" at bounding box center [422, 163] width 129 height 21
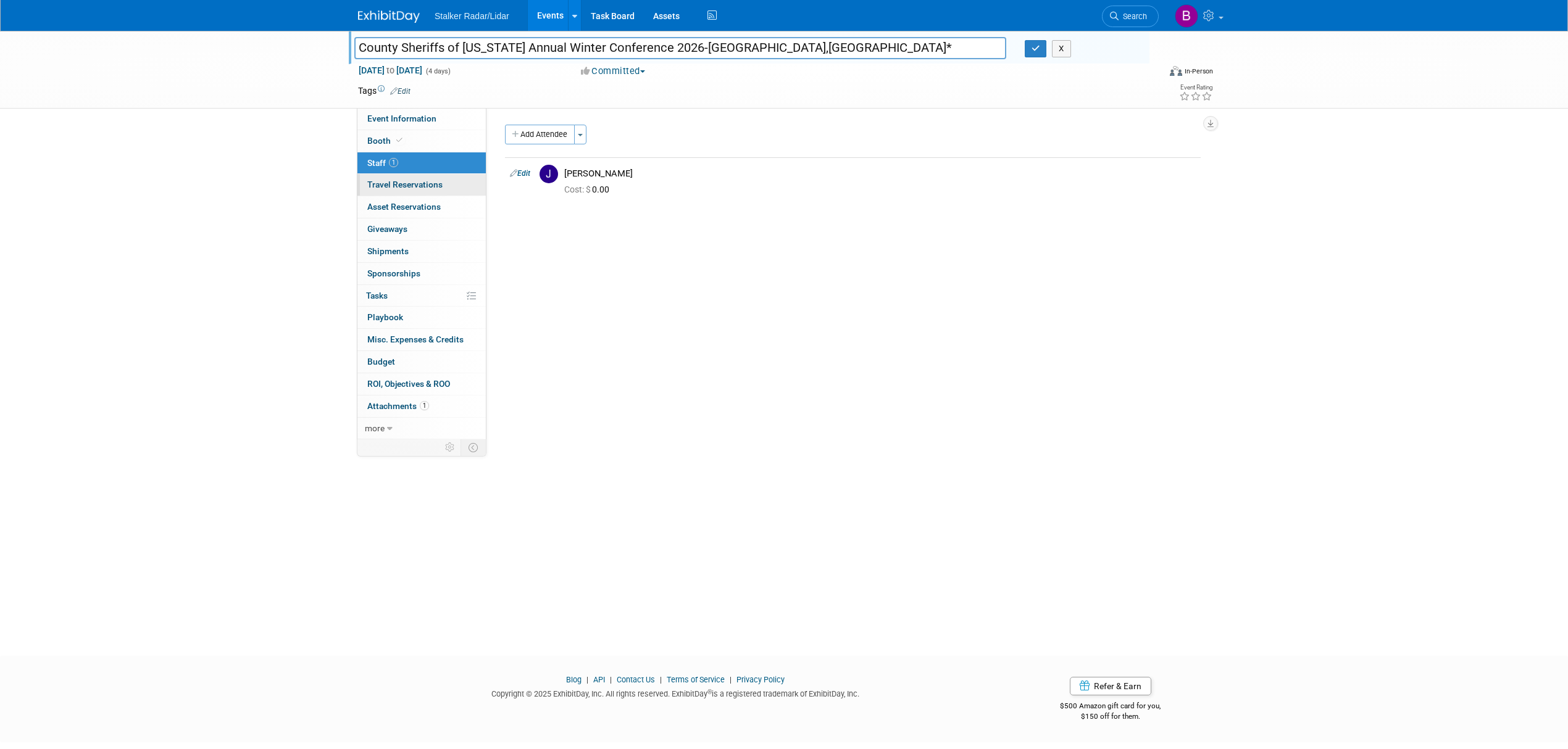
click at [411, 195] on link "0 Travel Reservations 0" at bounding box center [422, 184] width 129 height 21
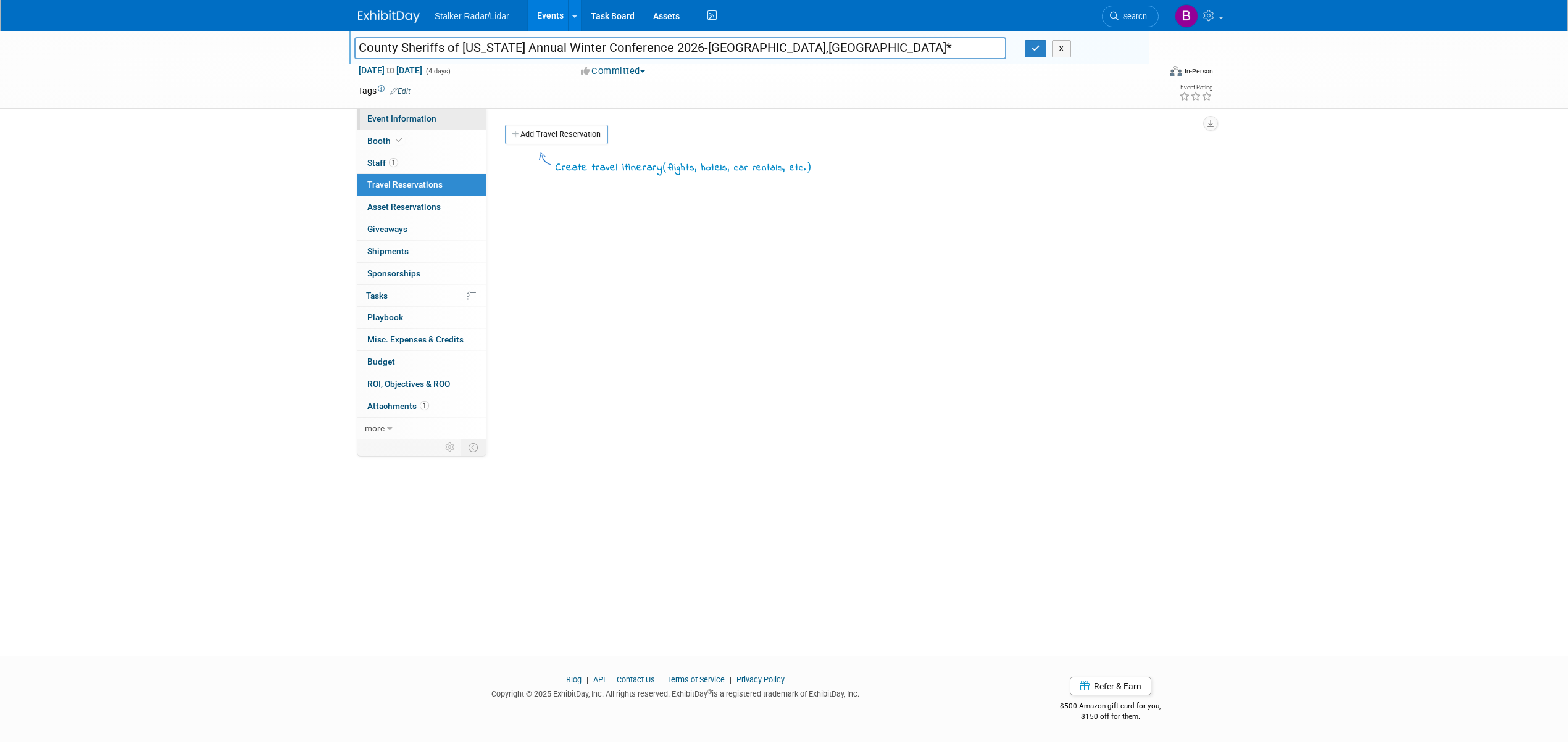
click at [425, 120] on span "Event Information" at bounding box center [401, 118] width 69 height 10
select select "Regional"
select select "Stalker Radar"
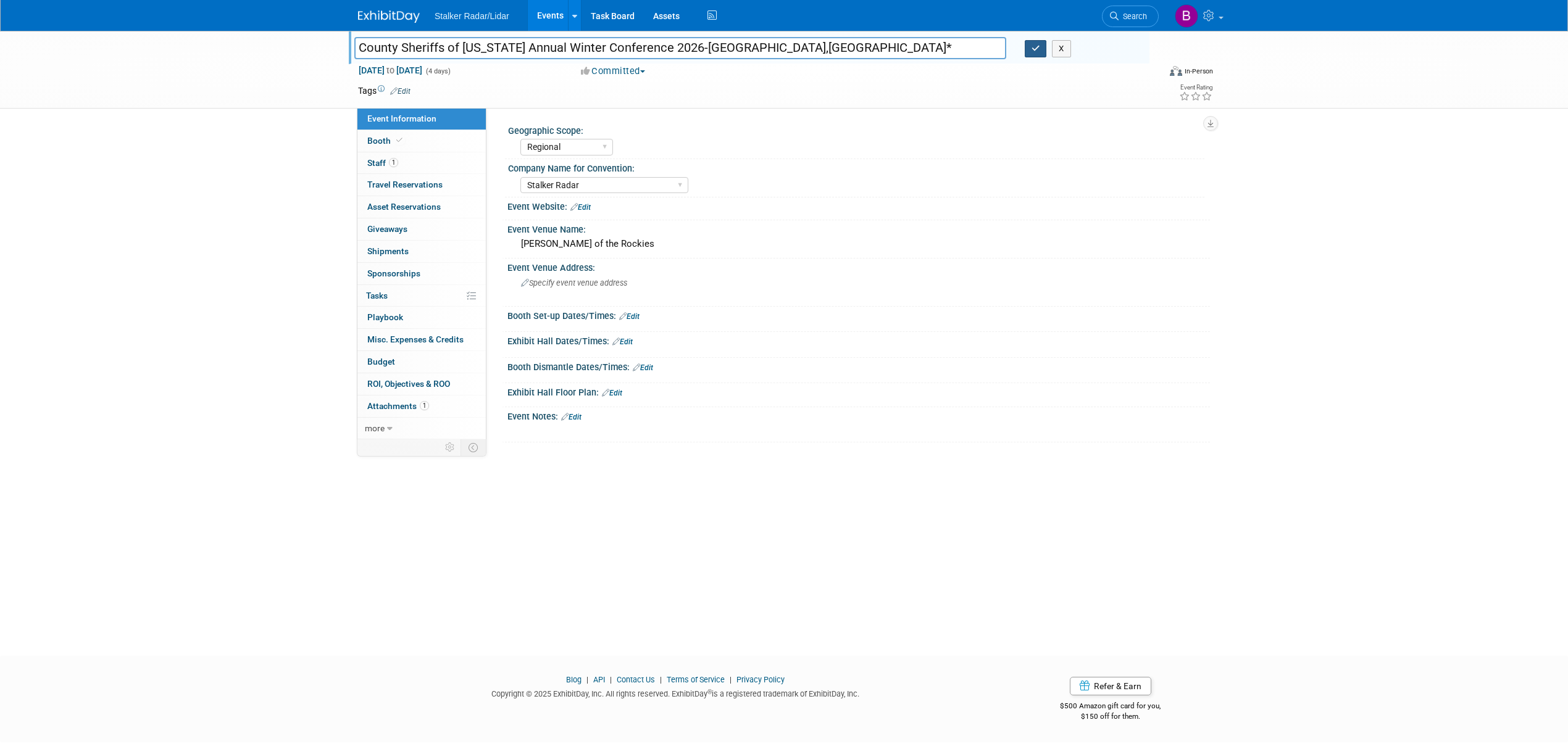
click at [1035, 50] on icon "button" at bounding box center [1036, 48] width 9 height 8
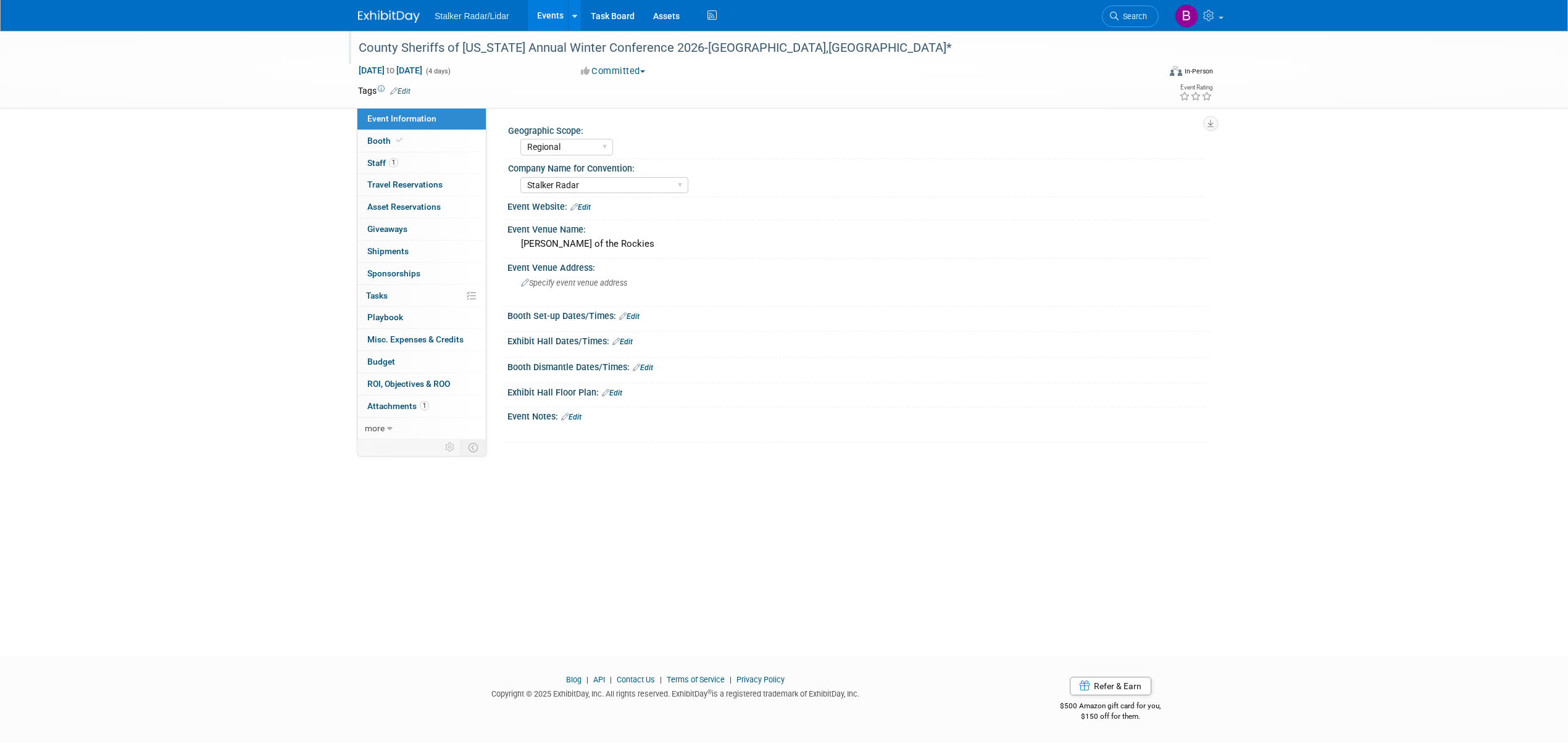
click at [552, 16] on link "Events" at bounding box center [550, 15] width 45 height 31
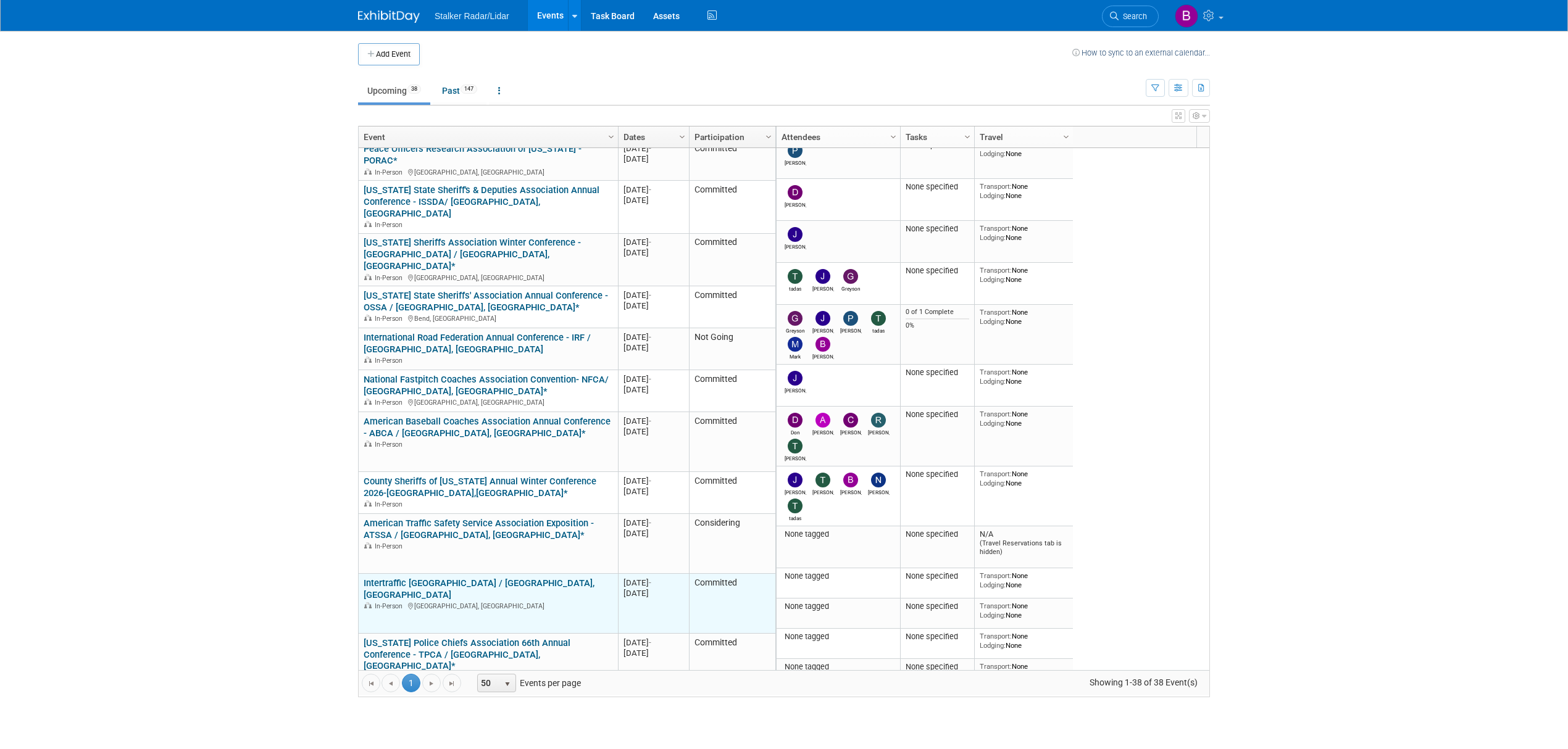
click at [469, 578] on link "Intertraffic [GEOGRAPHIC_DATA] / [GEOGRAPHIC_DATA], [GEOGRAPHIC_DATA]" at bounding box center [478, 589] width 231 height 23
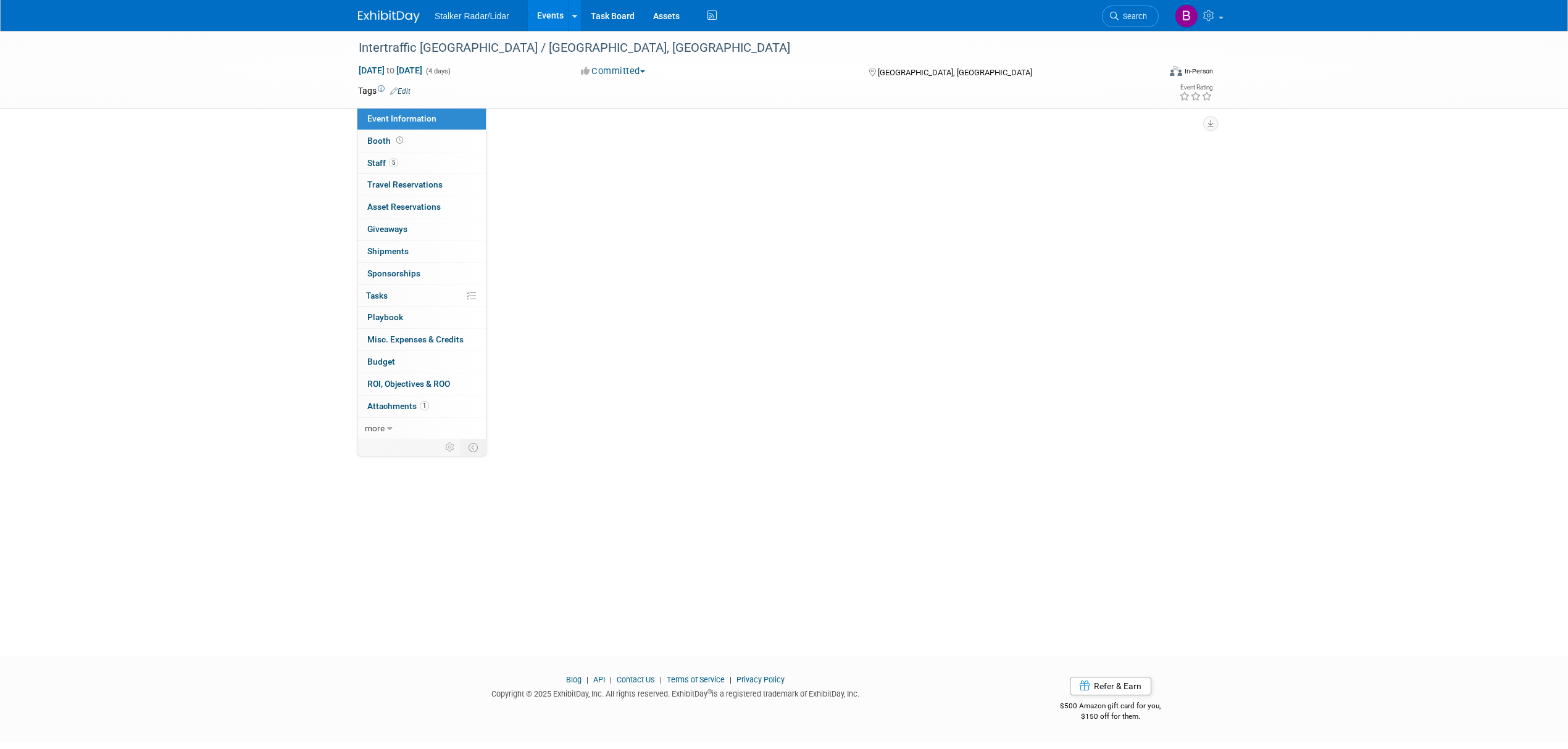
select select "International"
select select "Street Dynamics | Stalker Radar"
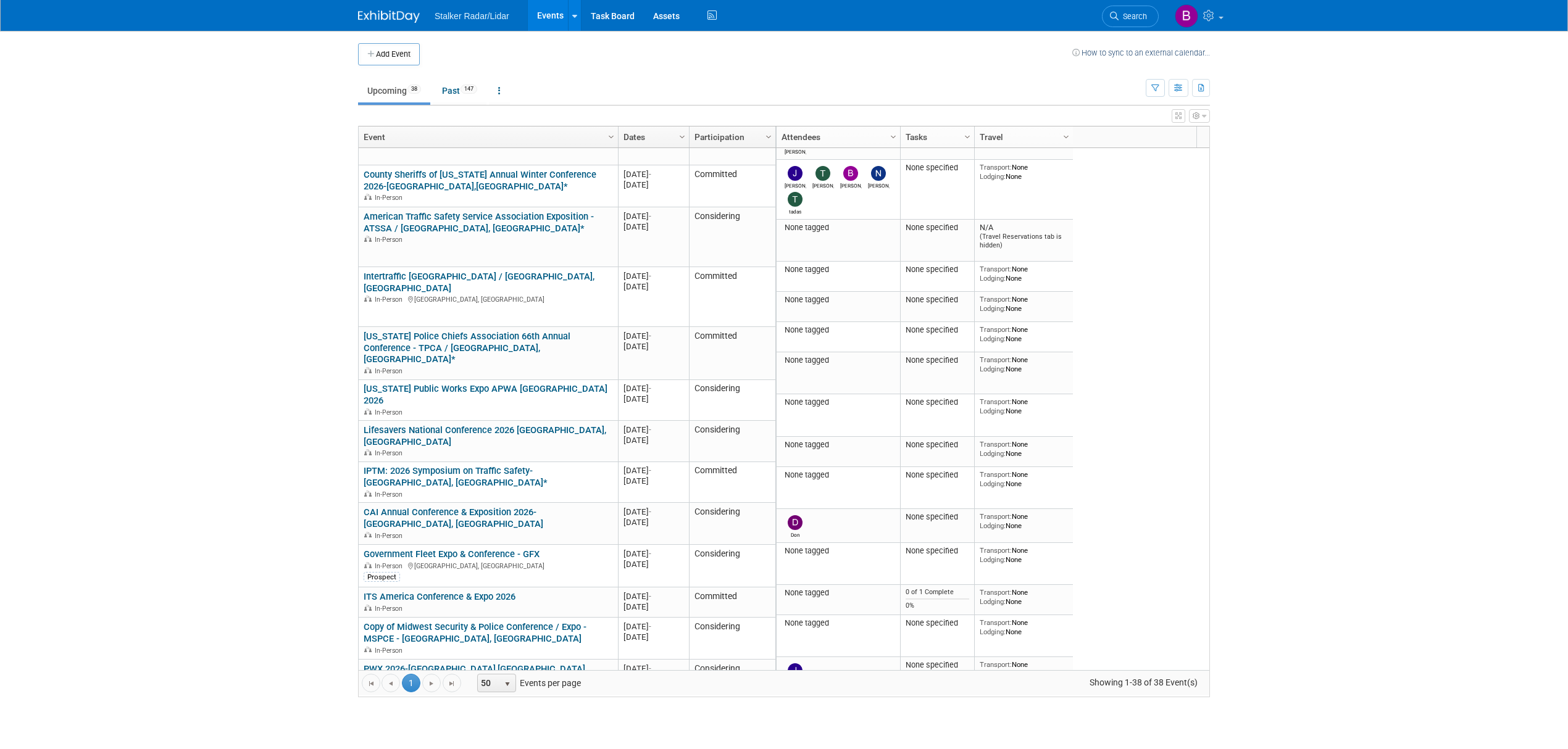
scroll to position [1047, 0]
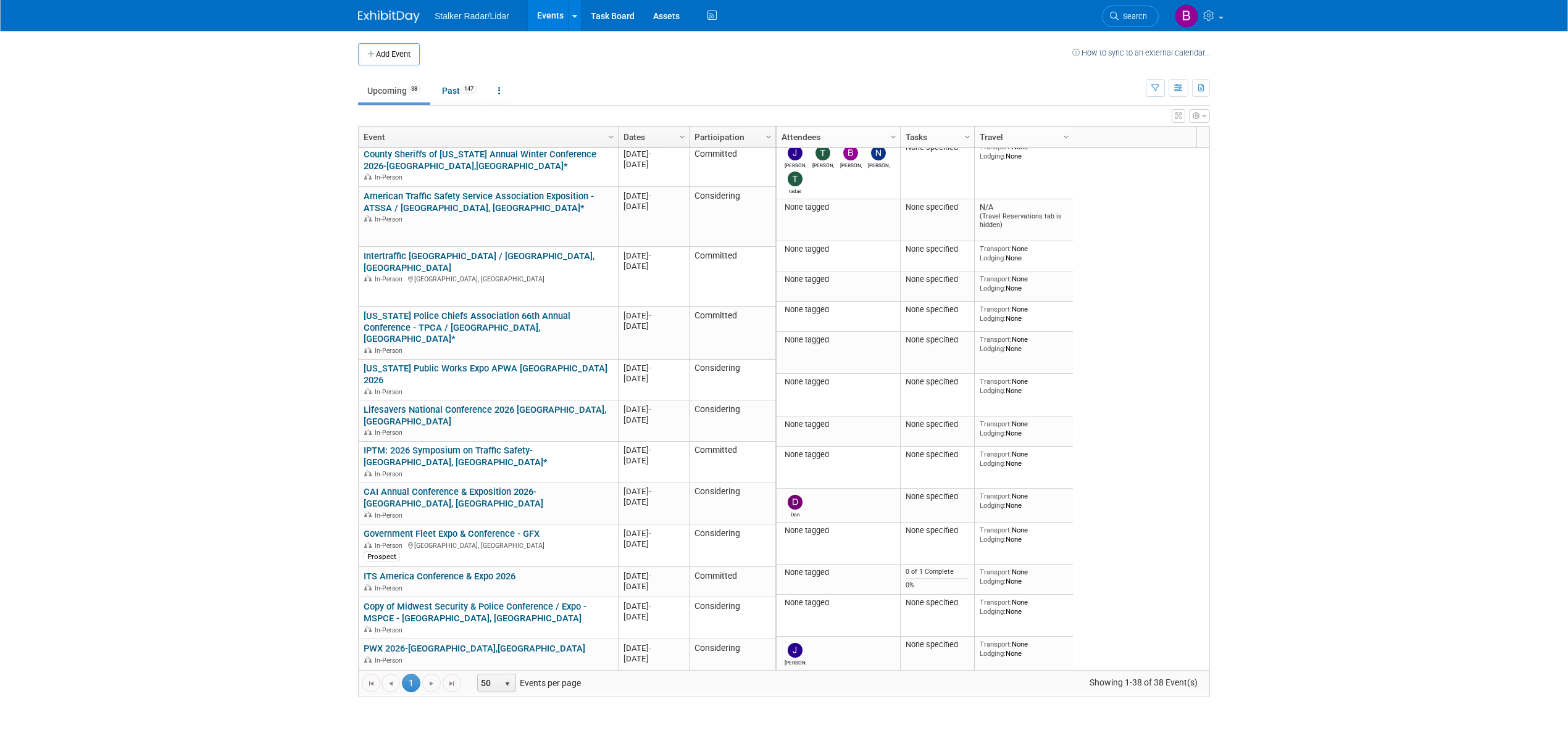
click at [504, 677] on link "Copy of [US_STATE] Association of Chiefs of Police Fall Training Conference - G…" at bounding box center [477, 694] width 227 height 34
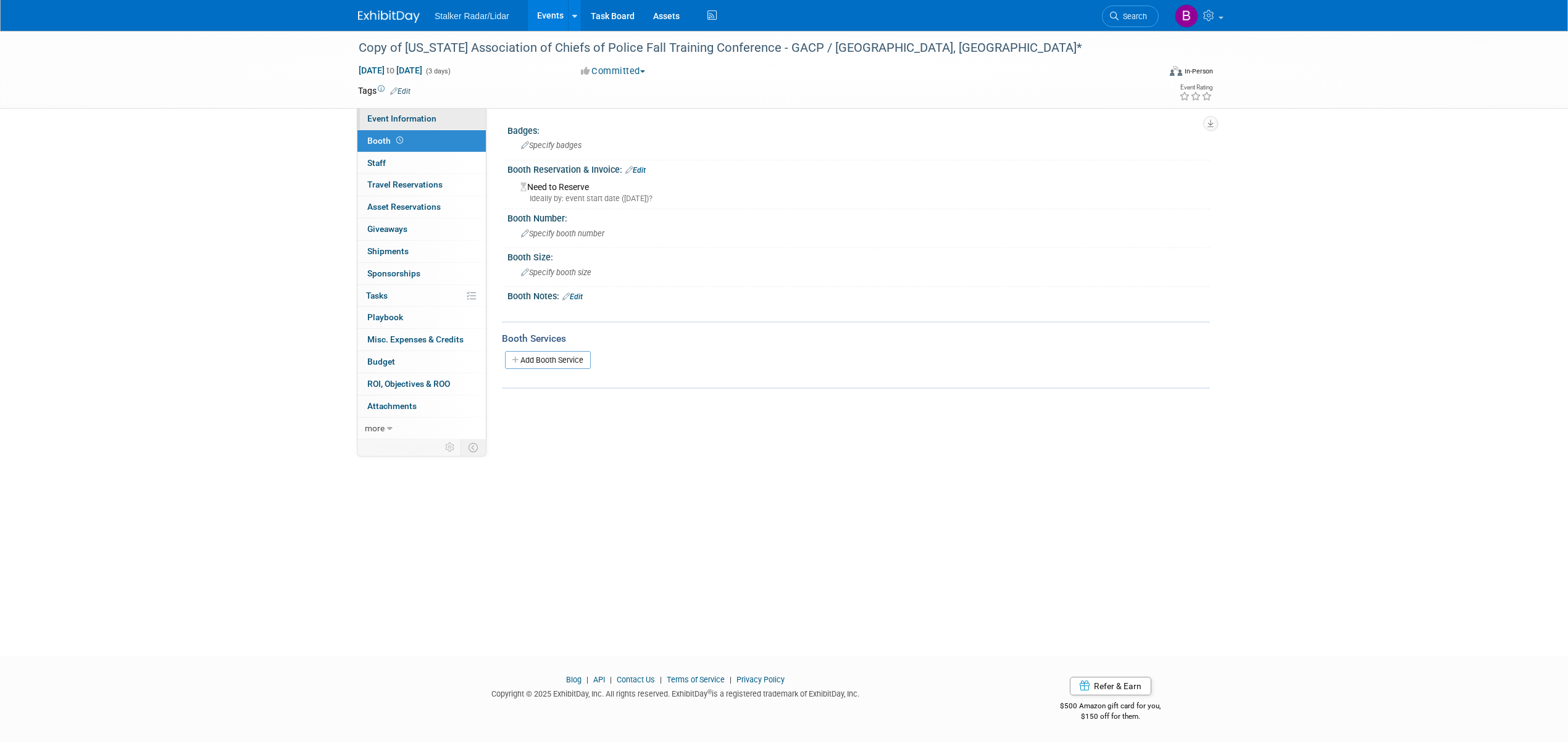
click at [407, 118] on span "Event Information" at bounding box center [401, 118] width 69 height 10
select select "Regional"
select select "Stalker Radar"
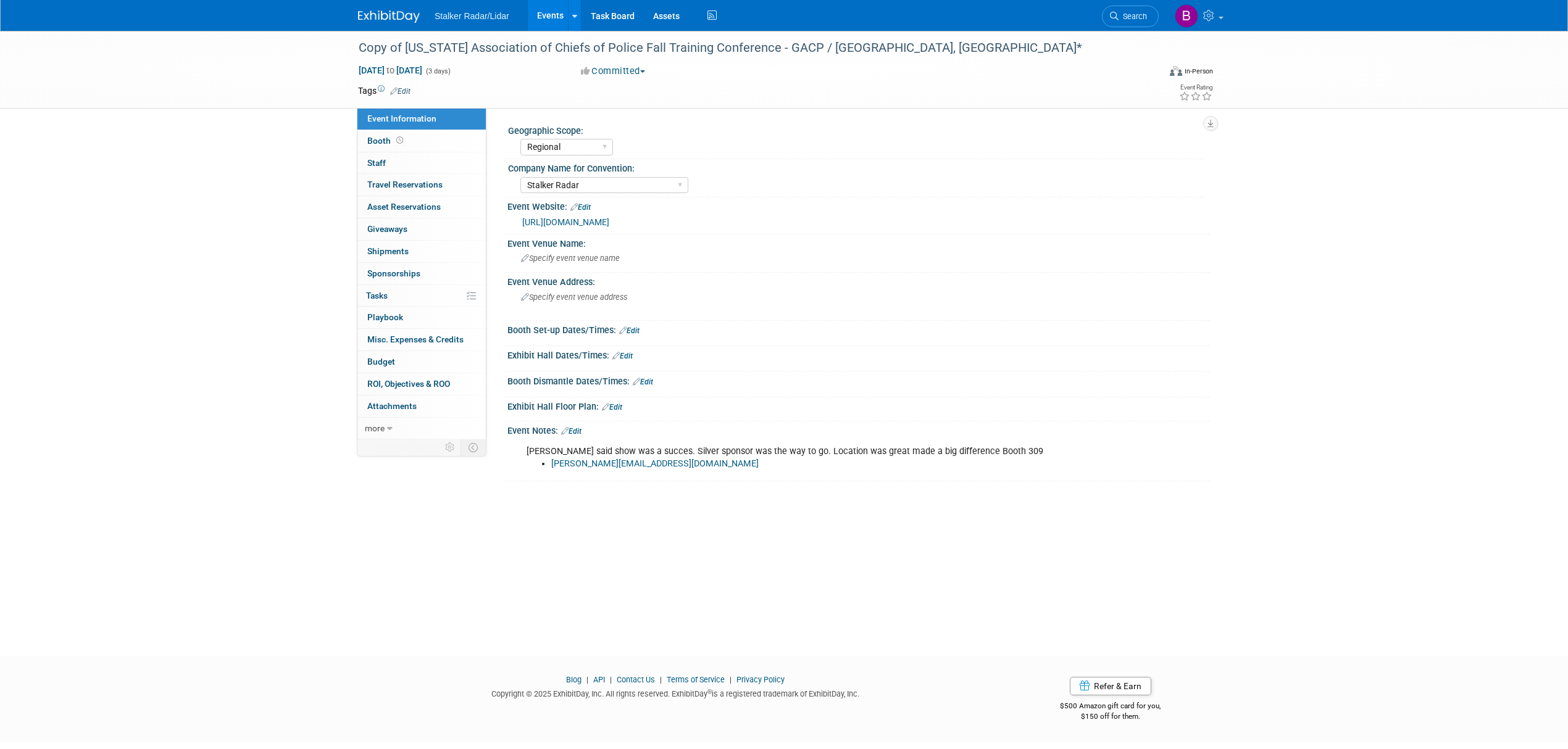
click at [610, 220] on link "[URL][DOMAIN_NAME]" at bounding box center [566, 222] width 87 height 10
click at [547, 10] on link "Events" at bounding box center [550, 15] width 45 height 31
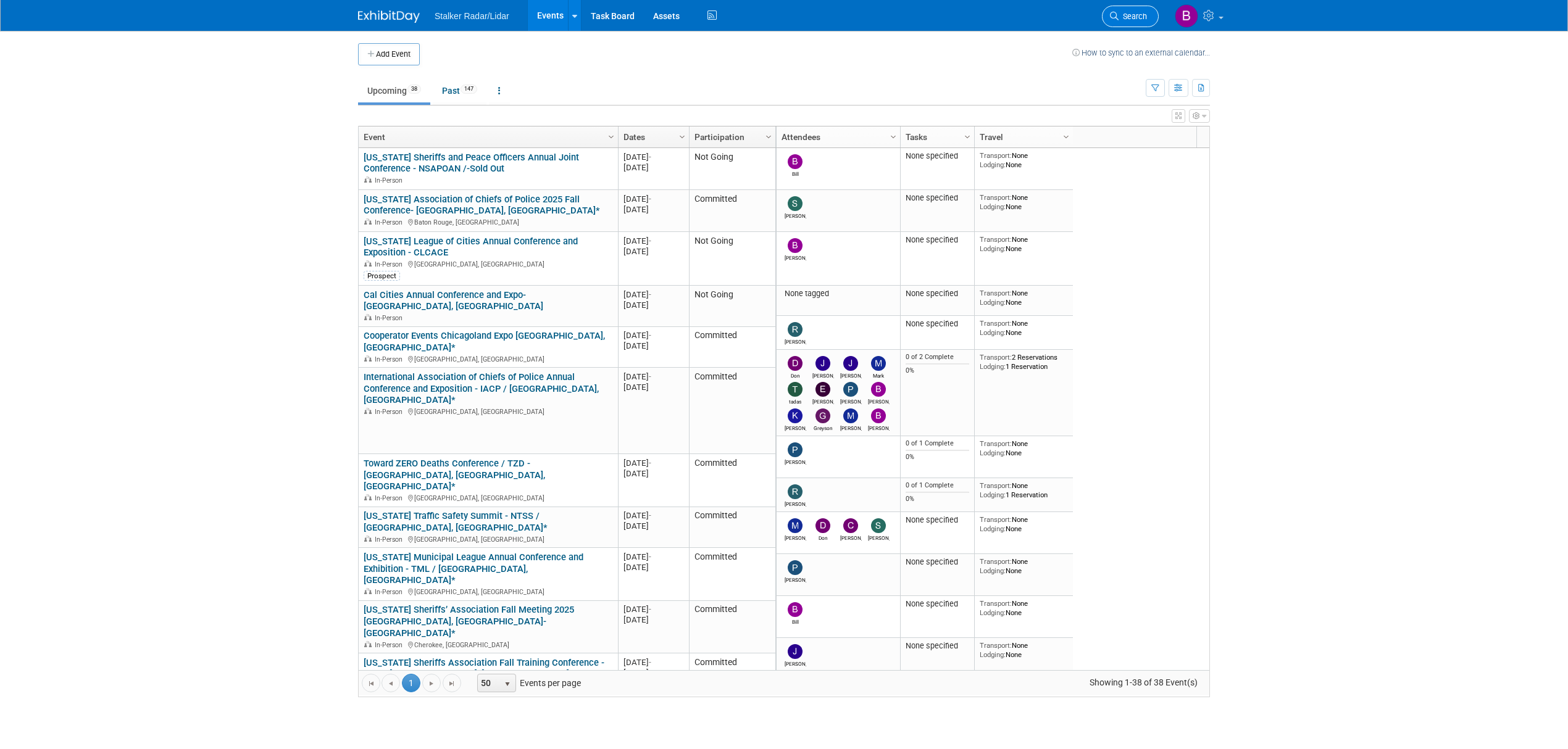
click at [1124, 26] on link "Search" at bounding box center [1130, 15] width 57 height 21
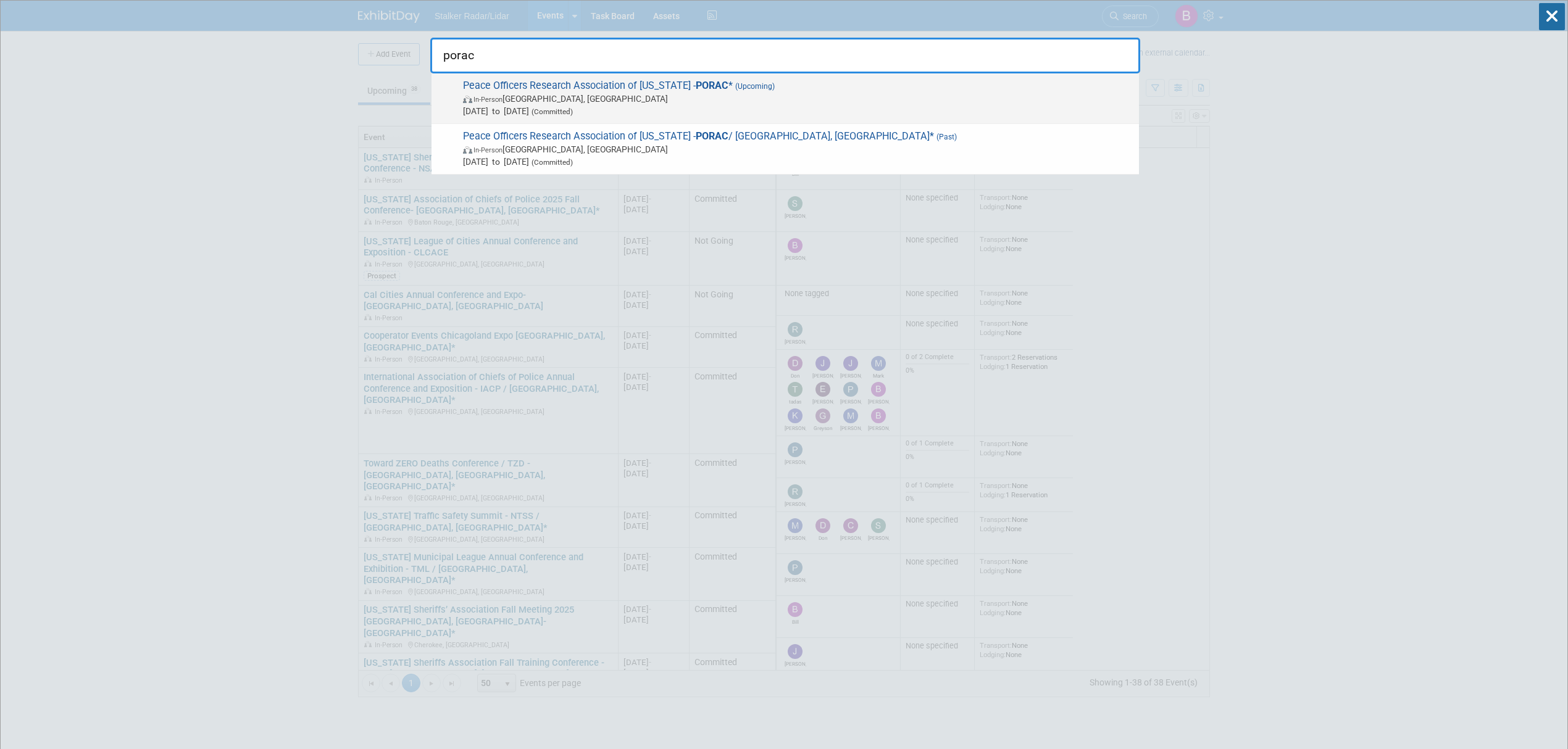
type input "porac"
click at [640, 89] on span "Peace Officers Research Association of California - PORAC * (Upcoming) In-Perso…" at bounding box center [796, 99] width 673 height 38
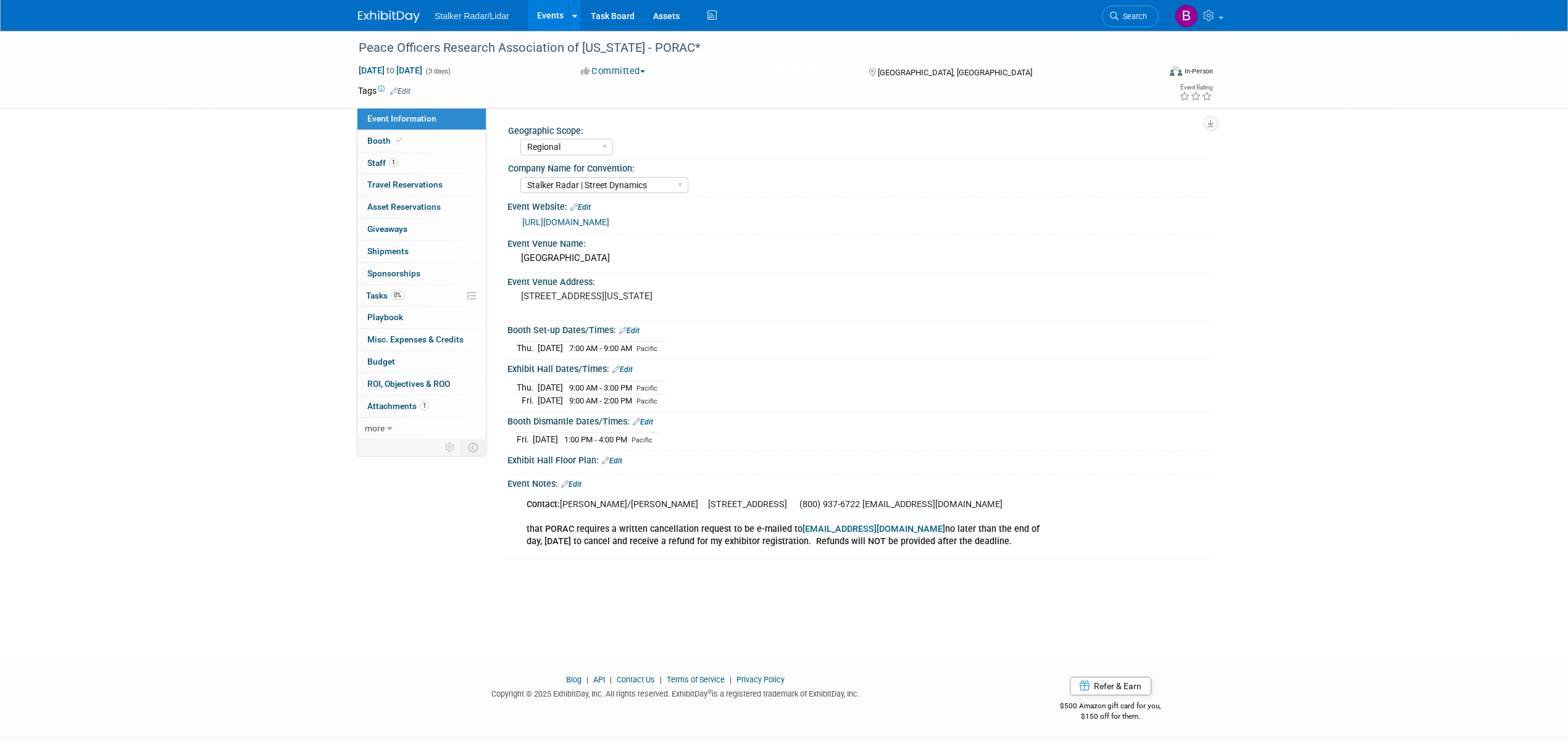
select select "Regional"
select select "Stalker Radar | Street Dynamics"
click at [386, 141] on span "Booth" at bounding box center [386, 141] width 38 height 10
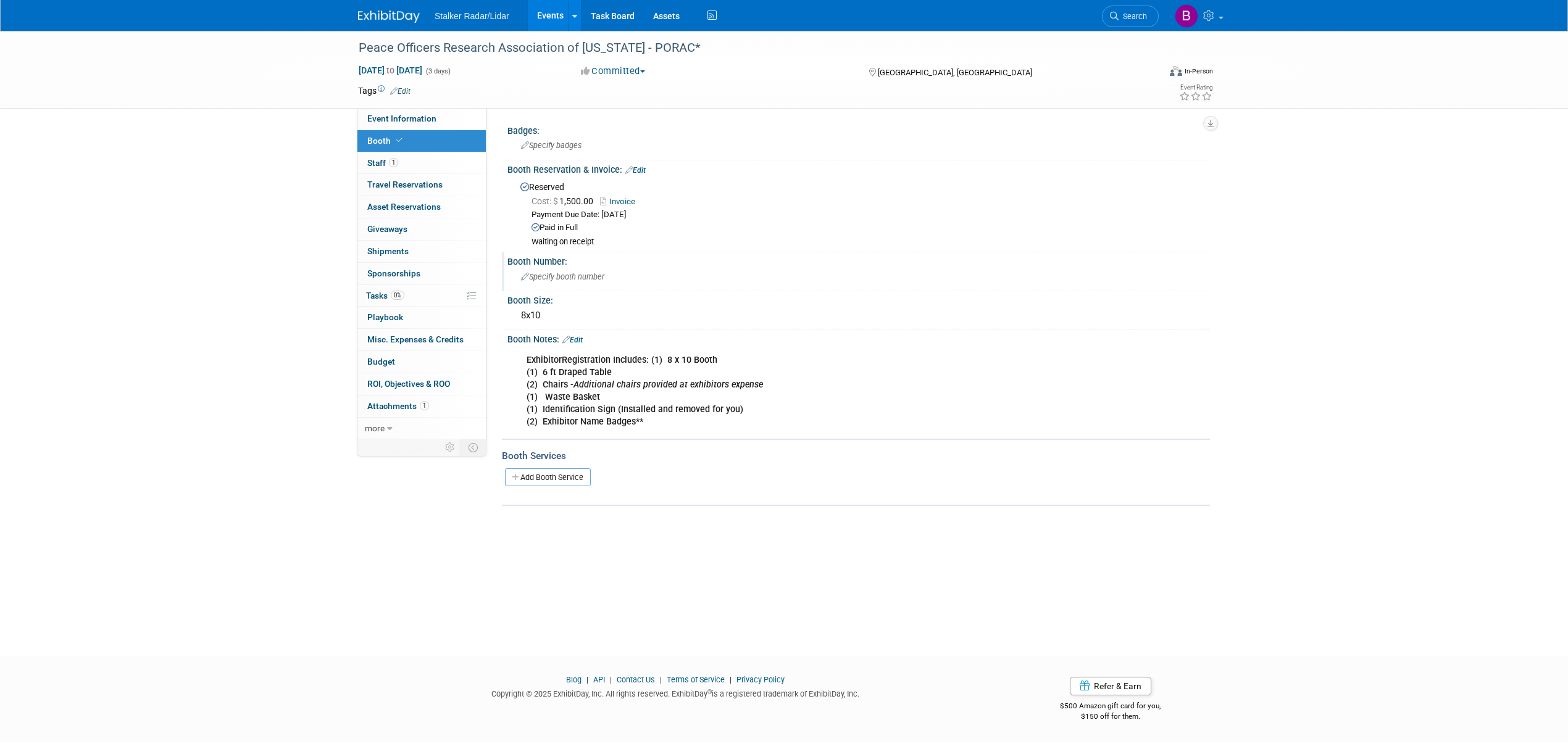
click at [549, 273] on span "Specify booth number" at bounding box center [562, 276] width 83 height 9
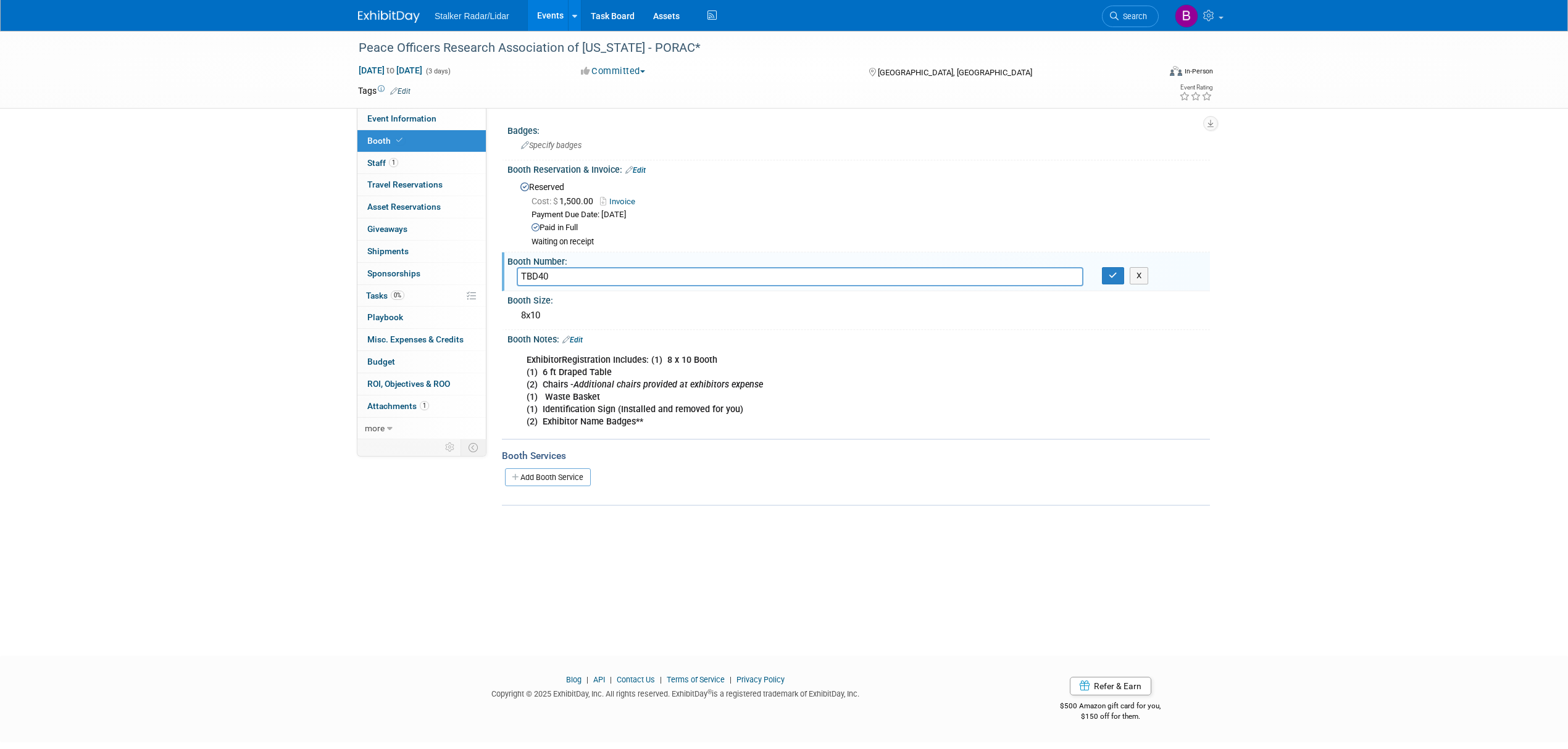
type input "TBD40"
click at [1114, 278] on icon "button" at bounding box center [1113, 275] width 9 height 8
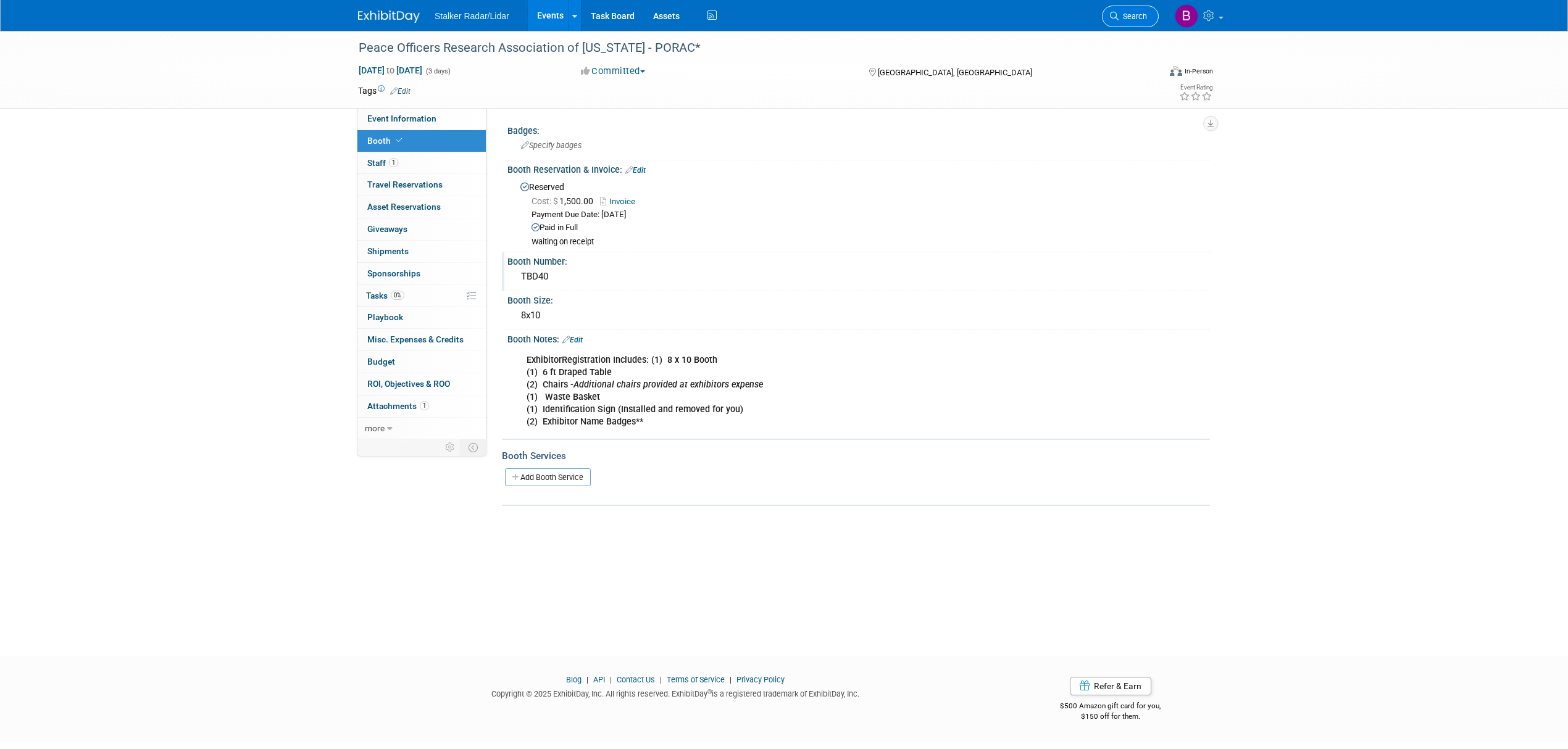
click at [1134, 23] on link "Search" at bounding box center [1130, 15] width 57 height 21
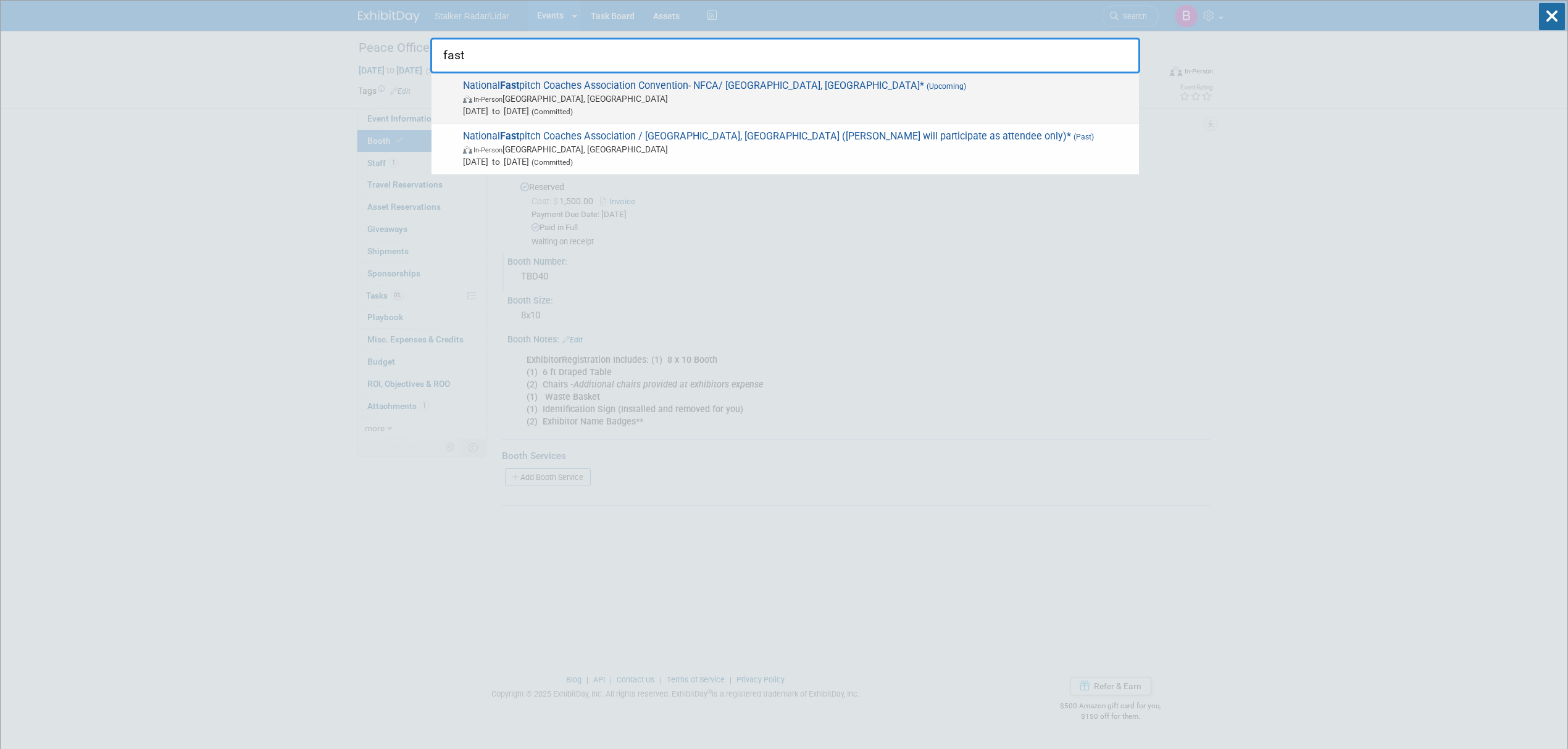
type input "fast"
click at [695, 89] on span "National Fast pitch Coaches Association Convention- NFCA/ Las Vegas, NV* (Upcom…" at bounding box center [796, 99] width 673 height 38
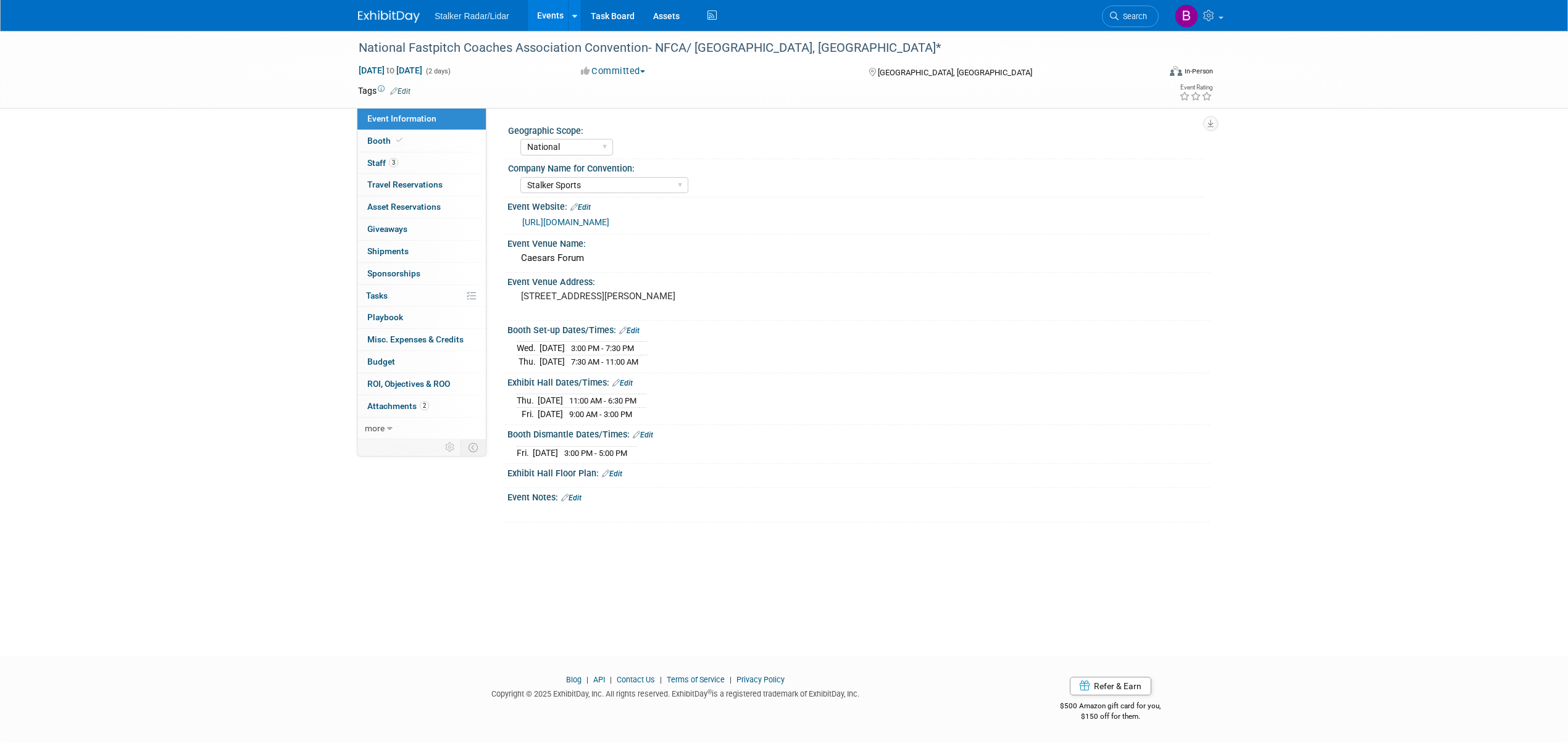
select select "National"
select select "Stalker Sports"
click at [1140, 26] on link "Search" at bounding box center [1130, 15] width 57 height 21
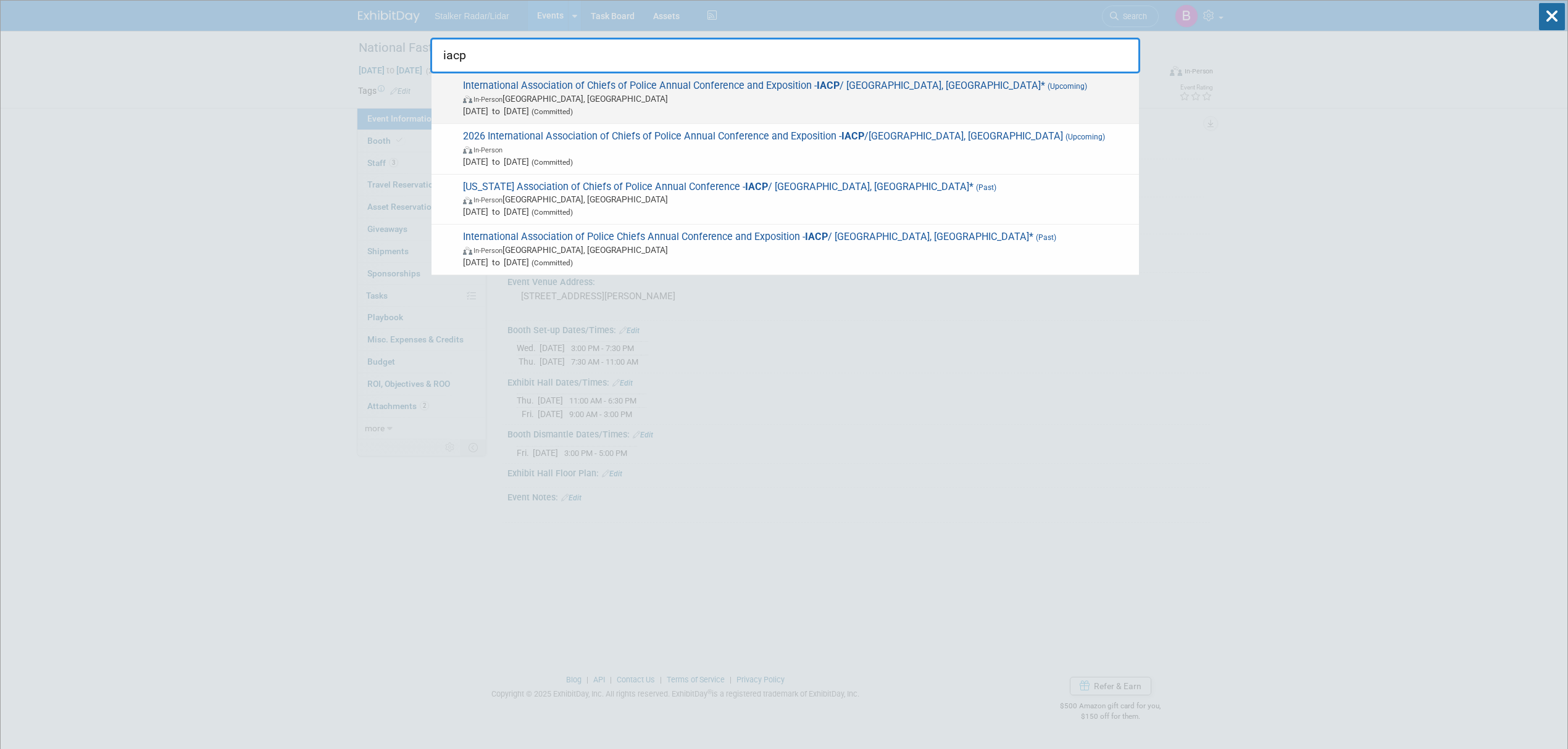
type input "iacp"
click at [852, 81] on span "International Association of Chiefs of Police Annual Conference and Exposition …" at bounding box center [796, 99] width 673 height 38
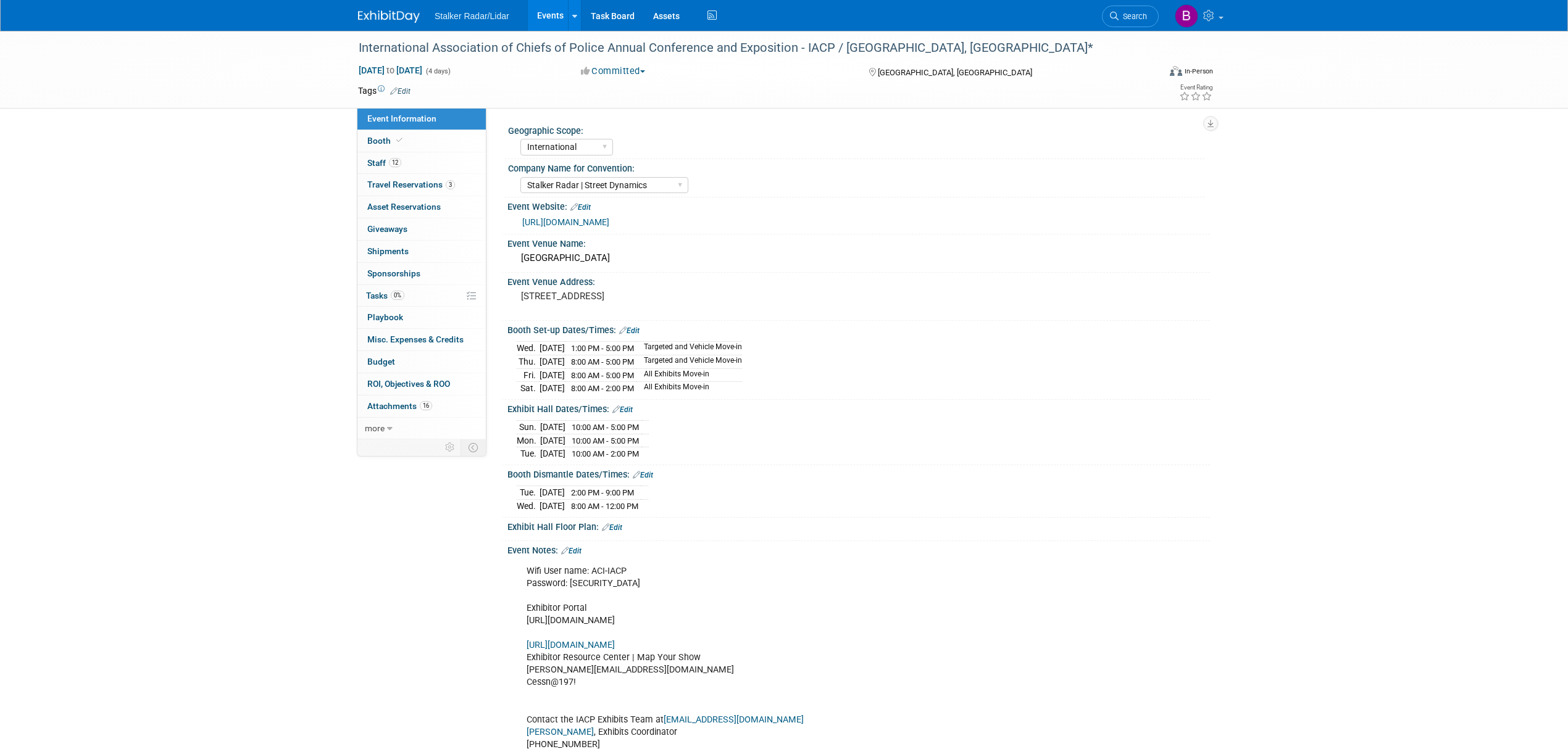
select select "International"
select select "Stalker Radar | Street Dynamics"
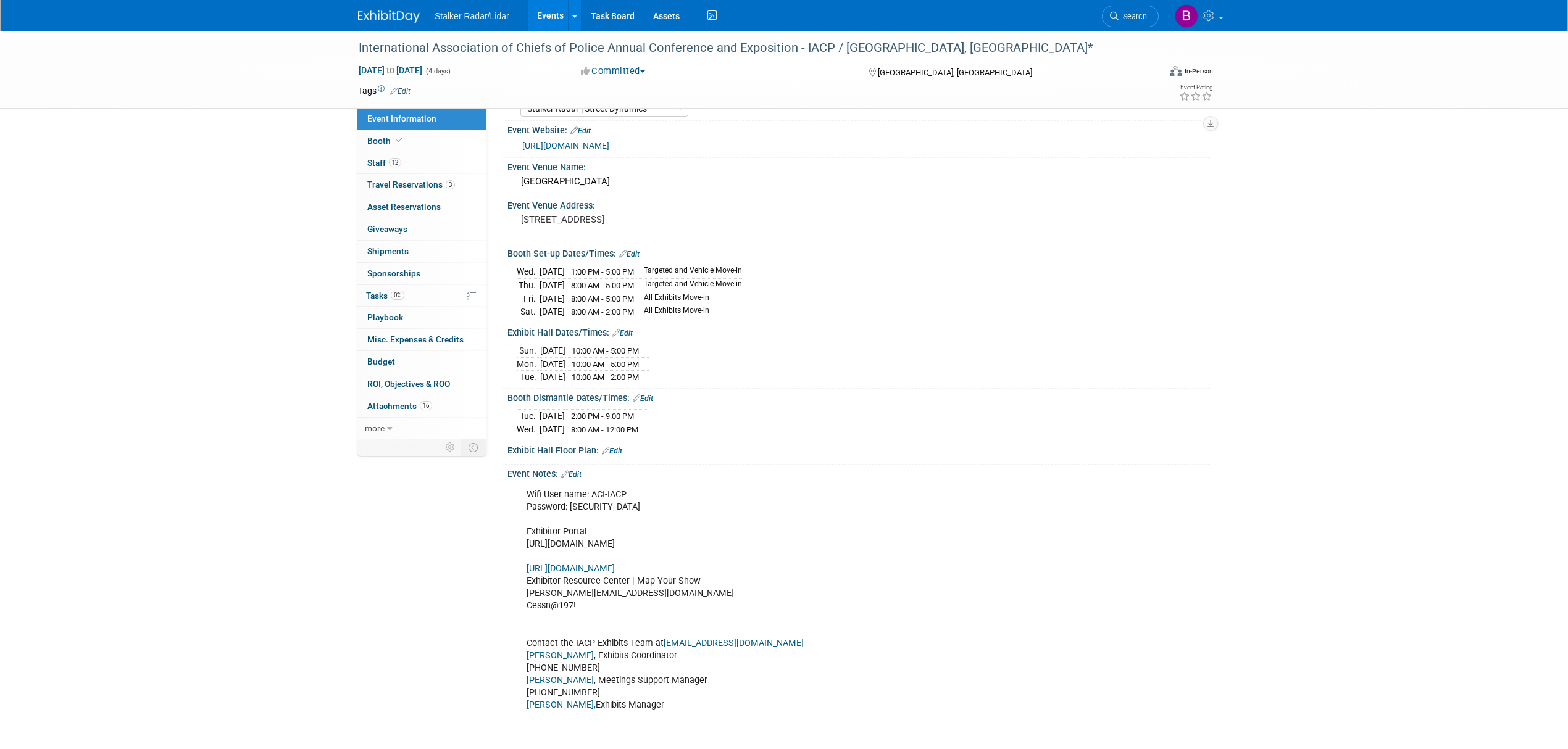
scroll to position [194, 0]
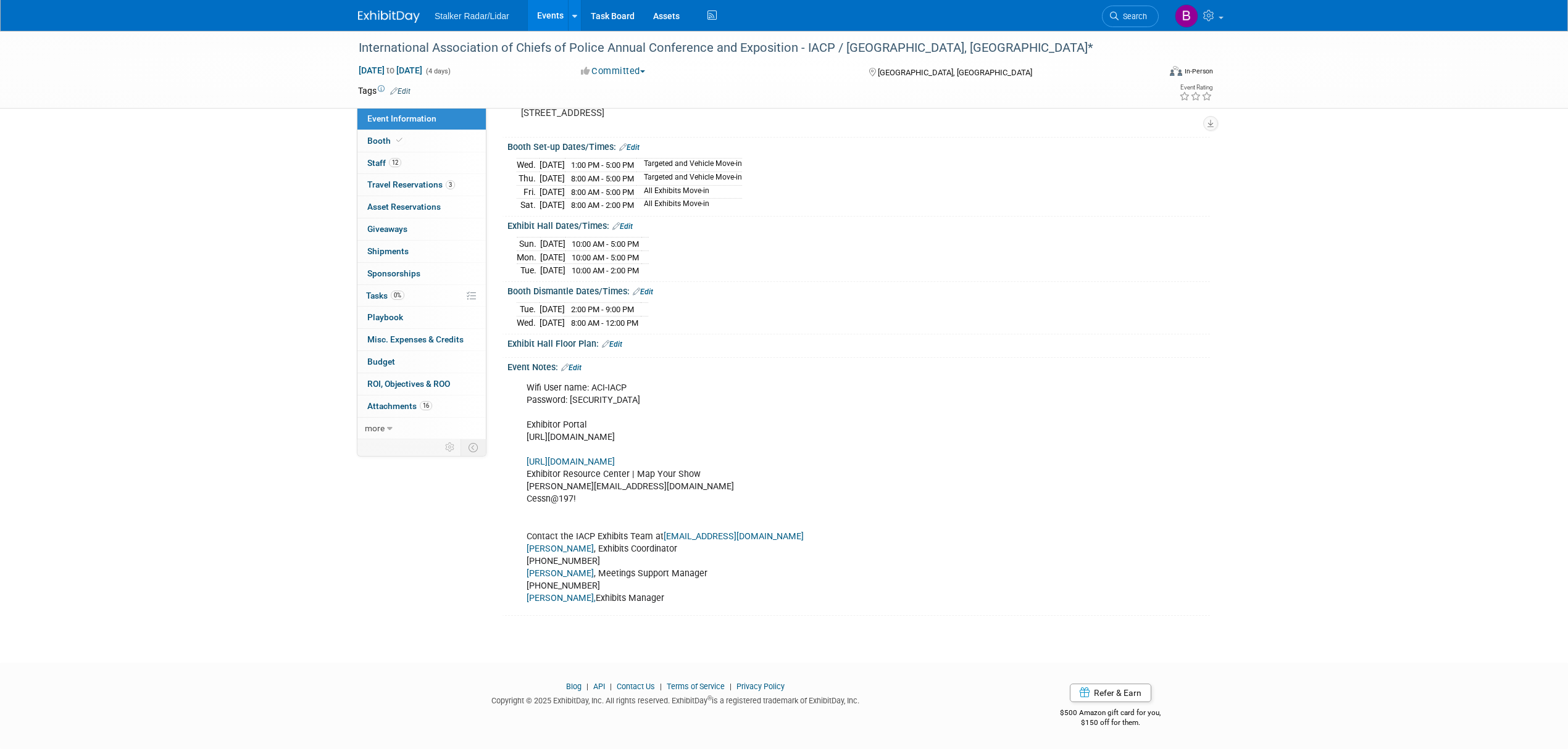
drag, startPoint x: 697, startPoint y: 601, endPoint x: 530, endPoint y: 538, distance: 178.5
click at [530, 538] on div "Wifi User name: ACI-IACP Password: [SECURITY_DATA] Exhibitor Portal [URL][DOMAI…" at bounding box center [796, 493] width 556 height 235
click at [770, 622] on div "International Association of Chiefs of Police Annual Conference and Exposition …" at bounding box center [784, 243] width 1568 height 793
drag, startPoint x: 687, startPoint y: 594, endPoint x: 523, endPoint y: 534, distance: 174.6
click at [523, 534] on div "Wifi User name: ACI-IACP Password: [SECURITY_DATA] Exhibitor Portal [URL][DOMAI…" at bounding box center [796, 493] width 556 height 235
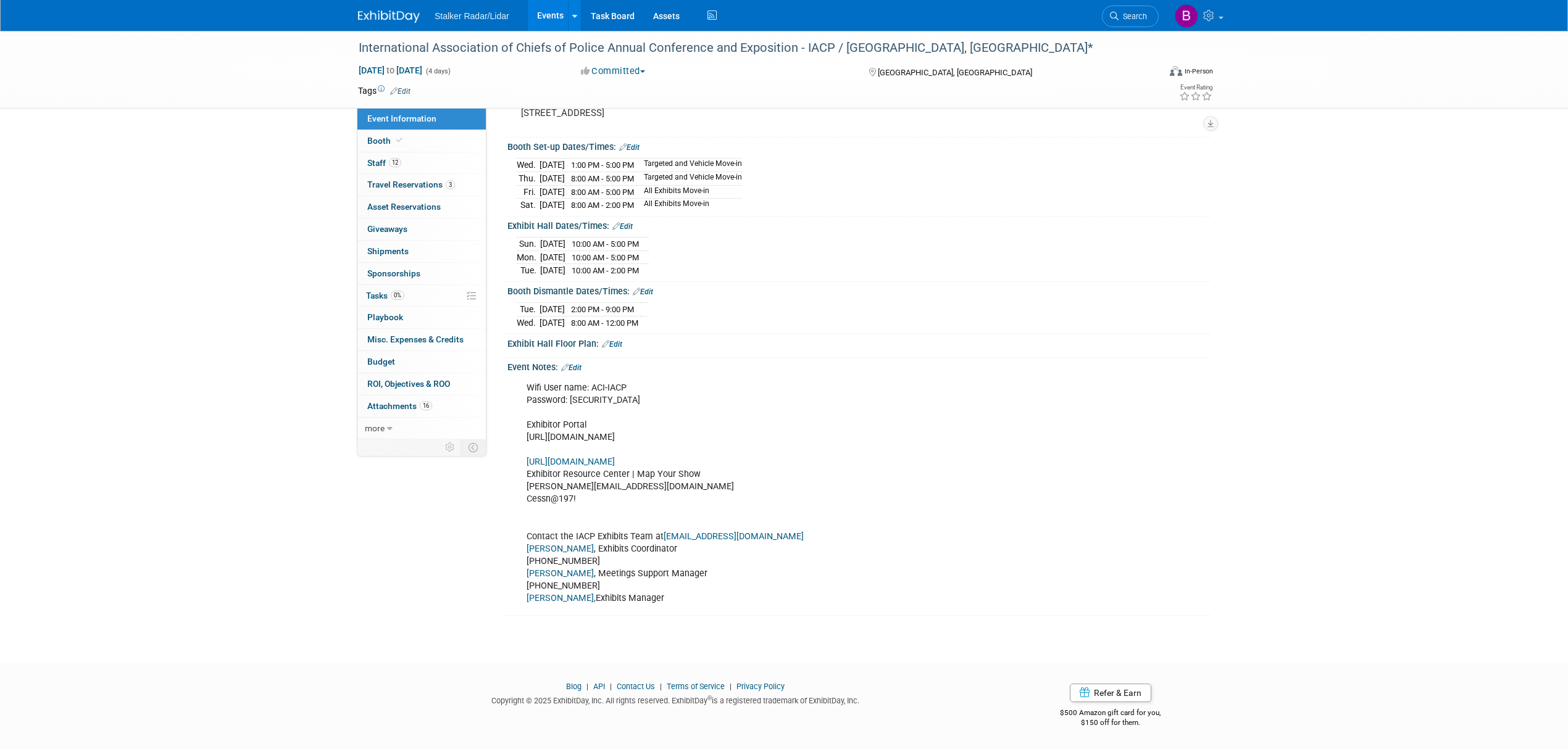
copy div "Contact the IACP Exhibits Team at [EMAIL_ADDRESS][DOMAIN_NAME] [PERSON_NAME] , …"
click at [927, 393] on div "Wifi User name: ACI-IACP Password: [SECURITY_DATA] Exhibitor Portal [URL][DOMAI…" at bounding box center [796, 493] width 556 height 235
click at [718, 437] on div "Wifi User name: ACI-IACP Password: [SECURITY_DATA] Exhibitor Portal [URL][DOMAI…" at bounding box center [796, 493] width 556 height 235
drag, startPoint x: 808, startPoint y: 437, endPoint x: 525, endPoint y: 440, distance: 283.0
click at [525, 440] on div "Wifi User name: ACI-IACP Password: [SECURITY_DATA] Exhibitor Portal [URL][DOMAI…" at bounding box center [796, 493] width 556 height 235
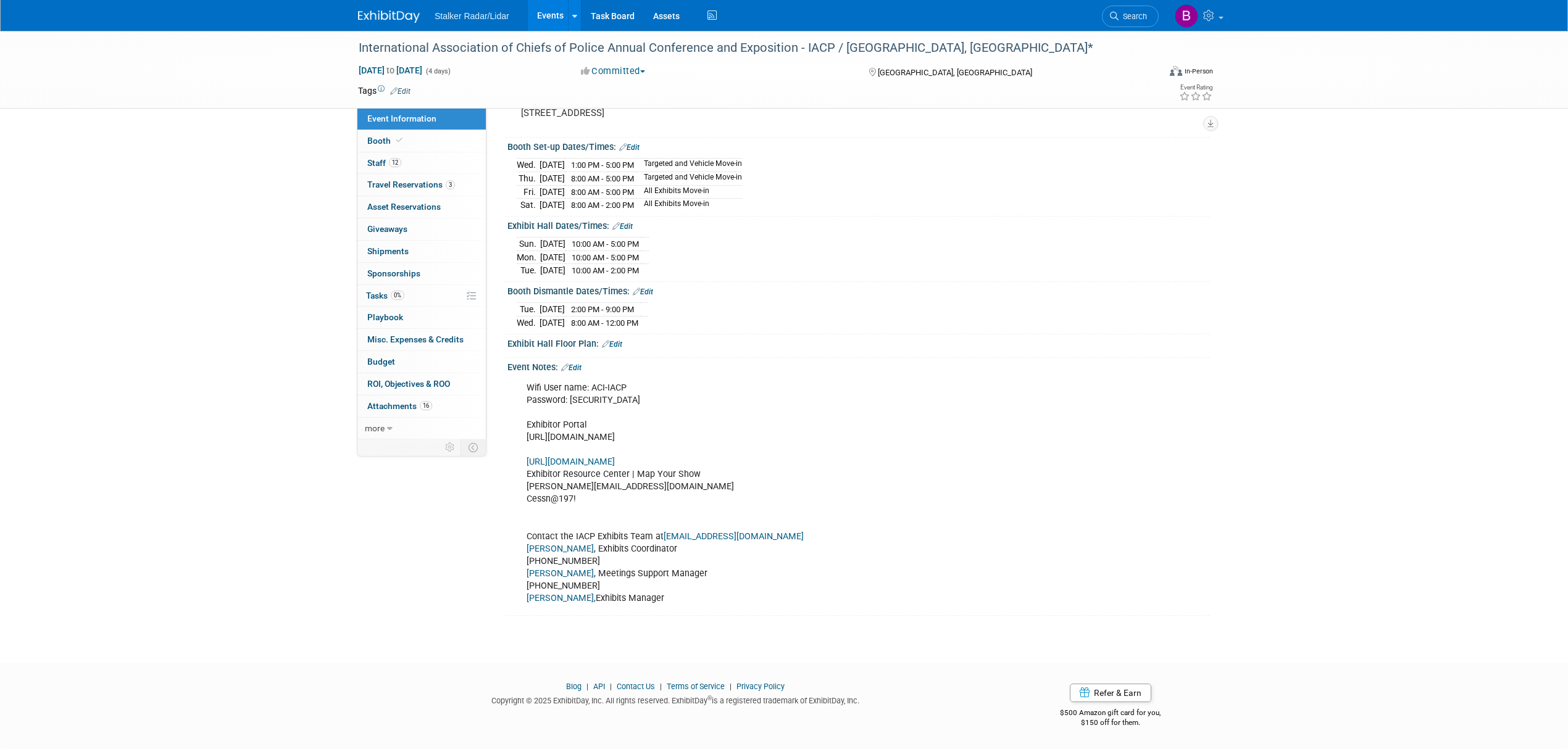
copy div "[URL][DOMAIN_NAME]"
